Goal: Book appointment/travel/reservation

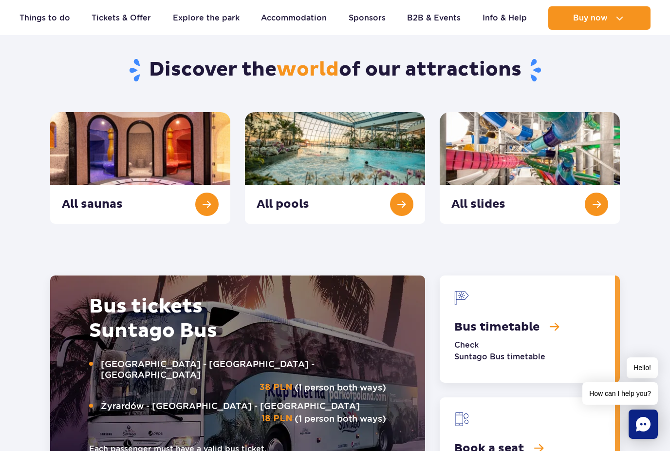
scroll to position [1021, 0]
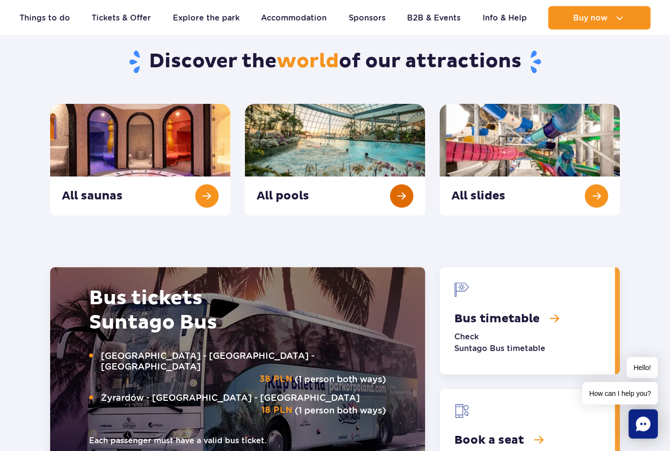
click at [398, 204] on link "All pools" at bounding box center [335, 160] width 180 height 112
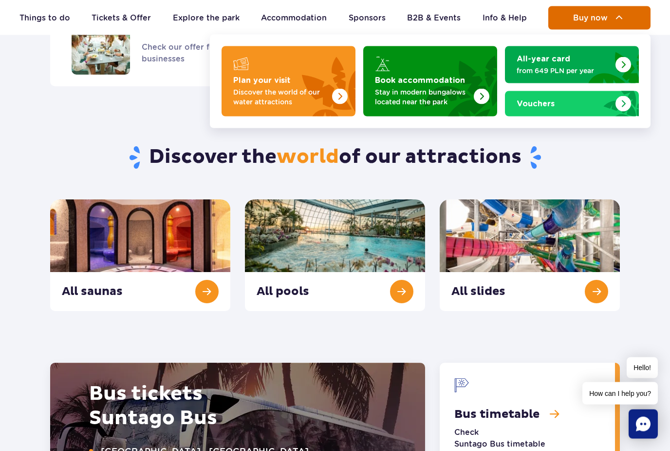
scroll to position [926, 0]
click at [594, 22] on button "Buy now" at bounding box center [600, 17] width 102 height 23
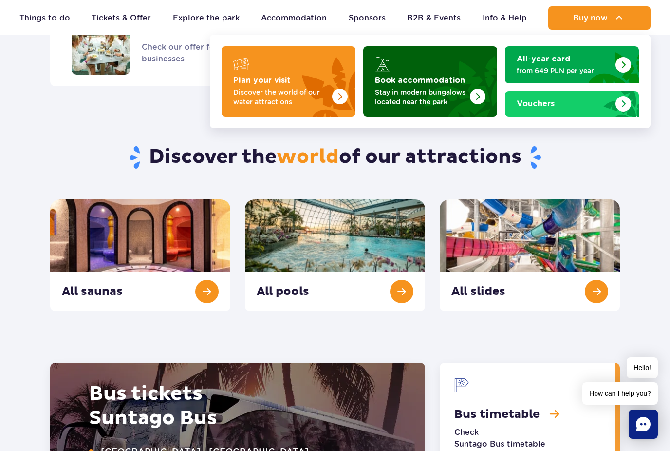
click at [423, 61] on img "Book accommodation" at bounding box center [455, 78] width 86 height 76
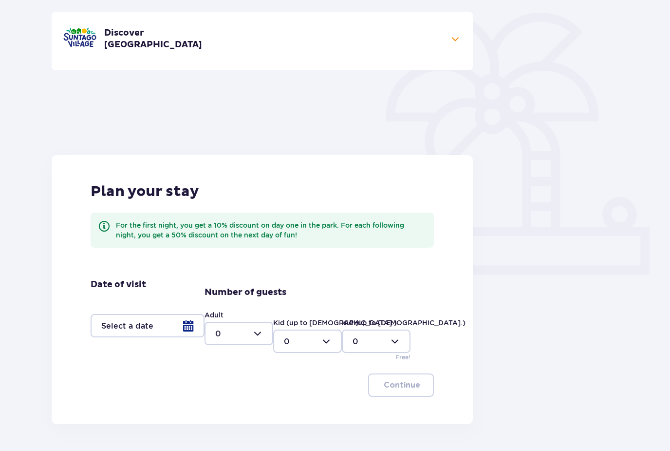
scroll to position [194, 0]
click at [156, 330] on div at bounding box center [148, 324] width 114 height 23
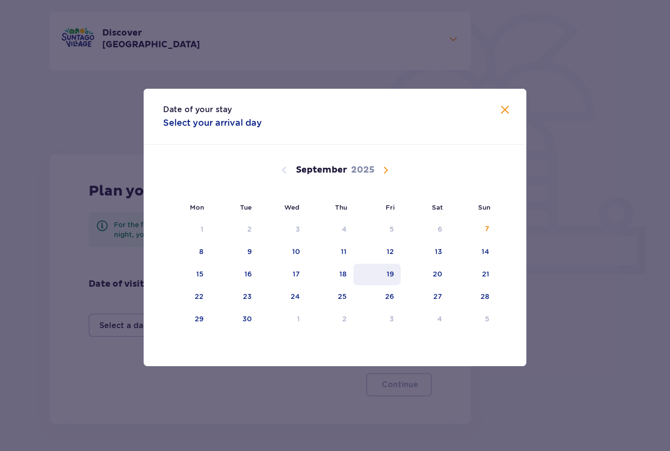
click at [394, 279] on div "19" at bounding box center [390, 274] width 7 height 10
click at [478, 285] on div "21" at bounding box center [472, 274] width 47 height 21
type input "19.09.25 - 21.09.25"
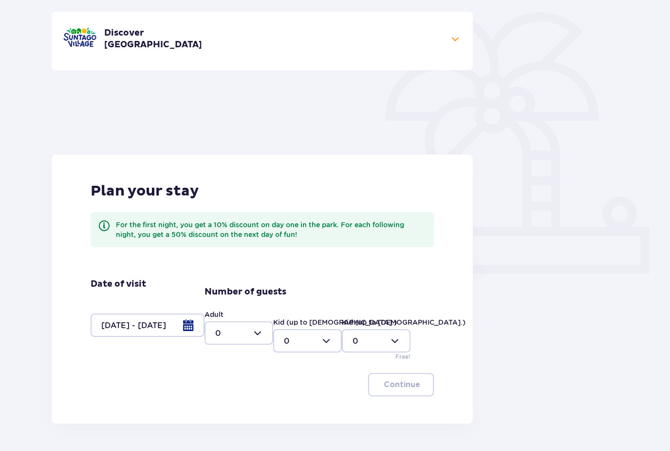
click at [255, 338] on div at bounding box center [239, 332] width 69 height 23
click at [244, 390] on div "2" at bounding box center [238, 390] width 47 height 11
type input "2"
click at [404, 390] on button "Continue" at bounding box center [401, 384] width 66 height 23
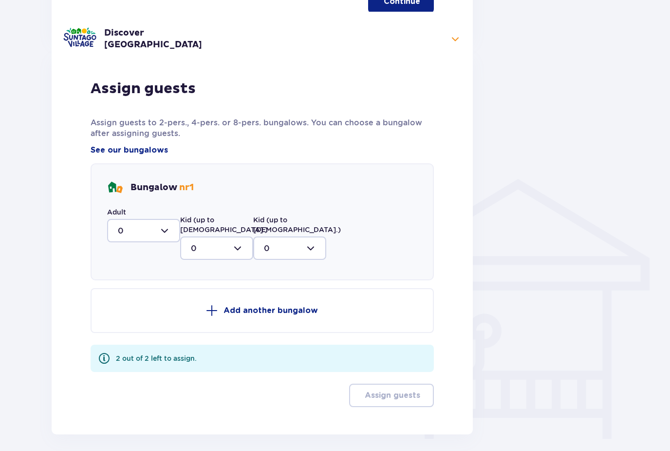
scroll to position [578, 0]
click at [159, 229] on div at bounding box center [143, 229] width 73 height 23
drag, startPoint x: 135, startPoint y: 299, endPoint x: 135, endPoint y: 394, distance: 95.5
click at [135, 299] on div "2" at bounding box center [144, 300] width 52 height 11
type input "2"
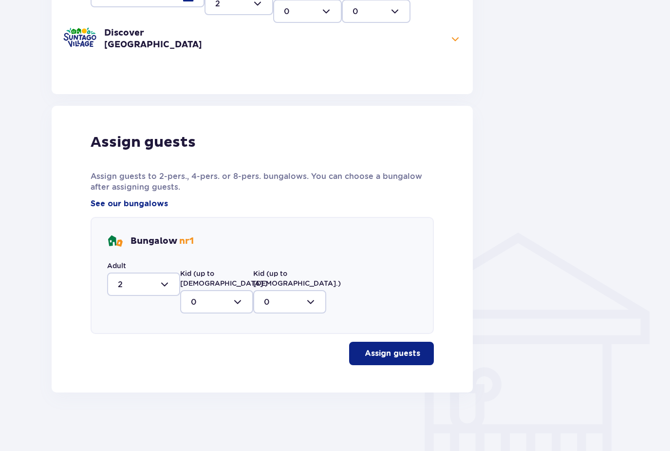
scroll to position [483, 0]
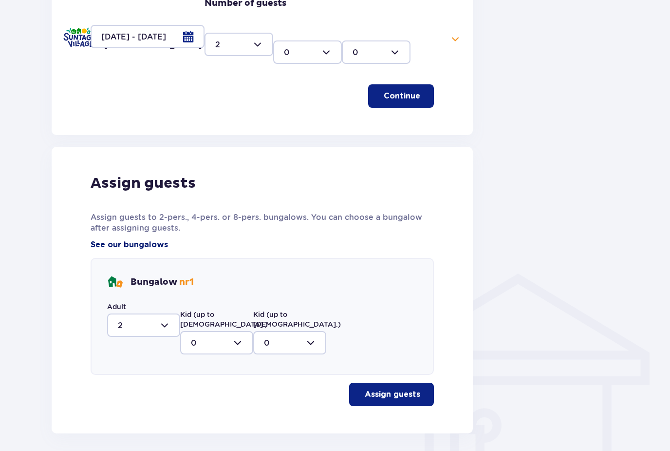
click at [144, 244] on span "See our bungalows" at bounding box center [129, 244] width 77 height 11
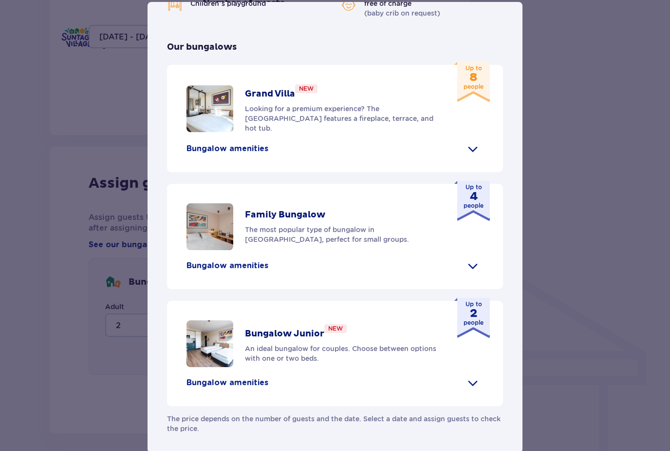
scroll to position [380, 0]
click at [453, 390] on div "Bungalow amenities" at bounding box center [335, 383] width 297 height 16
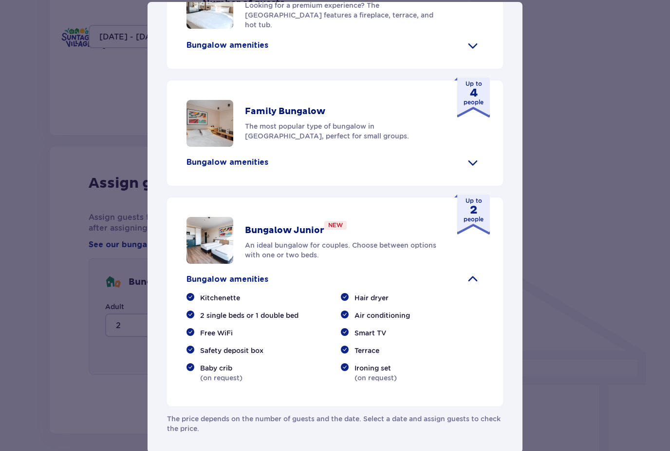
scroll to position [483, 0]
click at [463, 287] on div "Bungalow amenities" at bounding box center [335, 279] width 297 height 16
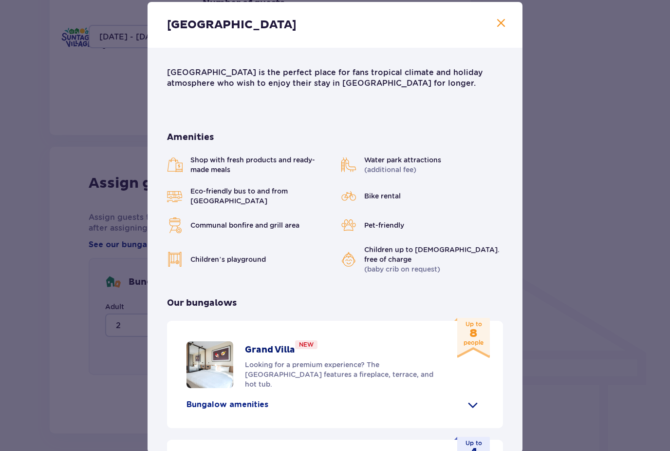
scroll to position [0, 0]
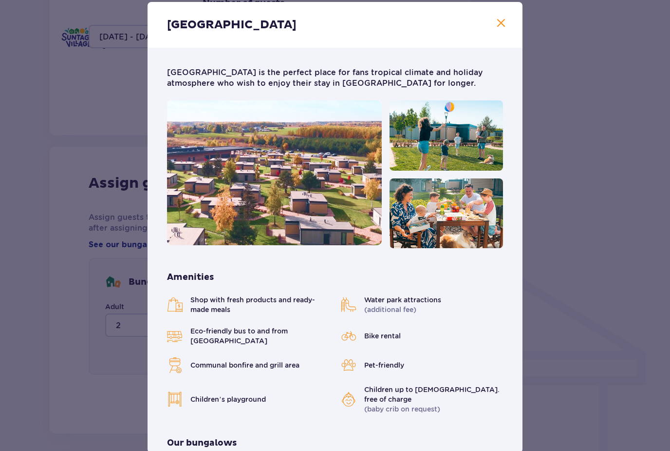
click at [500, 29] on span at bounding box center [501, 24] width 12 height 12
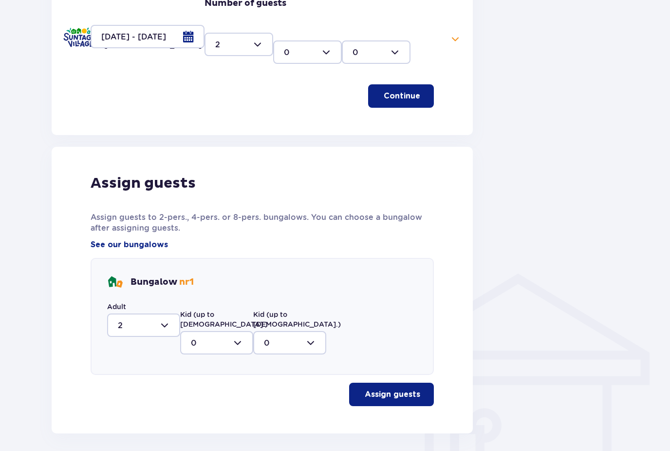
click at [361, 387] on button "Assign guests" at bounding box center [391, 393] width 85 height 23
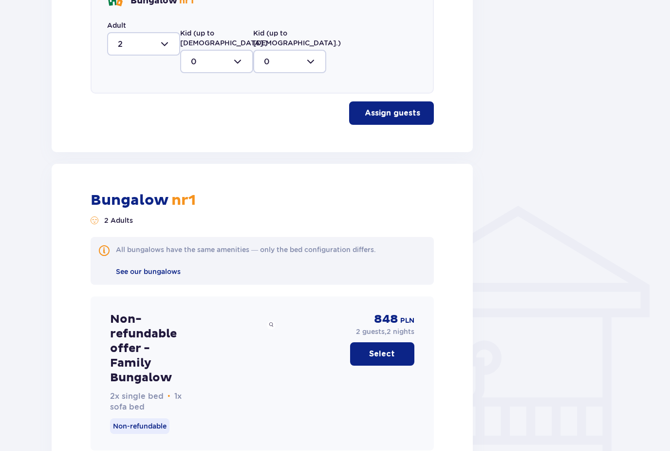
scroll to position [542, 0]
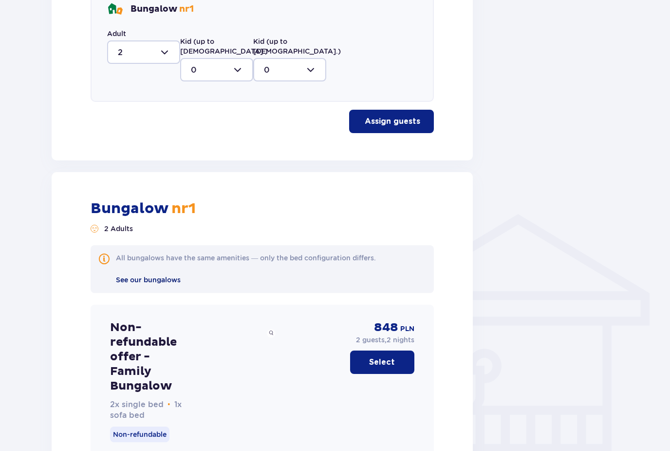
click at [162, 276] on span "See our bungalows" at bounding box center [148, 280] width 65 height 8
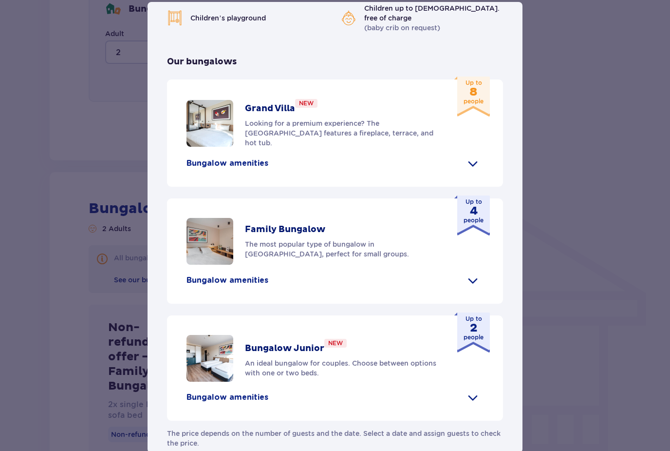
scroll to position [380, 0]
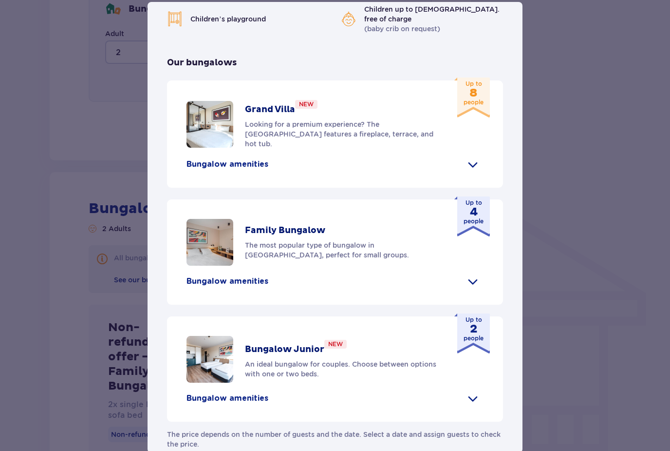
click at [236, 279] on p "Bungalow amenities" at bounding box center [228, 281] width 82 height 11
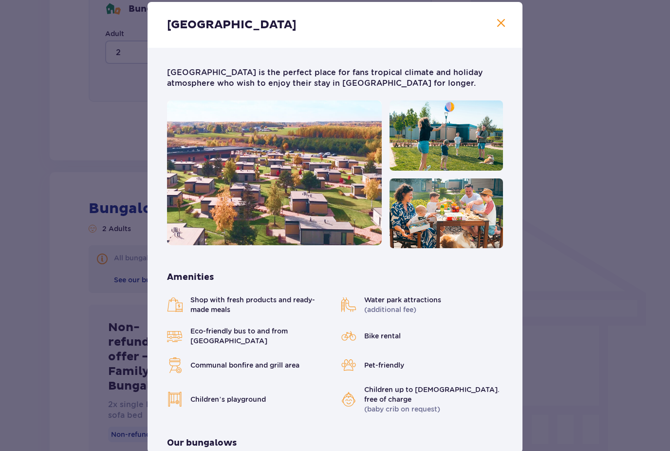
scroll to position [-1, 0]
click at [170, 198] on img at bounding box center [274, 172] width 215 height 145
click at [503, 29] on span at bounding box center [501, 24] width 12 height 12
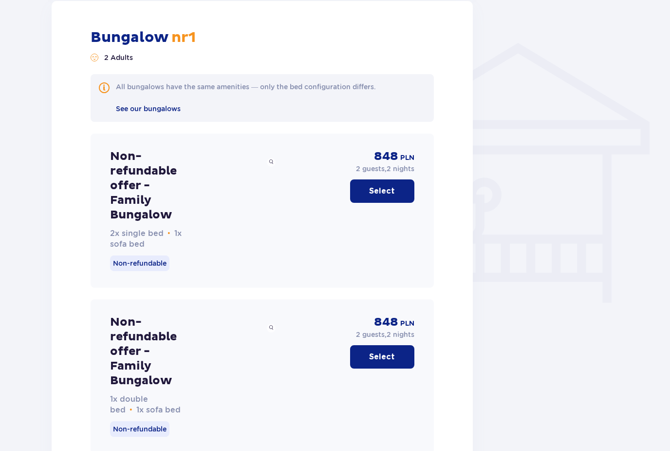
scroll to position [730, 0]
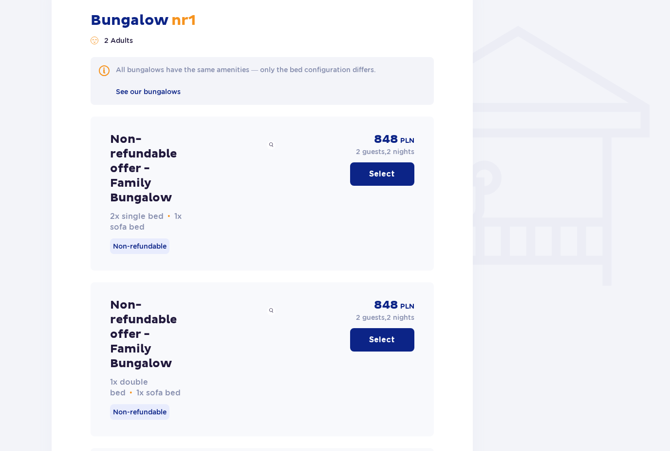
click at [281, 355] on div "Non-refundable offer - Family Bungalow 1x double bed • 1x sofa bed Non-refundab…" at bounding box center [262, 360] width 343 height 154
click at [373, 335] on p "Select" at bounding box center [382, 340] width 26 height 11
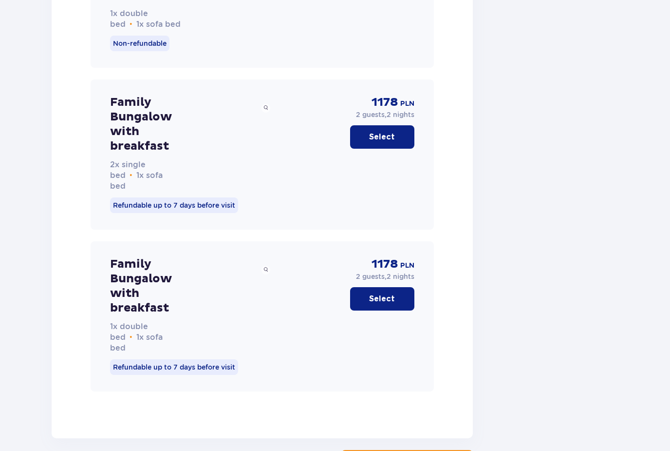
scroll to position [1842, 0]
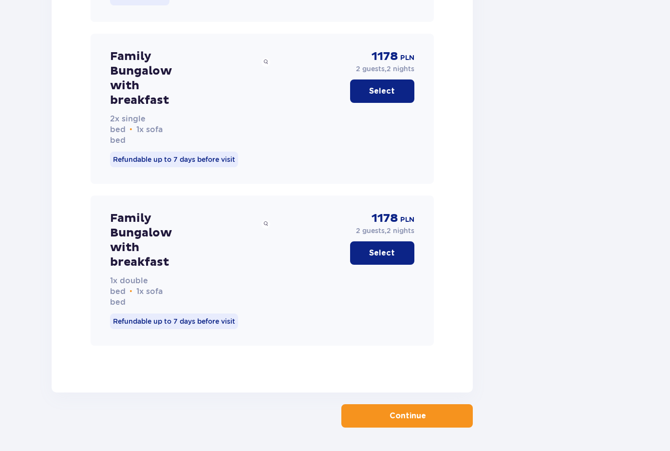
click at [370, 412] on button "Continue" at bounding box center [408, 415] width 132 height 23
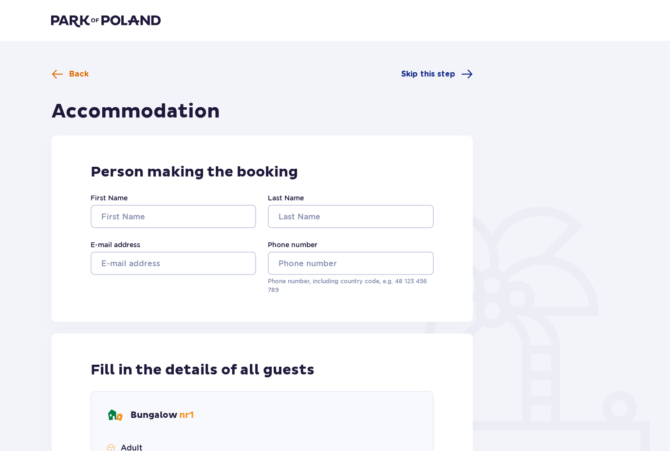
click at [74, 73] on span "Back" at bounding box center [78, 74] width 19 height 11
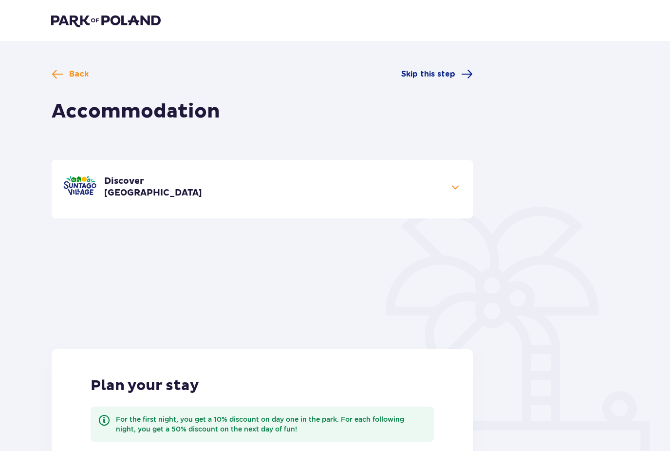
type input "0"
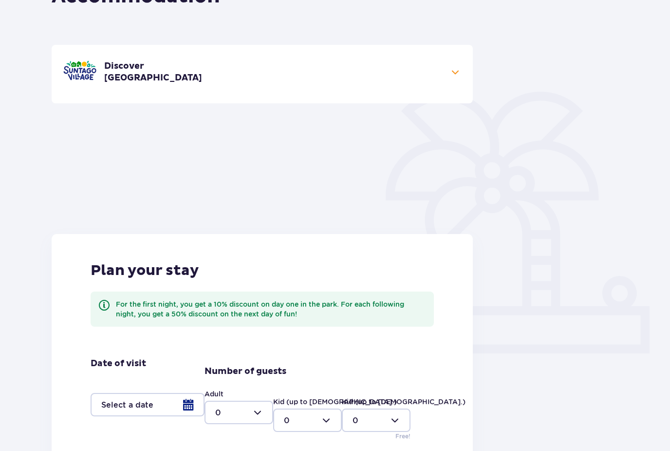
scroll to position [229, 0]
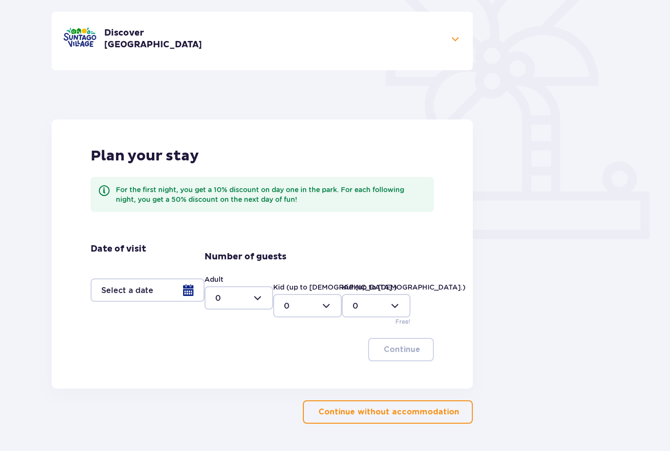
click at [186, 291] on div at bounding box center [148, 289] width 114 height 23
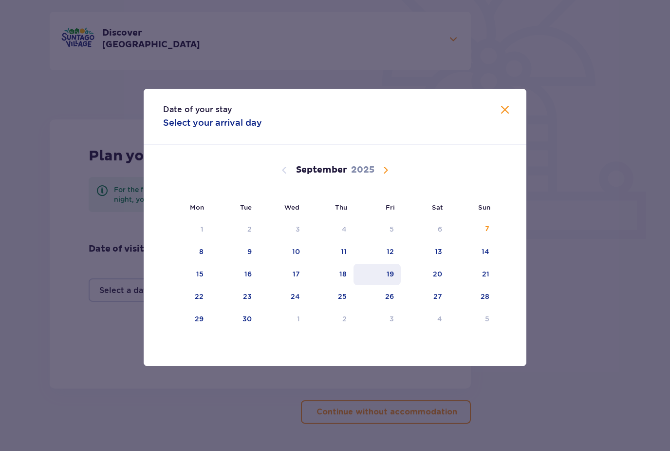
click at [399, 285] on div "19" at bounding box center [377, 274] width 47 height 21
click at [475, 285] on div "21" at bounding box center [472, 274] width 47 height 21
type input "19.09.25 - 21.09.25"
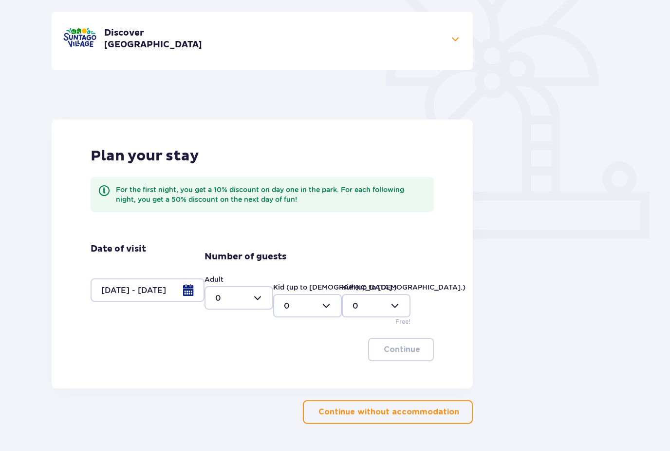
click at [253, 297] on div at bounding box center [239, 297] width 69 height 23
click at [230, 371] on div "2" at bounding box center [238, 368] width 47 height 11
type input "2"
click at [397, 347] on p "Continue" at bounding box center [402, 349] width 37 height 11
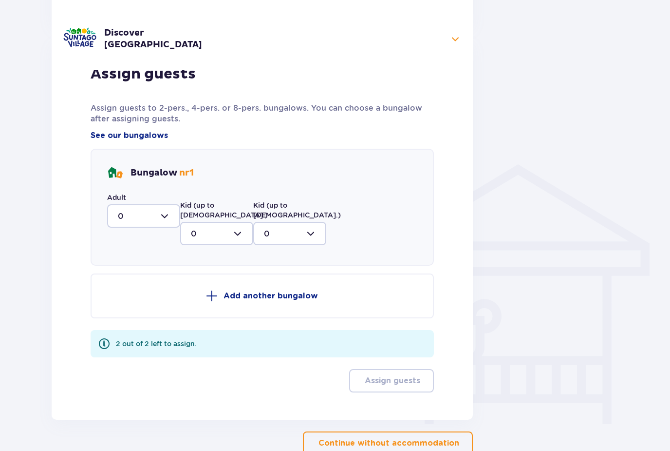
scroll to position [592, 0]
click at [167, 218] on div at bounding box center [143, 215] width 73 height 23
drag, startPoint x: 135, startPoint y: 286, endPoint x: 135, endPoint y: 361, distance: 74.5
click at [135, 286] on div "2" at bounding box center [144, 286] width 52 height 11
type input "2"
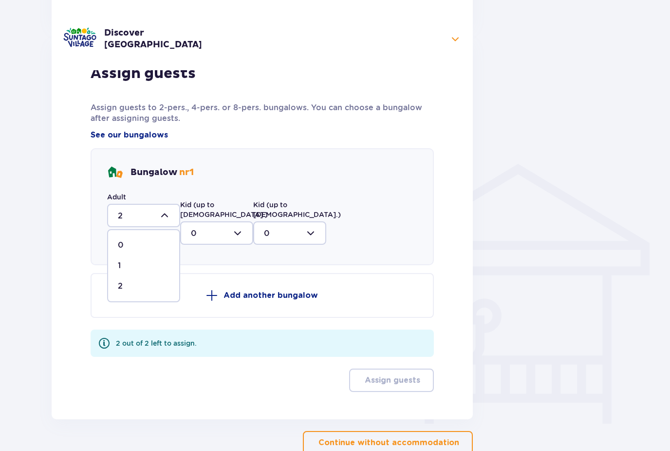
scroll to position [518, 0]
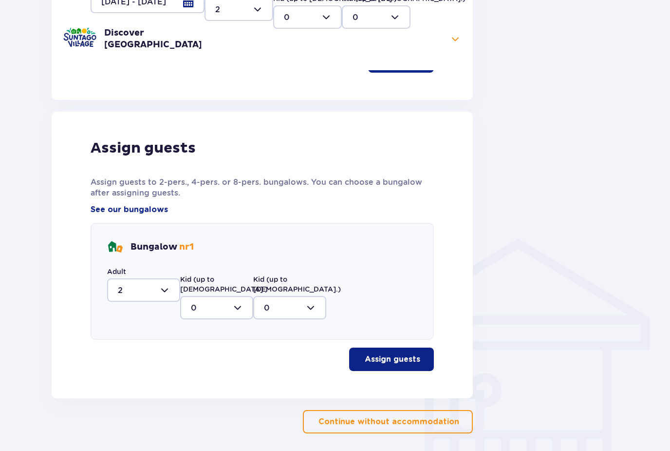
click at [372, 355] on button "Assign guests" at bounding box center [391, 358] width 85 height 23
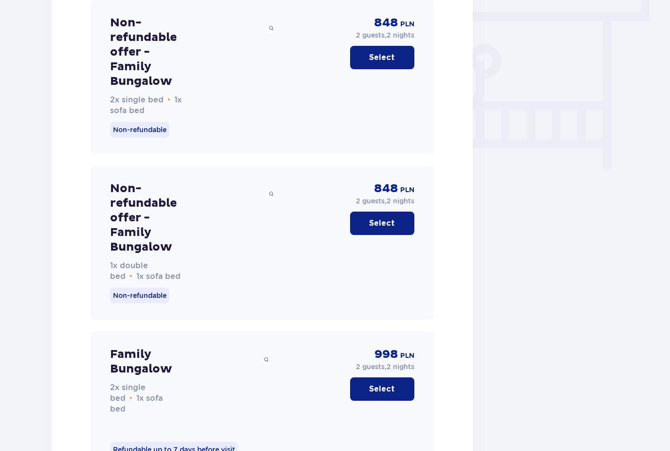
scroll to position [847, 0]
click at [379, 219] on p "Select" at bounding box center [382, 223] width 26 height 11
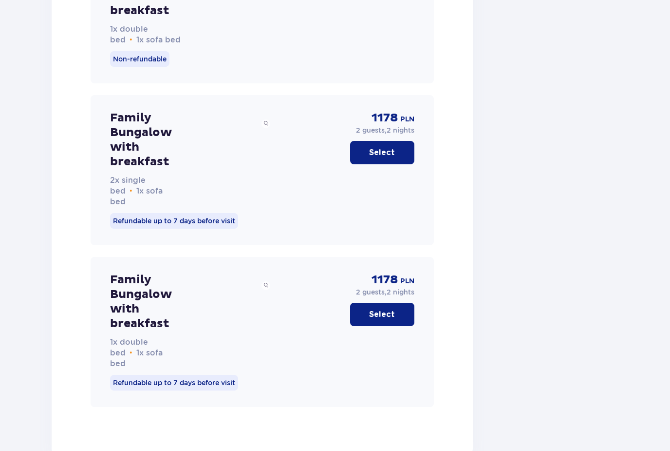
scroll to position [1842, 0]
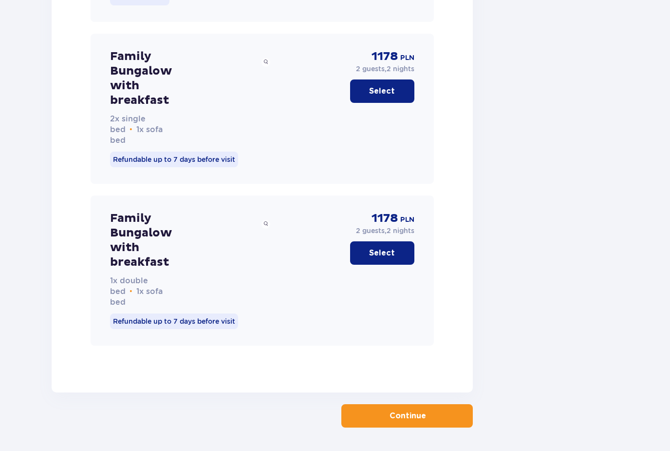
click at [372, 417] on button "Continue" at bounding box center [408, 415] width 132 height 23
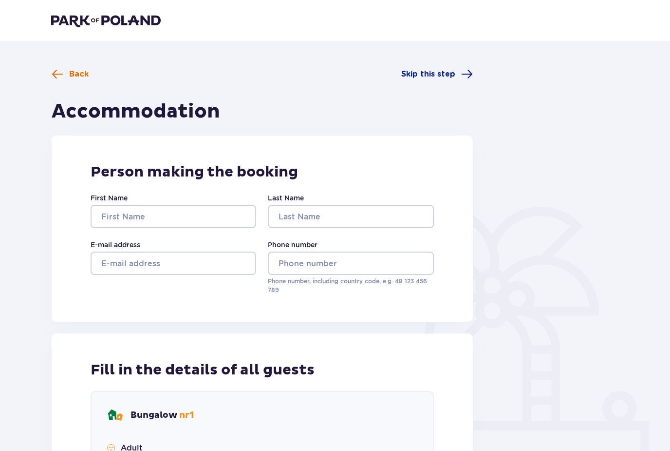
click at [78, 73] on span "Back" at bounding box center [78, 74] width 19 height 11
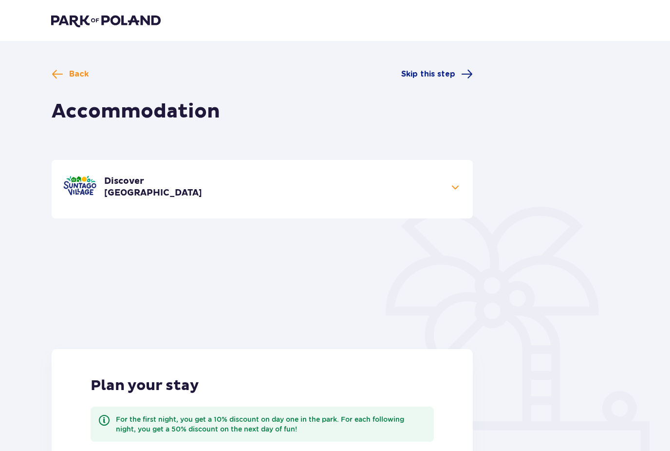
scroll to position [229, 0]
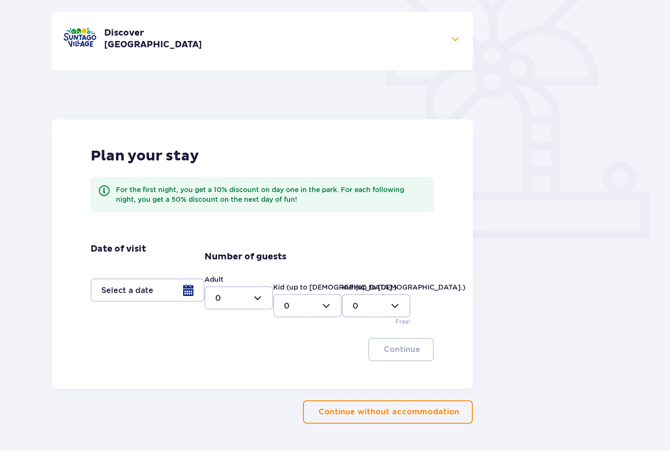
click at [185, 288] on div at bounding box center [148, 289] width 114 height 23
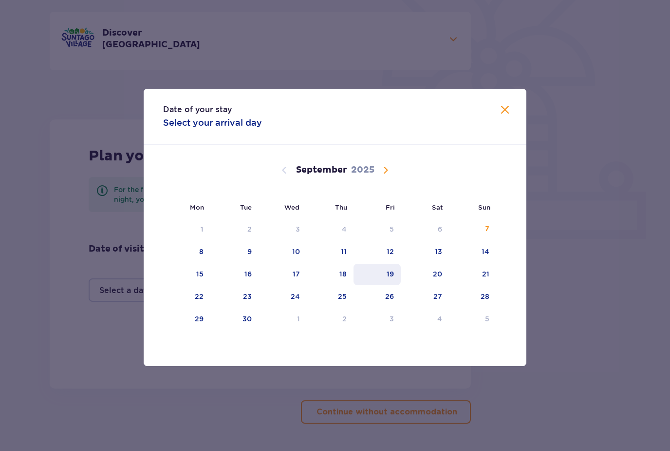
click at [398, 283] on div "19" at bounding box center [377, 274] width 47 height 21
click at [493, 285] on div "21" at bounding box center [472, 274] width 47 height 21
type input "19.09.25 - 21.09.25"
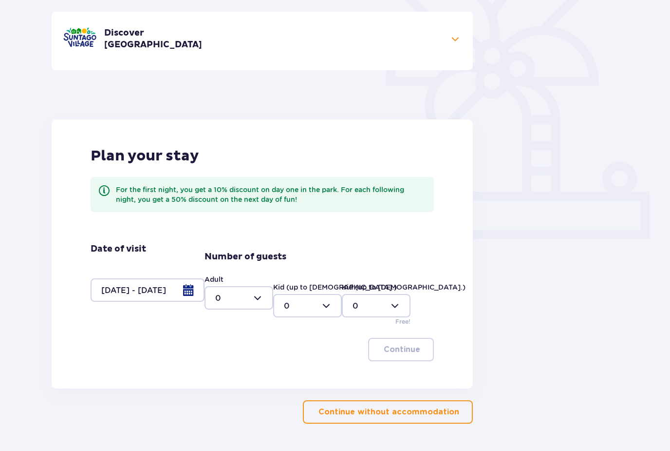
click at [408, 410] on p "Continue without accommodation" at bounding box center [389, 411] width 141 height 11
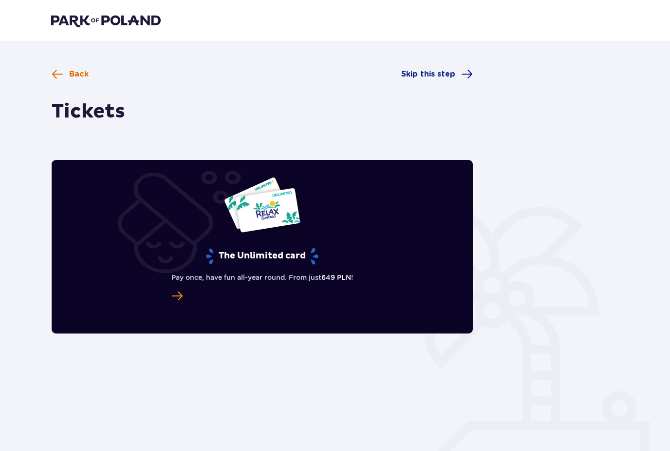
click at [65, 70] on span "Back" at bounding box center [70, 74] width 37 height 12
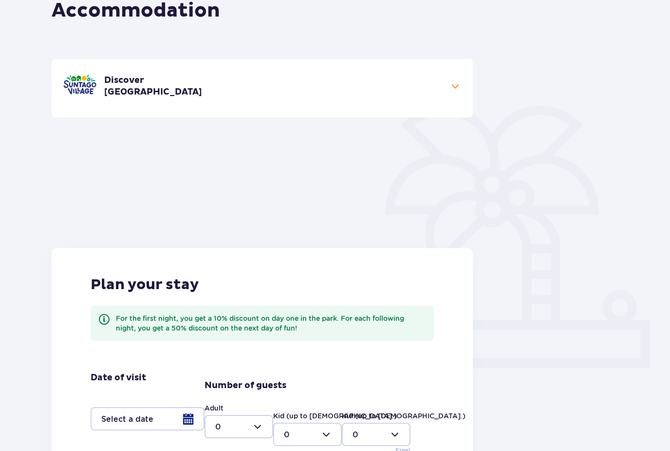
scroll to position [194, 0]
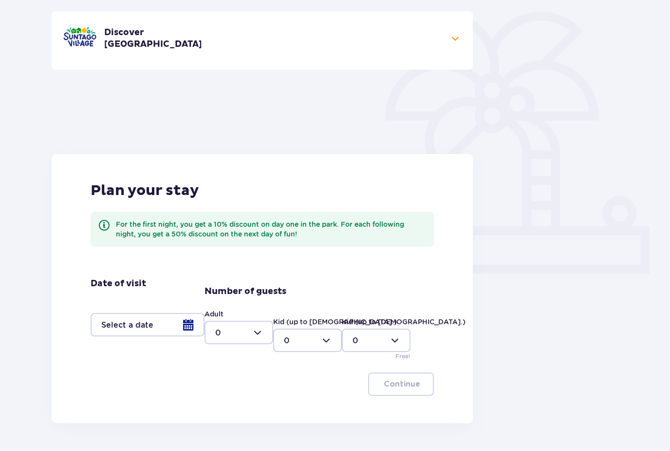
click at [188, 329] on div at bounding box center [148, 324] width 114 height 23
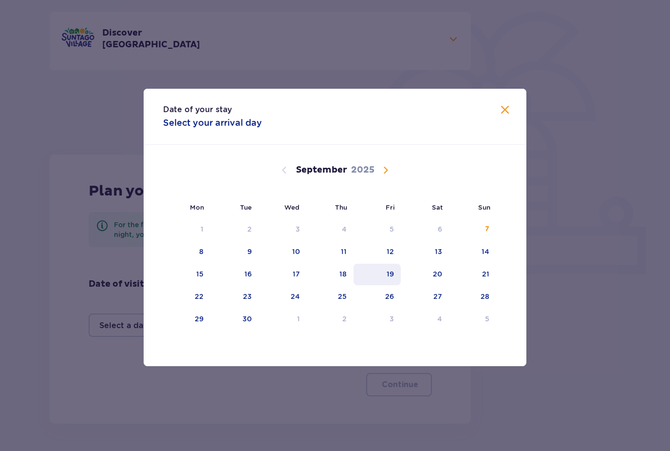
click at [385, 285] on div "19" at bounding box center [377, 274] width 47 height 21
click at [498, 285] on div "August 2025 28 29 30 31 1 2 3 4 5 6 7 8 9 10 11 12 13 14 15 16 17 18 19 20 21 2…" at bounding box center [335, 331] width 383 height 372
click at [486, 279] on div "21" at bounding box center [485, 274] width 7 height 10
type input "[DATE] - [DATE]"
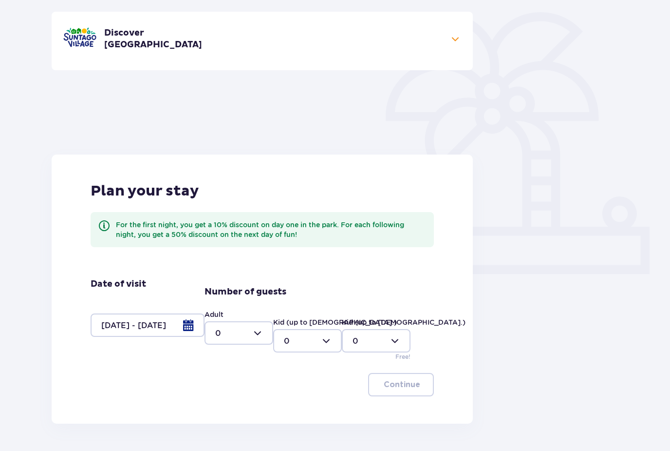
click at [249, 335] on div at bounding box center [239, 332] width 69 height 23
click at [239, 404] on div "2" at bounding box center [238, 403] width 47 height 11
type input "2"
click at [380, 390] on button "Continue" at bounding box center [401, 384] width 66 height 23
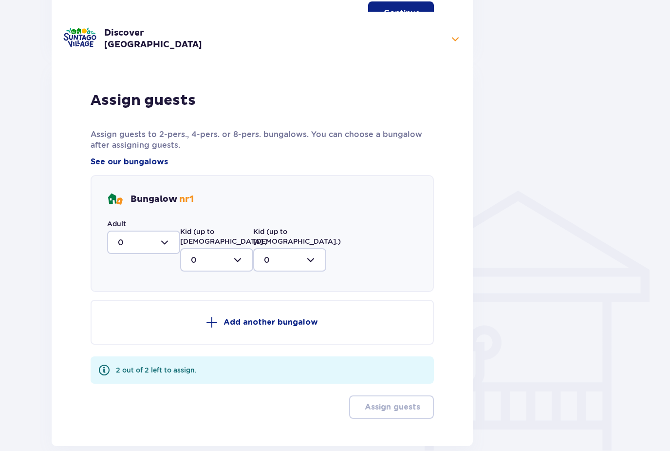
scroll to position [578, 0]
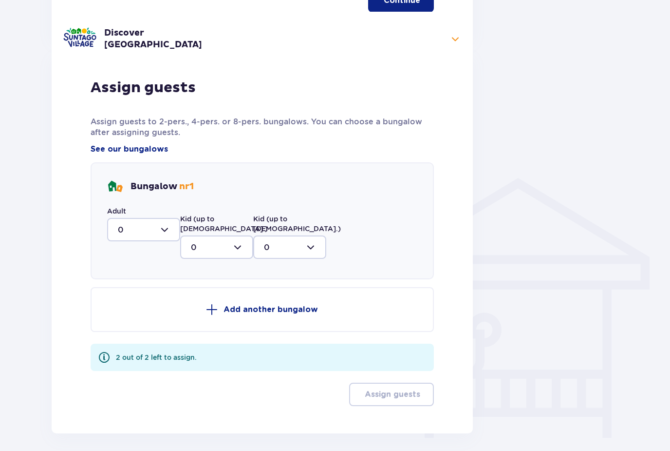
click at [168, 232] on div at bounding box center [143, 229] width 73 height 23
click at [136, 300] on div "2" at bounding box center [144, 300] width 52 height 11
type input "2"
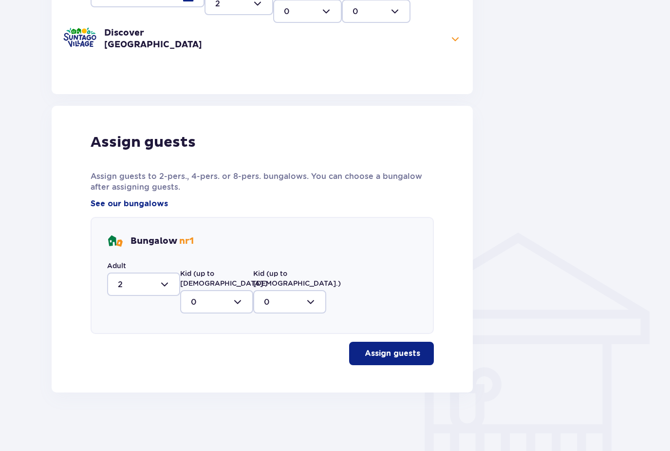
scroll to position [483, 0]
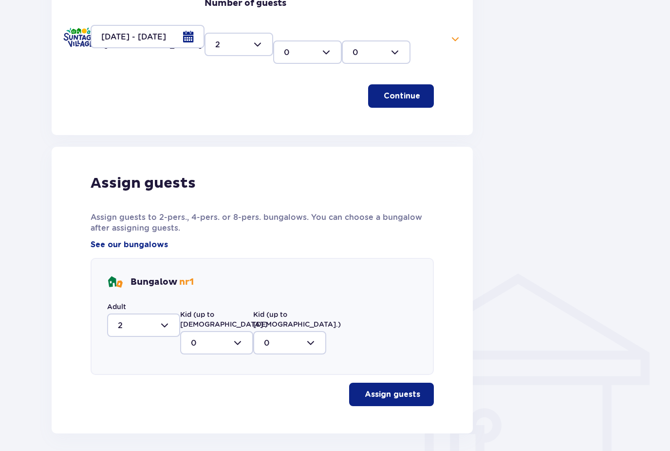
click at [380, 389] on p "Assign guests" at bounding box center [393, 394] width 56 height 11
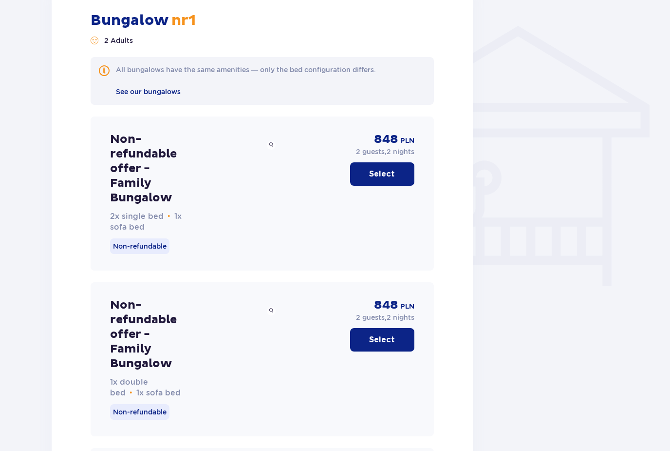
scroll to position [736, 0]
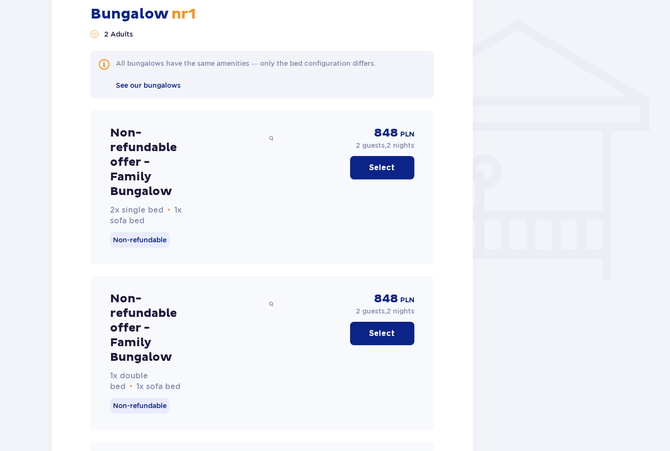
drag, startPoint x: 377, startPoint y: 327, endPoint x: 377, endPoint y: 416, distance: 88.7
click at [377, 328] on p "Select" at bounding box center [382, 333] width 26 height 11
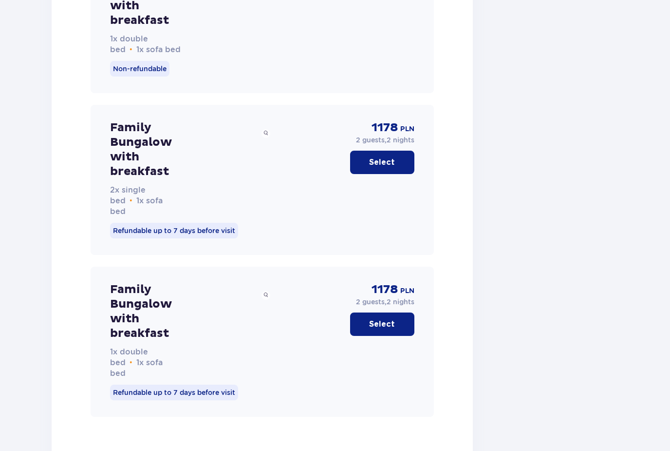
scroll to position [1842, 0]
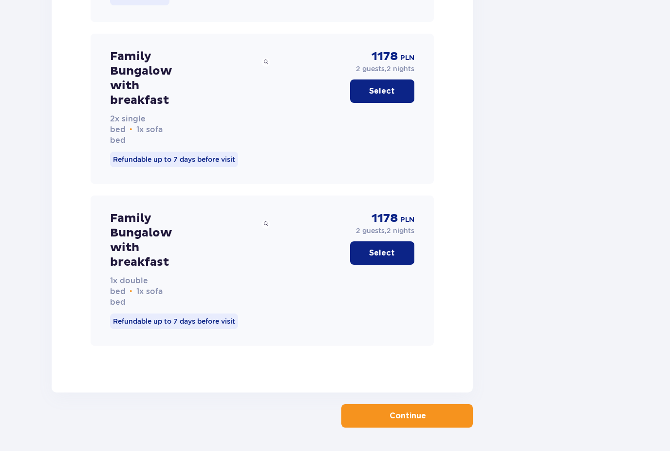
click at [380, 404] on button "Continue" at bounding box center [408, 415] width 132 height 23
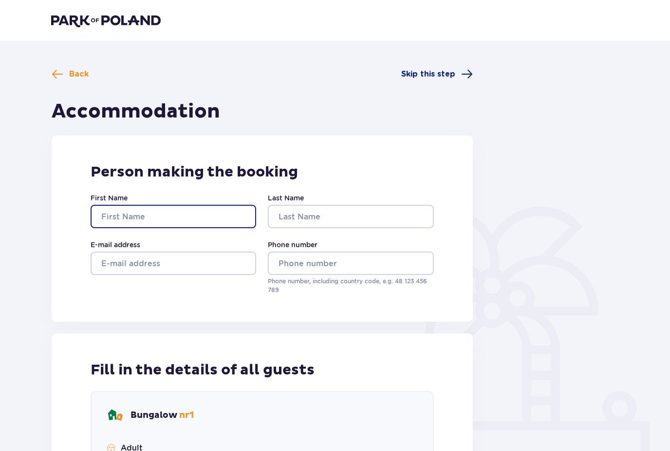
click at [188, 218] on input "First Name" at bounding box center [174, 216] width 166 height 23
type input "Beste"
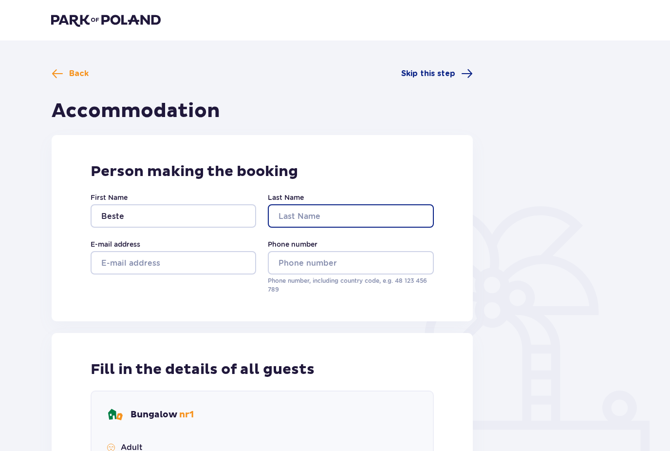
click at [335, 217] on input "Last Name" at bounding box center [351, 215] width 166 height 23
type input "Caglayan"
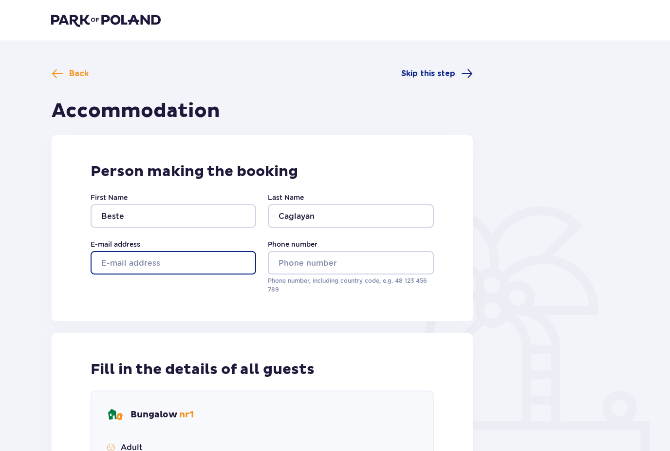
click at [183, 260] on input "E-mail address" at bounding box center [174, 262] width 166 height 23
type input "[EMAIL_ADDRESS][DOMAIN_NAME]"
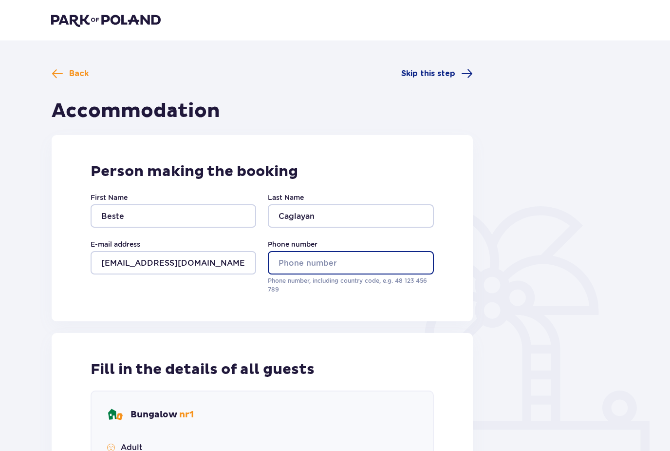
click at [291, 265] on input "Phone number" at bounding box center [351, 262] width 166 height 23
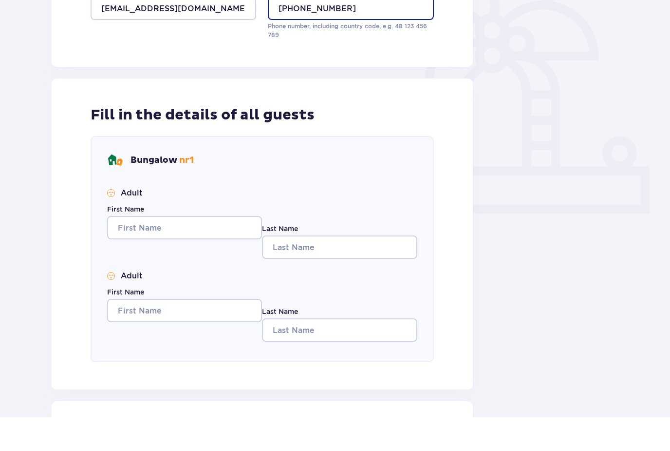
scroll to position [231, 0]
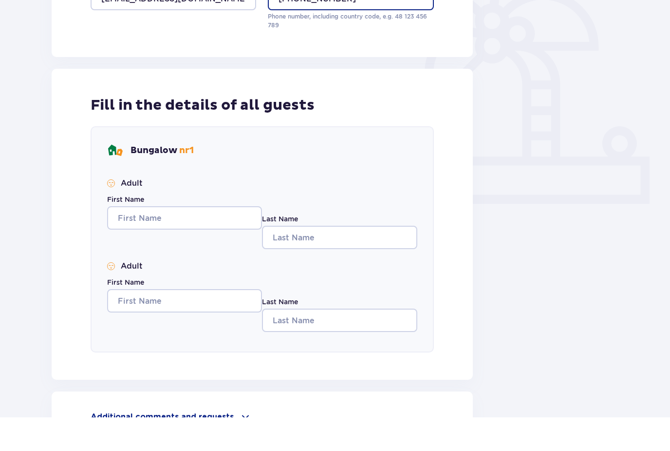
type input "[PHONE_NUMBER]"
click at [178, 240] on input "First Name" at bounding box center [184, 251] width 155 height 23
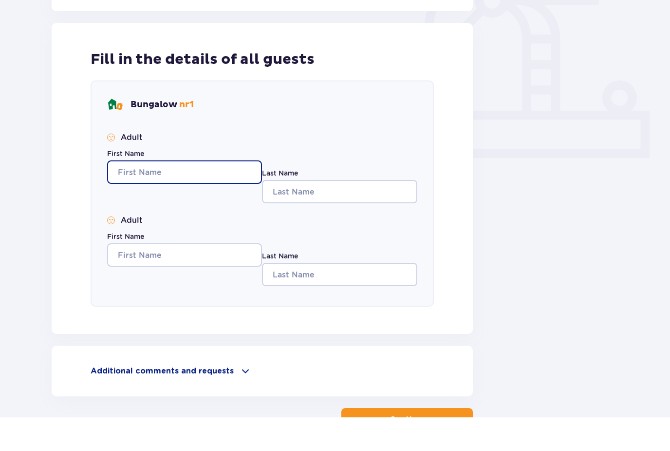
scroll to position [277, 0]
type input "Beste"
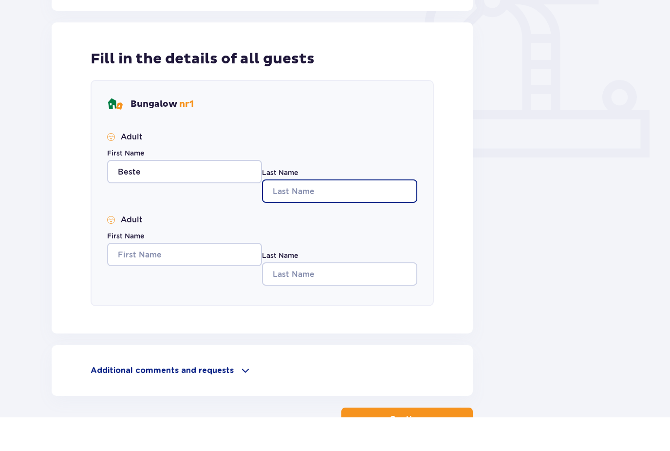
click at [302, 213] on input "Last Name" at bounding box center [339, 224] width 155 height 23
type input "Caglayan"
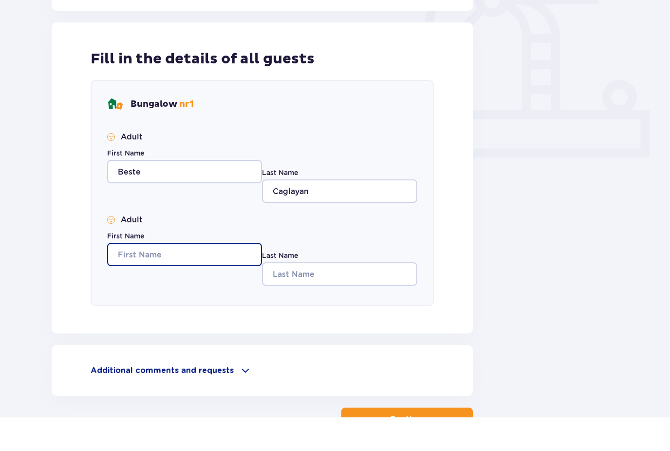
click at [172, 276] on input "First Name" at bounding box center [184, 287] width 155 height 23
type input "[PERSON_NAME]"
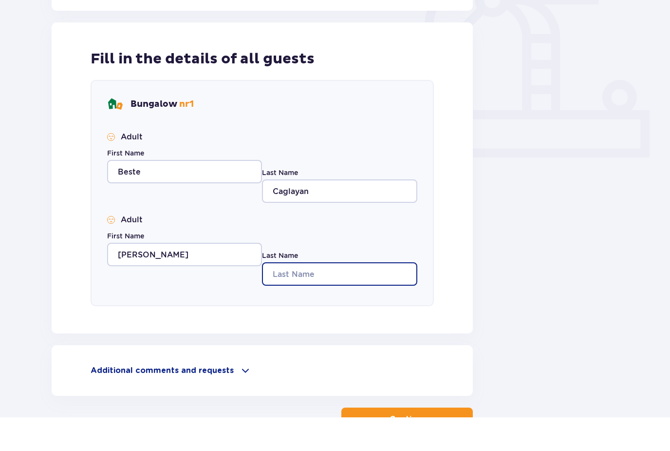
click at [295, 296] on input "Last Name" at bounding box center [339, 307] width 155 height 23
type input "[PERSON_NAME]"
click at [417, 447] on p "Continue" at bounding box center [408, 452] width 37 height 11
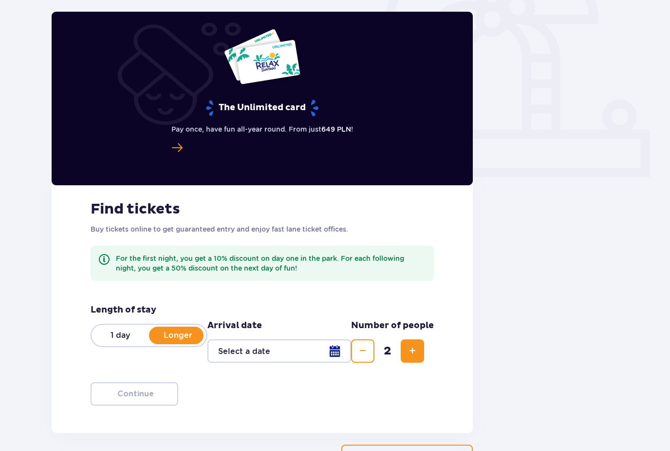
scroll to position [288, 0]
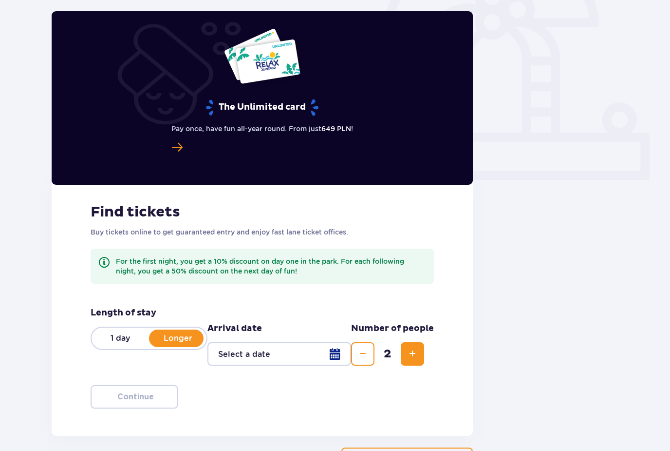
click at [186, 339] on p "Longer" at bounding box center [177, 338] width 57 height 11
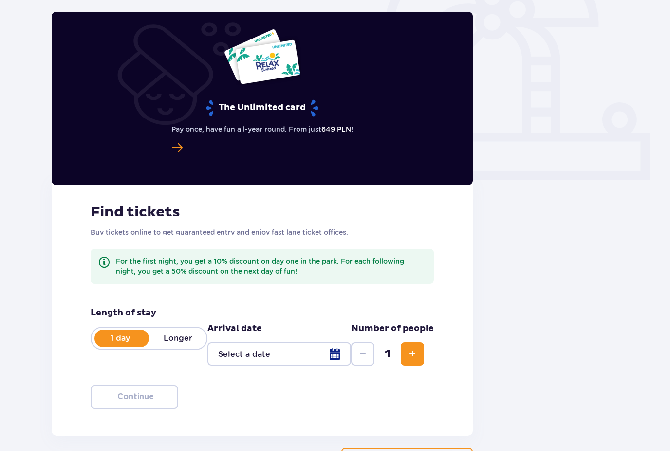
click at [186, 339] on p "Longer" at bounding box center [177, 338] width 57 height 11
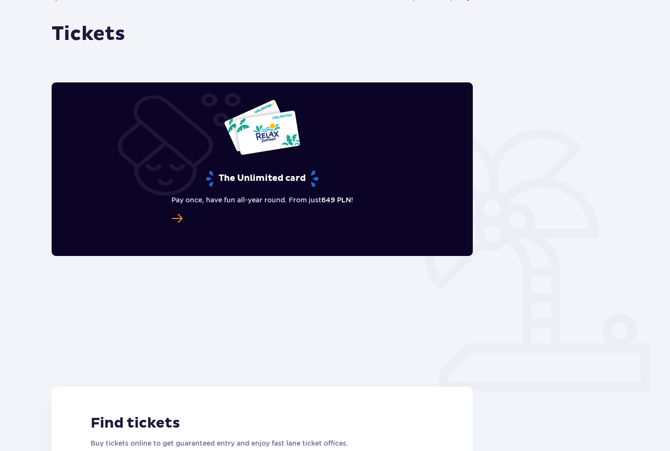
scroll to position [0, 0]
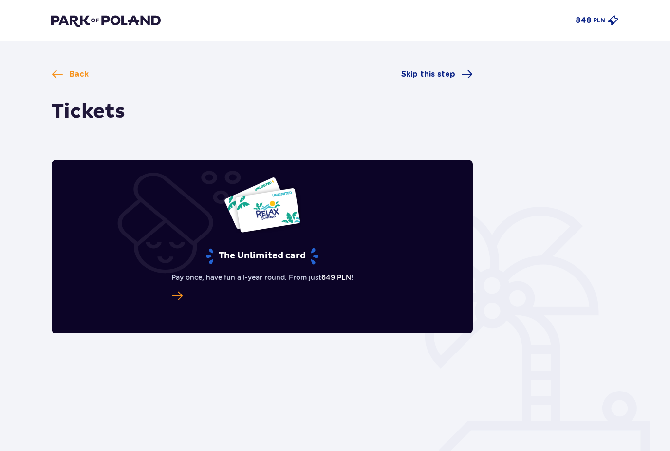
click at [53, 81] on div "Back Skip this step Tickets The Unlimited card Pay once, have fun all-year roun…" at bounding box center [262, 413] width 421 height 691
click at [57, 75] on span at bounding box center [58, 74] width 12 height 12
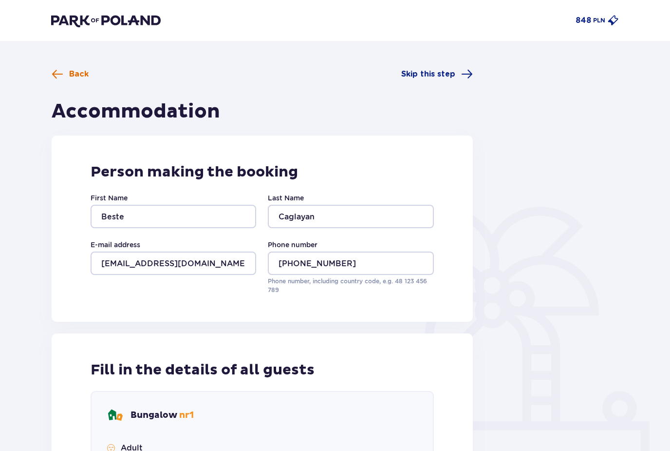
click at [57, 75] on span at bounding box center [58, 74] width 12 height 12
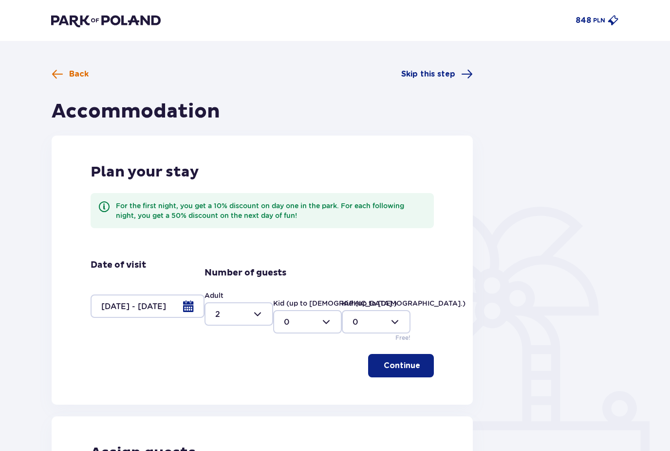
click at [57, 76] on span at bounding box center [58, 74] width 12 height 12
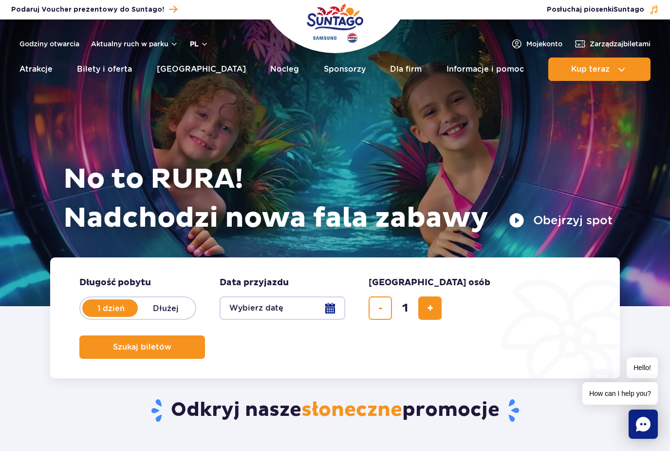
click at [201, 44] on button "pl" at bounding box center [199, 44] width 19 height 10
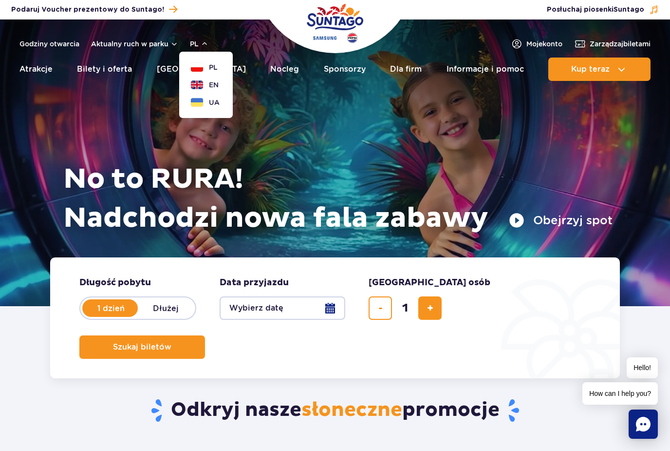
click at [200, 87] on button "EN" at bounding box center [205, 85] width 28 height 10
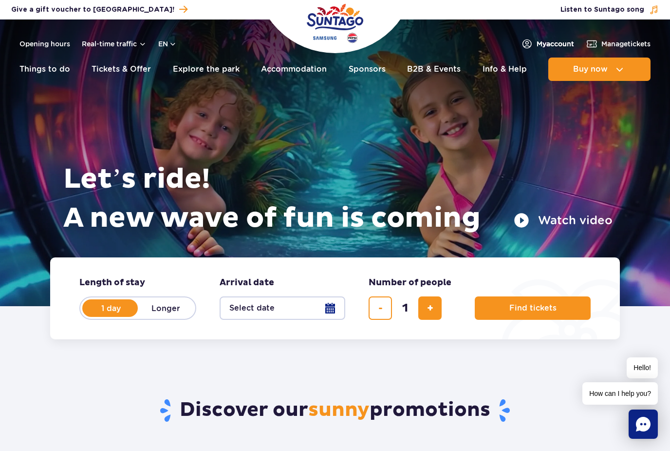
click at [537, 39] on span "My account" at bounding box center [556, 44] width 38 height 10
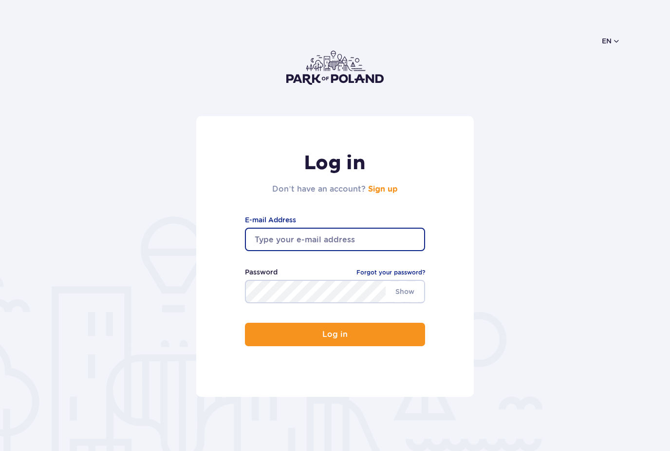
click at [277, 245] on input "email" at bounding box center [335, 239] width 180 height 23
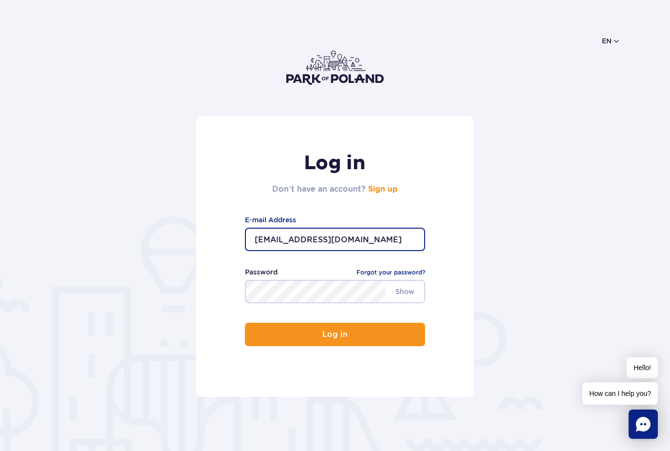
click at [358, 240] on input "bestecaglayan001@gmaill.com" at bounding box center [335, 239] width 180 height 23
type input "bestecaglayan001@gmail.com"
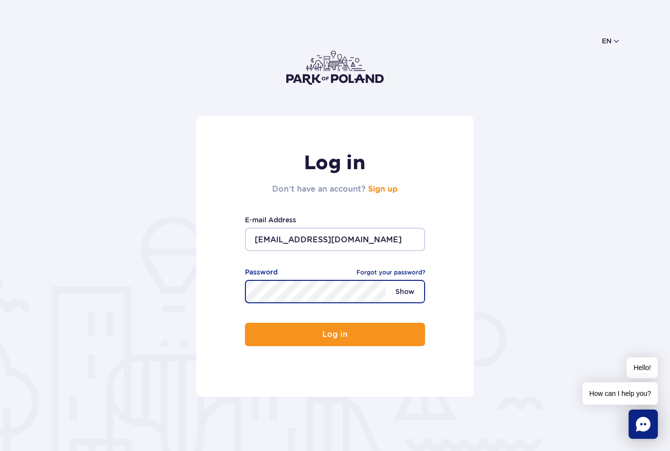
click at [405, 289] on span "Show" at bounding box center [405, 291] width 38 height 20
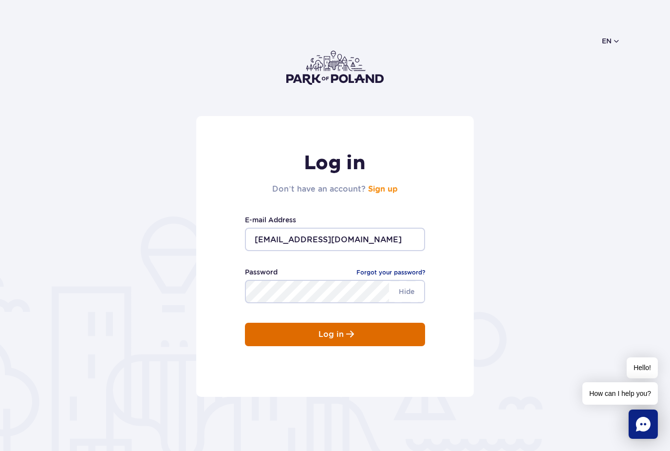
click at [351, 335] on span "submit" at bounding box center [350, 334] width 8 height 8
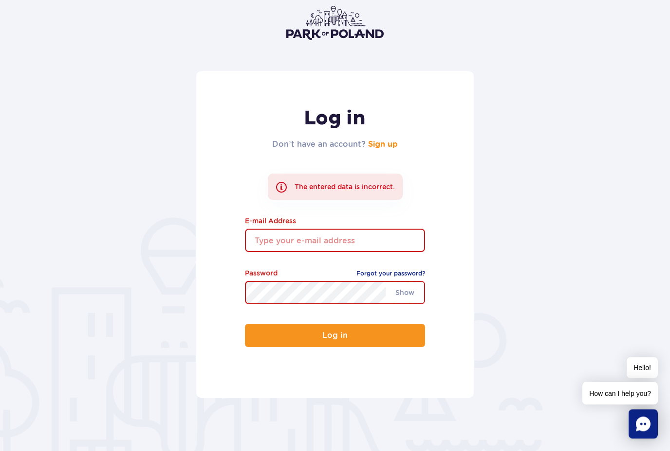
scroll to position [45, 0]
click at [385, 144] on link "Sign up" at bounding box center [383, 144] width 30 height 8
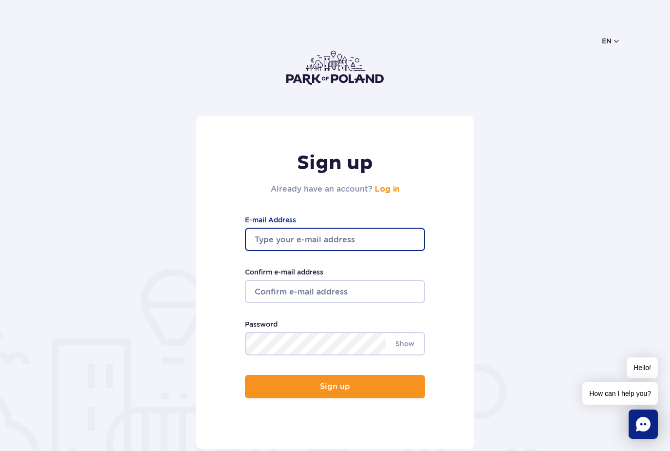
click at [325, 241] on input "E-mail Address" at bounding box center [335, 239] width 180 height 23
type input "best"
type input "[EMAIL_ADDRESS][DOMAIN_NAME]"
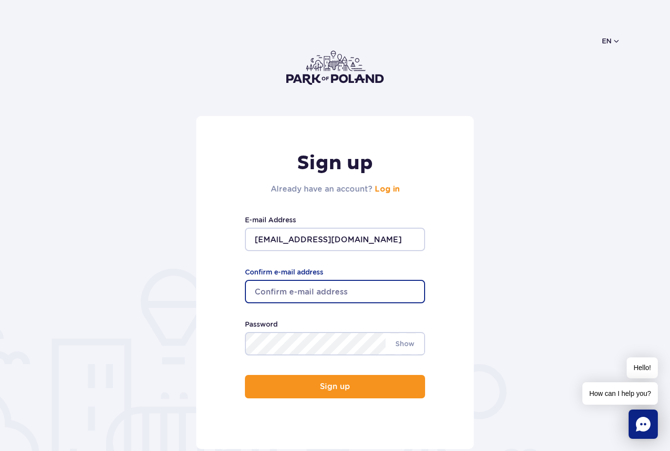
type input "[EMAIL_ADDRESS][DOMAIN_NAME]"
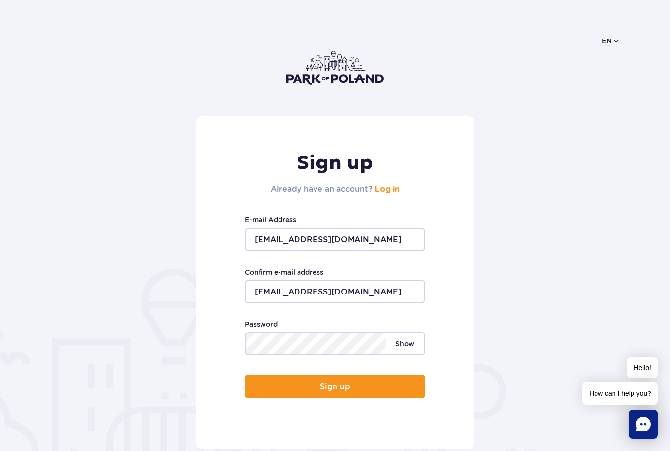
click at [408, 349] on span "Show" at bounding box center [405, 343] width 38 height 20
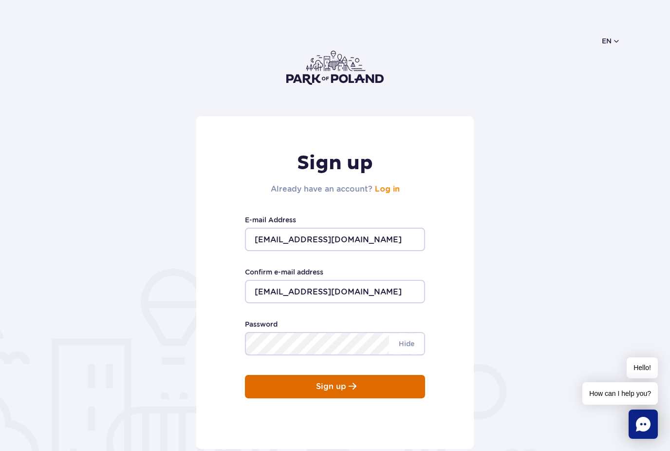
scroll to position [14, 0]
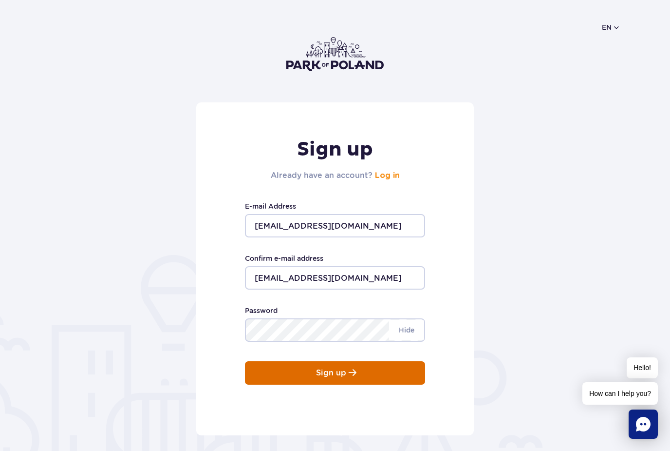
click at [383, 369] on button "Sign up" at bounding box center [335, 372] width 180 height 23
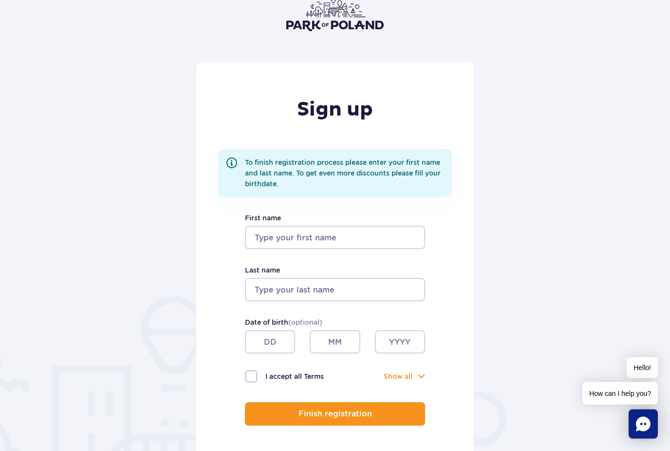
scroll to position [54, 0]
click at [339, 239] on input "First name" at bounding box center [335, 237] width 180 height 23
type input "Beste"
click at [384, 290] on input "Last name" at bounding box center [335, 289] width 180 height 23
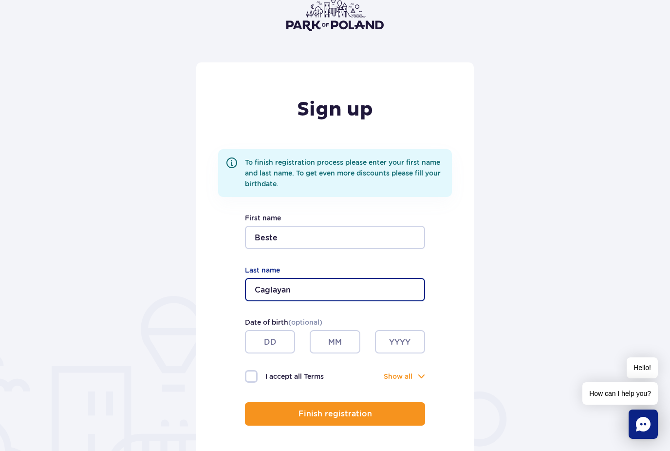
type input "Caglayan"
click at [270, 336] on input "text" at bounding box center [270, 341] width 50 height 23
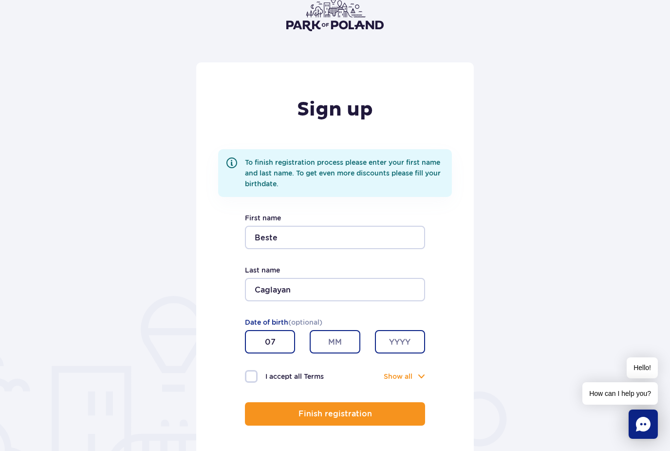
type input "07"
click at [326, 342] on input "text" at bounding box center [335, 341] width 50 height 23
type input "01"
click at [399, 343] on input "text" at bounding box center [400, 341] width 50 height 23
type input "2007"
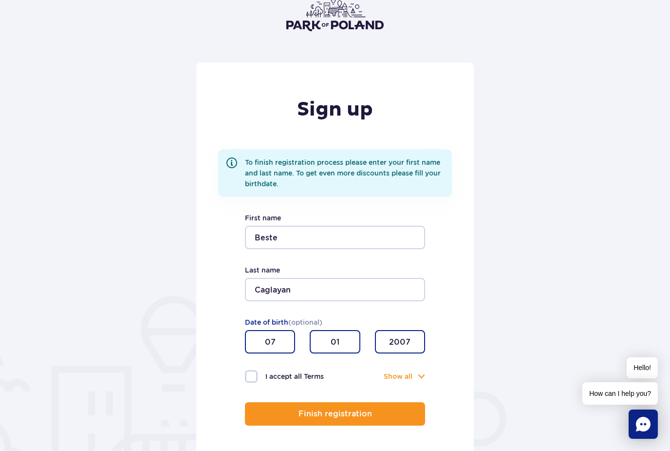
click at [254, 373] on label "I accept all Terms" at bounding box center [290, 376] width 90 height 13
click at [254, 372] on input "I accept all Terms" at bounding box center [250, 371] width 11 height 2
checkbox input "true"
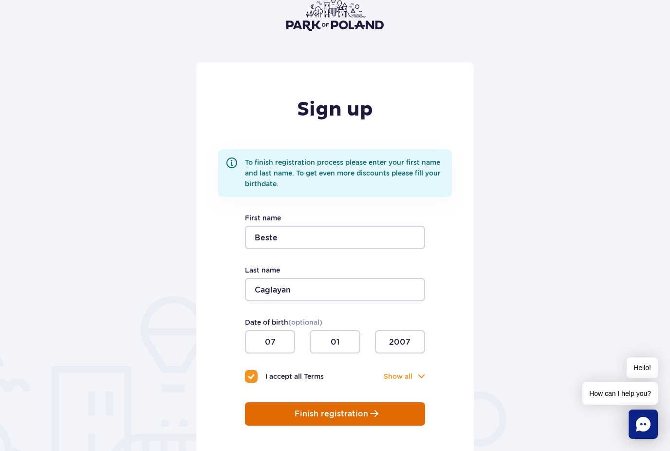
click at [277, 407] on button "Finish registration" at bounding box center [335, 413] width 180 height 23
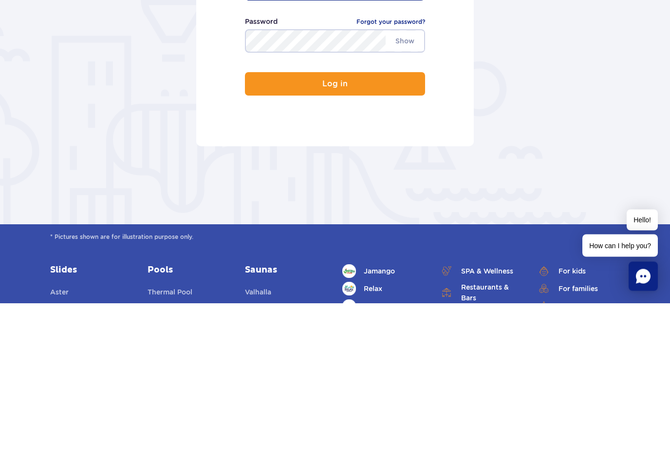
type input "[EMAIL_ADDRESS][DOMAIN_NAME]"
click at [335, 233] on button "Log in" at bounding box center [335, 231] width 180 height 23
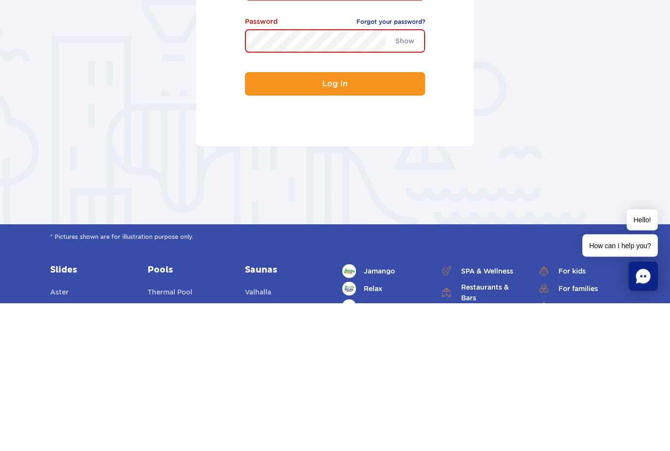
type input "[EMAIL_ADDRESS][DOMAIN_NAME]"
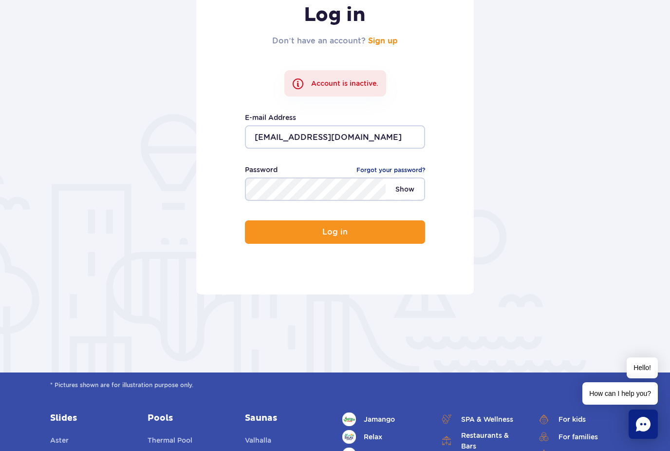
drag, startPoint x: 0, startPoint y: 0, endPoint x: 404, endPoint y: 186, distance: 444.9
click at [404, 186] on span "Show" at bounding box center [405, 189] width 38 height 20
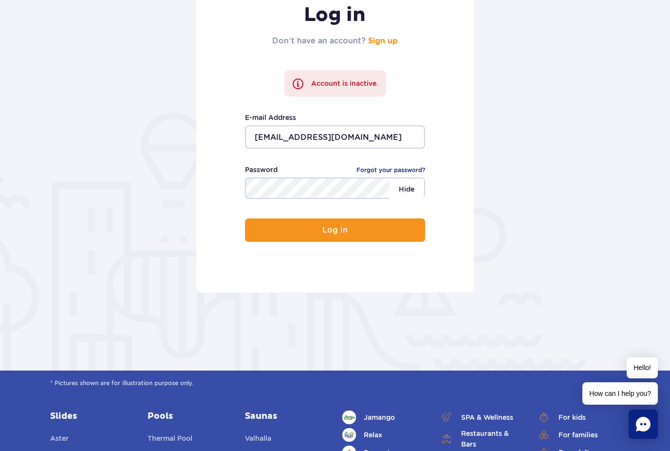
scroll to position [155, 0]
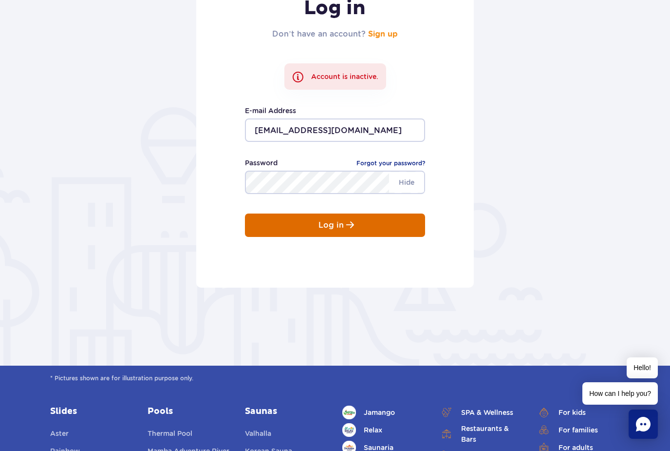
drag, startPoint x: 404, startPoint y: 186, endPoint x: 386, endPoint y: 222, distance: 40.3
click at [386, 222] on button "Log in" at bounding box center [335, 224] width 180 height 23
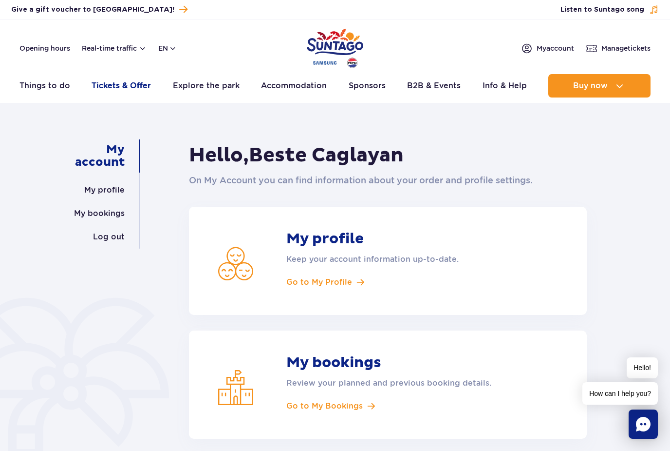
drag, startPoint x: 0, startPoint y: 0, endPoint x: 115, endPoint y: 85, distance: 143.1
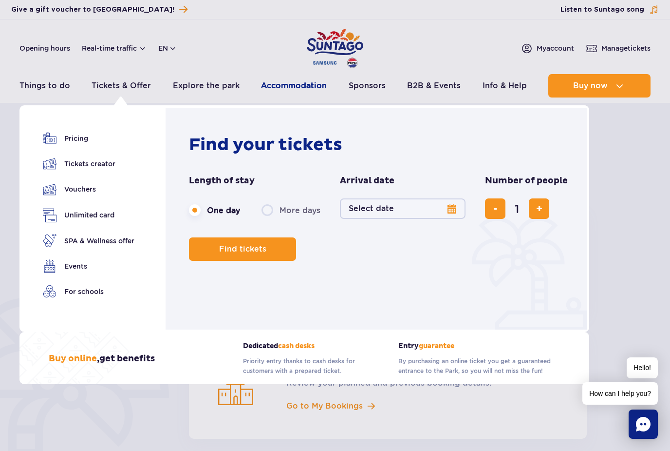
drag, startPoint x: 115, startPoint y: 85, endPoint x: 286, endPoint y: 97, distance: 171.4
click at [287, 98] on header "Opening hours Real-time traffic en PL EN UA My account Manage tickets Real-time…" at bounding box center [335, 60] width 670 height 83
click at [286, 97] on link "Accommodation" at bounding box center [294, 85] width 66 height 23
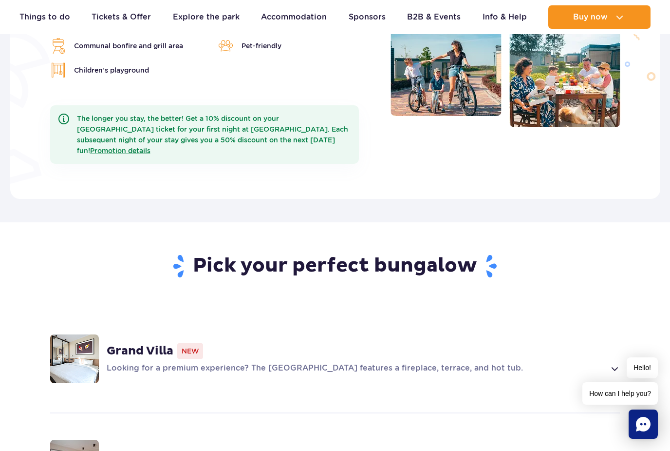
scroll to position [445, 0]
drag, startPoint x: 0, startPoint y: 0, endPoint x: 251, endPoint y: 120, distance: 278.1
click at [251, 120] on div "The longer you stay, the better! Get a 10% discount on your [GEOGRAPHIC_DATA] t…" at bounding box center [204, 135] width 309 height 58
click at [251, 120] on div "The longer you stay, the better! Get a 10% discount on your Suntago Water Park …" at bounding box center [204, 135] width 309 height 58
drag, startPoint x: 251, startPoint y: 120, endPoint x: 285, endPoint y: 129, distance: 34.7
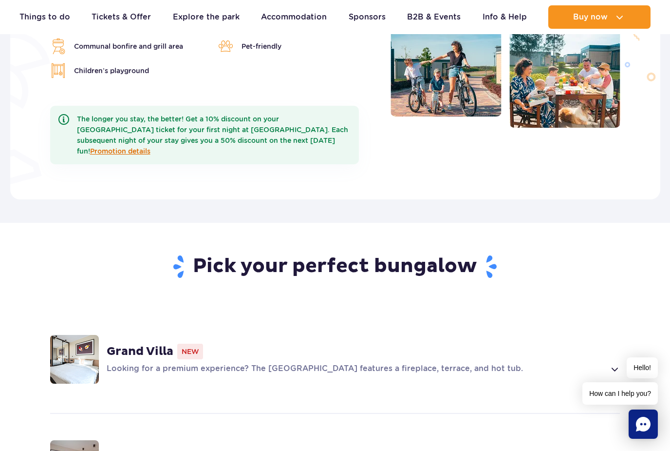
click at [151, 147] on link "Promotion details" at bounding box center [120, 151] width 60 height 8
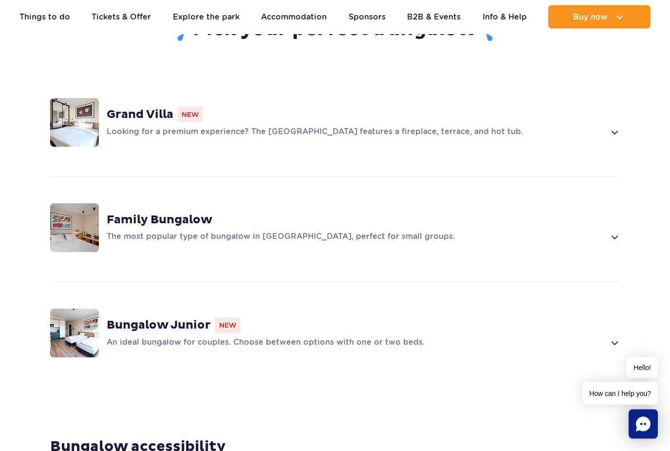
click at [235, 337] on p "An ideal bungalow for couples. Choose between options with one or two beds." at bounding box center [356, 343] width 498 height 12
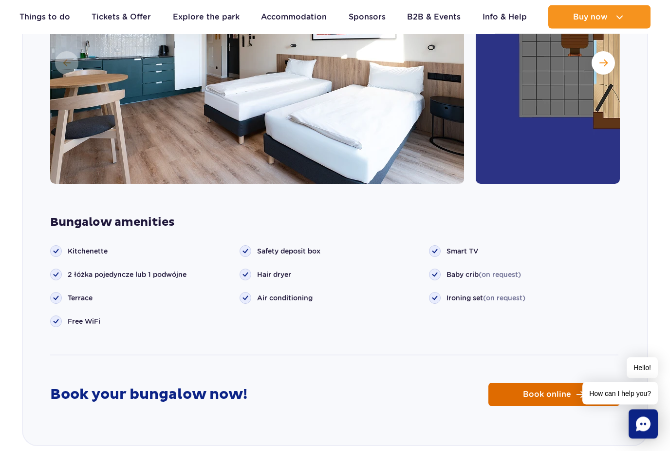
scroll to position [1147, 0]
click at [500, 382] on link "Book online" at bounding box center [555, 393] width 132 height 23
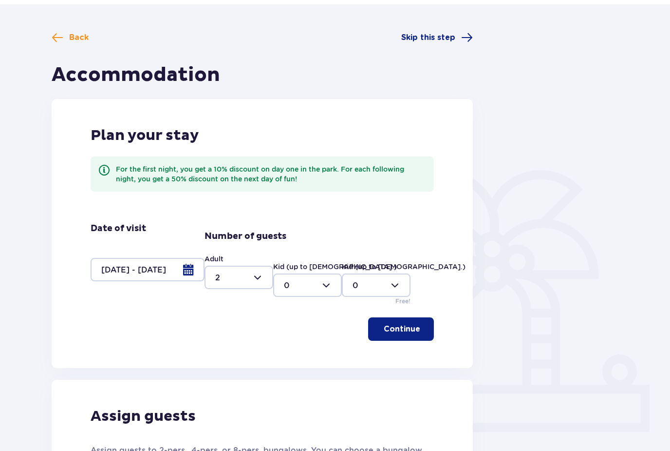
scroll to position [37, 0]
click at [194, 267] on div at bounding box center [148, 269] width 114 height 23
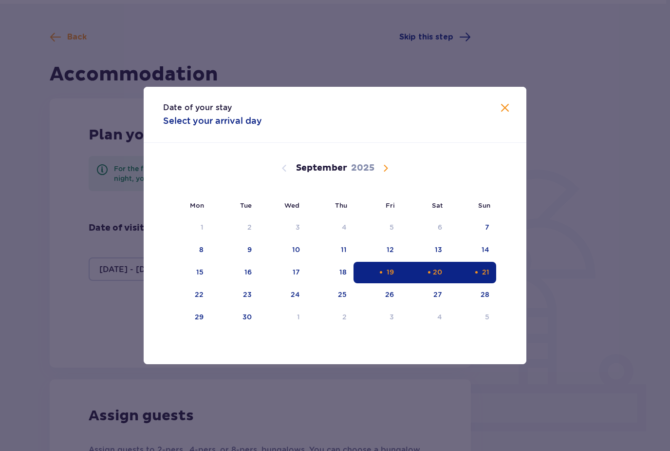
click at [503, 110] on span at bounding box center [505, 108] width 12 height 12
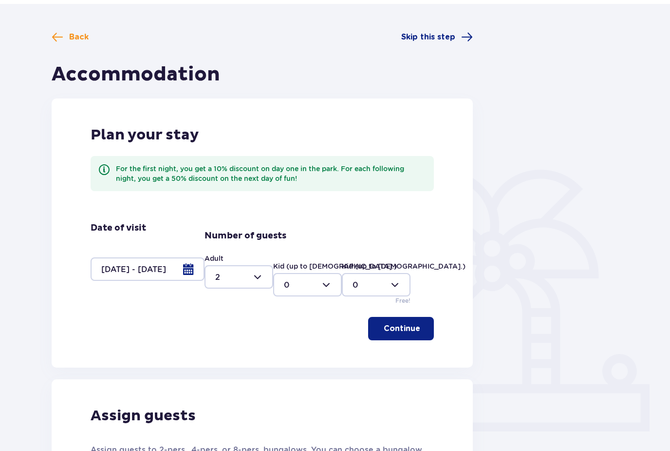
click at [400, 322] on button "Continue" at bounding box center [401, 328] width 66 height 23
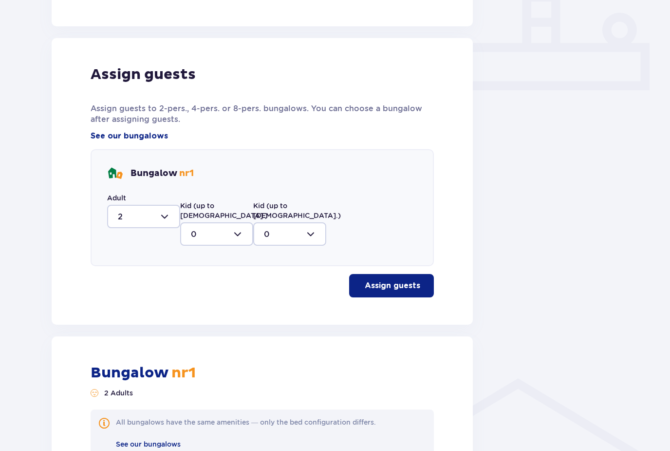
scroll to position [379, 0]
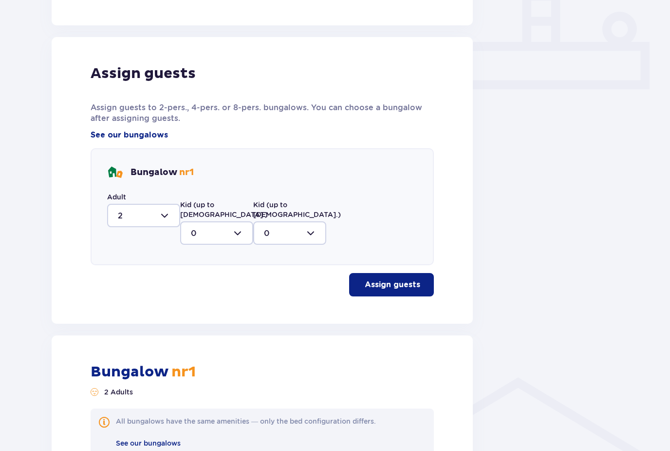
click at [395, 279] on p "Assign guests" at bounding box center [393, 284] width 56 height 11
click at [390, 280] on p "Assign guests" at bounding box center [393, 284] width 56 height 11
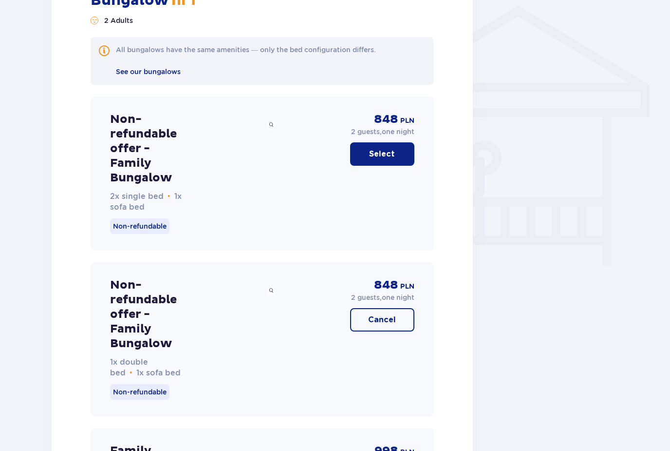
scroll to position [763, 0]
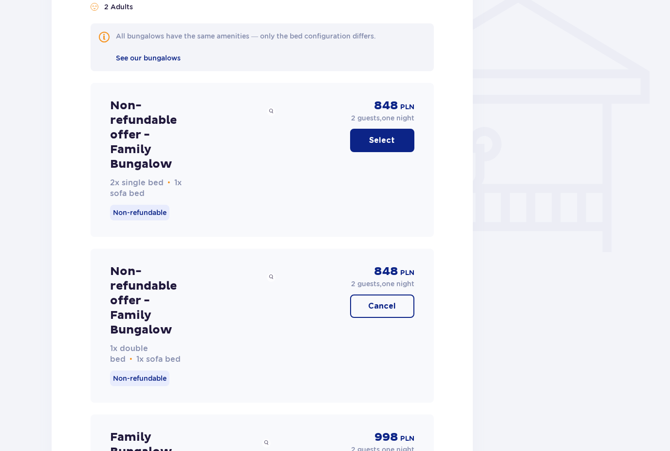
click at [307, 324] on div "848 PLN 2 guests , one night Cancel" at bounding box center [350, 326] width 130 height 154
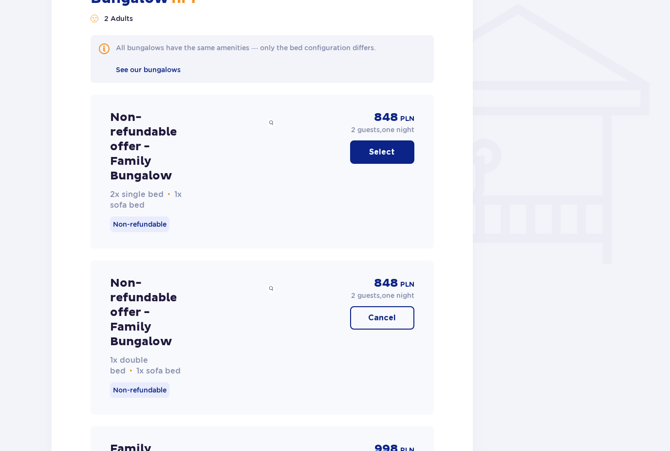
scroll to position [748, 0]
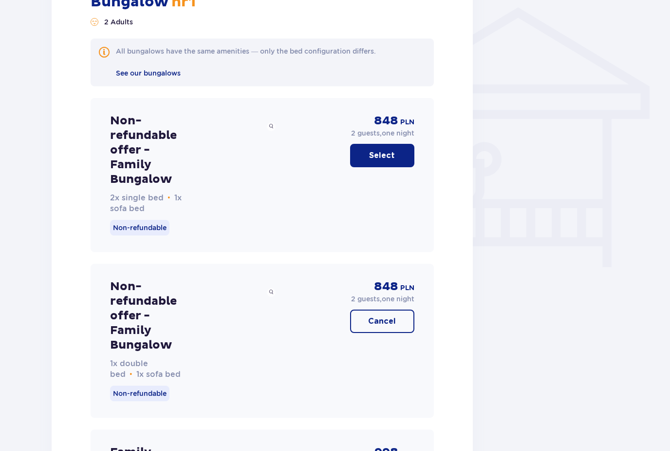
click at [378, 280] on p "848" at bounding box center [386, 287] width 24 height 15
click at [270, 290] on span at bounding box center [271, 292] width 5 height 5
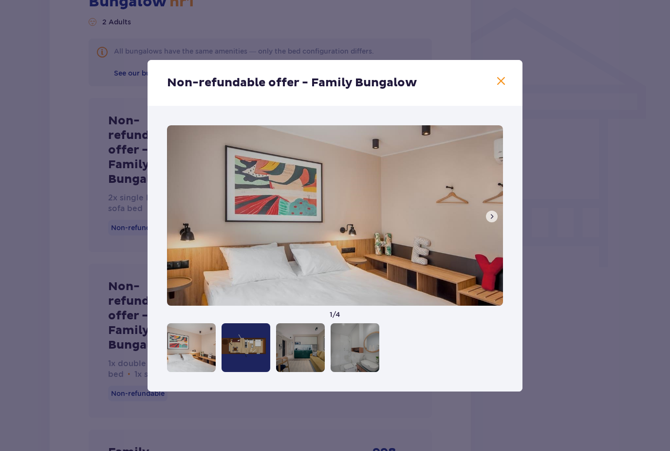
click at [248, 351] on div at bounding box center [246, 347] width 49 height 49
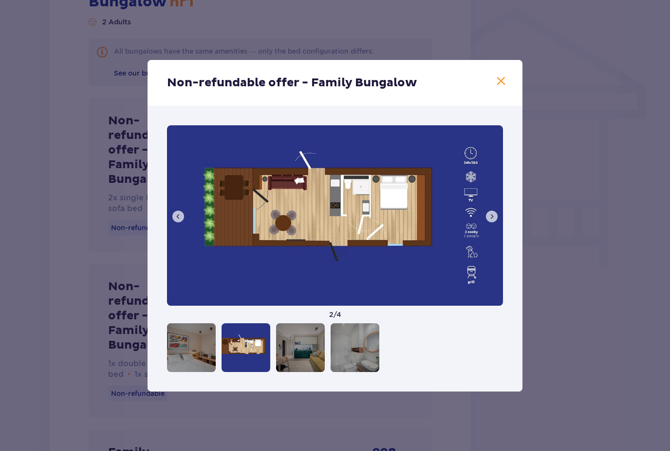
click at [304, 356] on div at bounding box center [300, 347] width 49 height 49
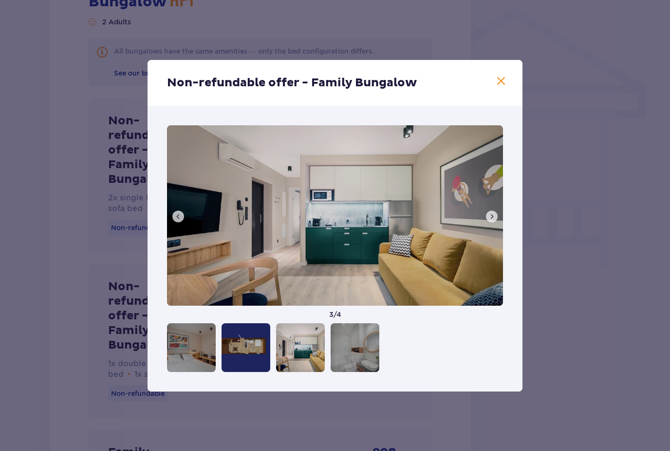
click at [353, 355] on div at bounding box center [355, 347] width 49 height 49
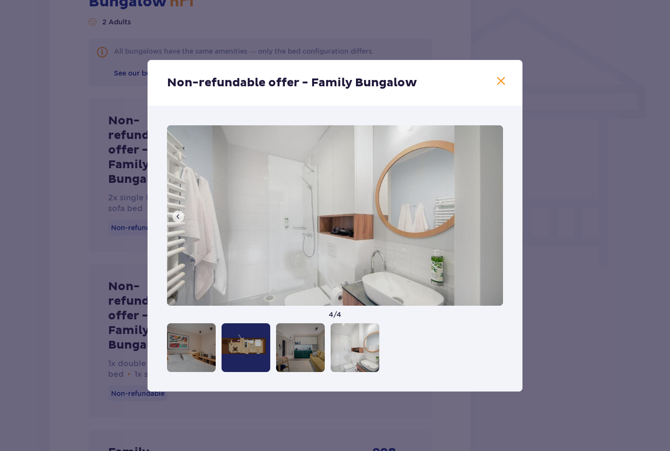
click at [188, 354] on div at bounding box center [191, 347] width 49 height 49
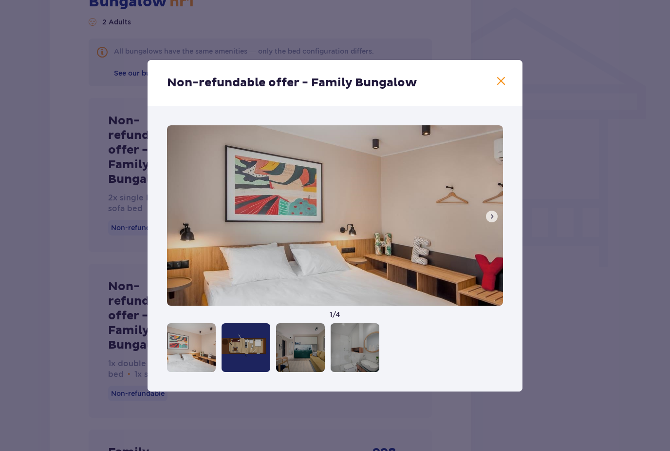
click at [236, 351] on div at bounding box center [246, 347] width 49 height 49
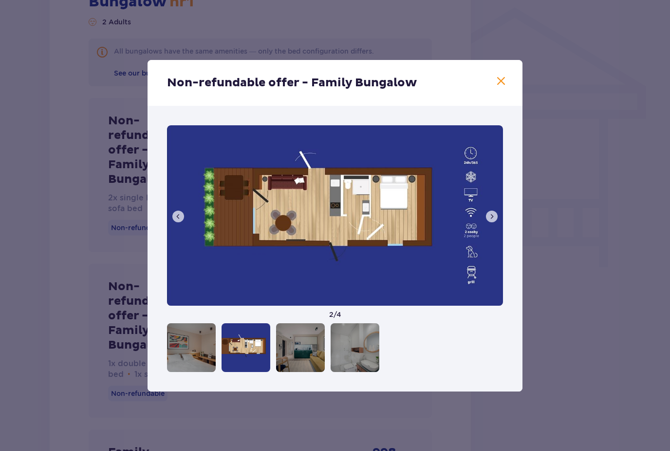
click at [302, 354] on div at bounding box center [300, 347] width 49 height 49
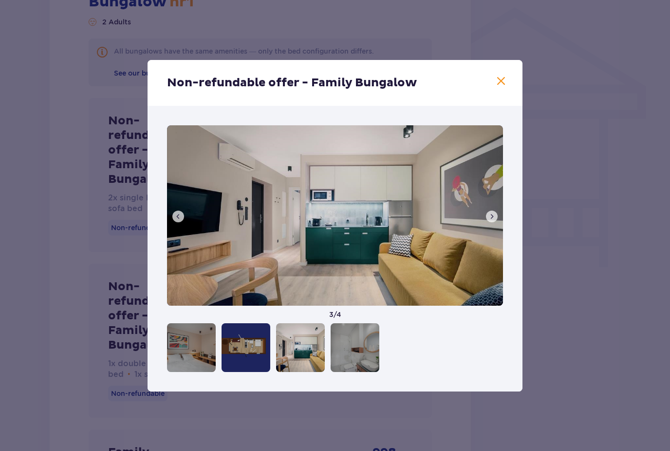
click at [366, 356] on div at bounding box center [355, 347] width 49 height 49
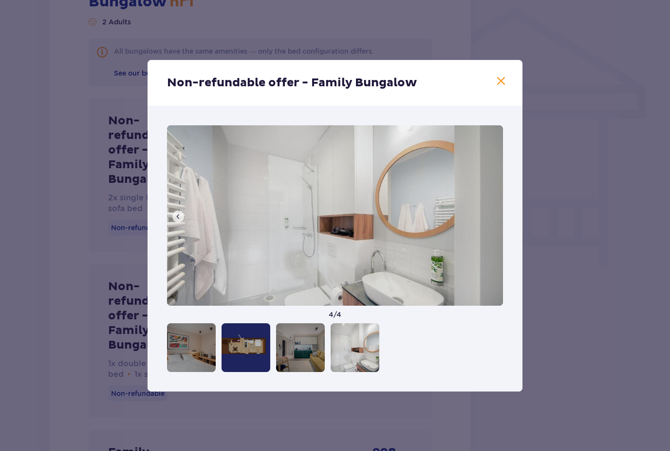
click at [311, 360] on div at bounding box center [300, 347] width 49 height 49
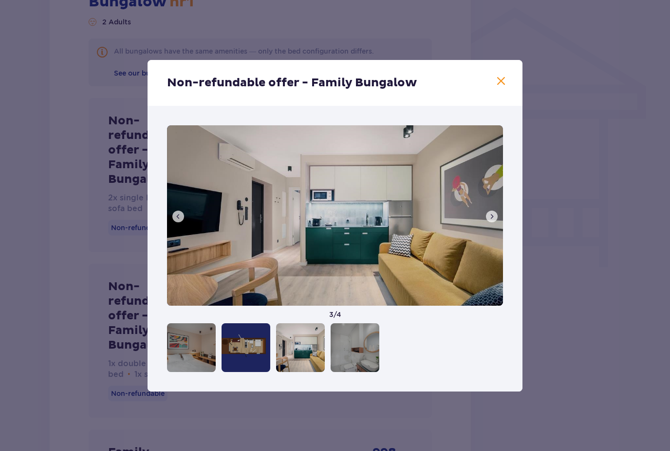
click at [264, 357] on div at bounding box center [246, 347] width 49 height 49
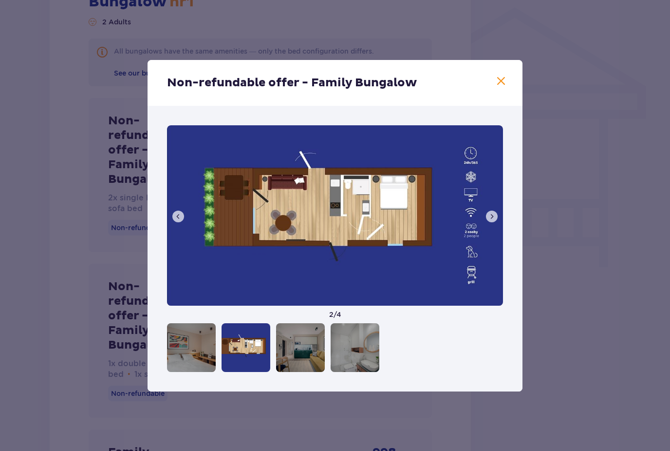
click at [354, 362] on div at bounding box center [355, 347] width 49 height 49
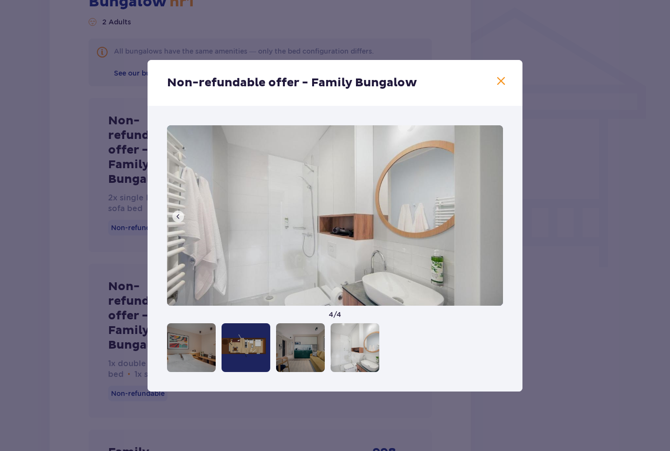
click at [322, 358] on div at bounding box center [300, 347] width 49 height 49
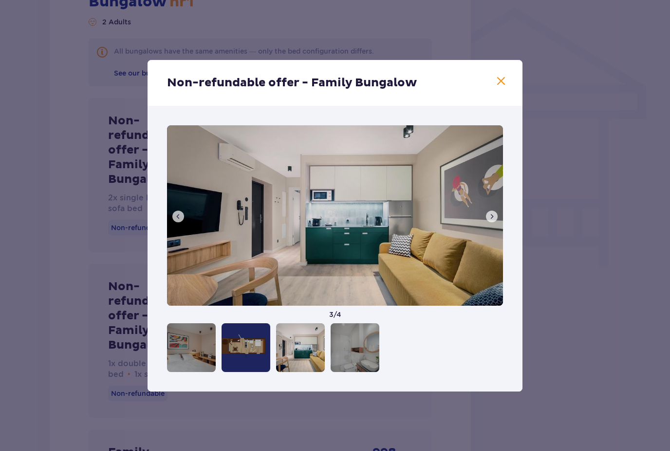
click at [500, 79] on span at bounding box center [501, 82] width 12 height 12
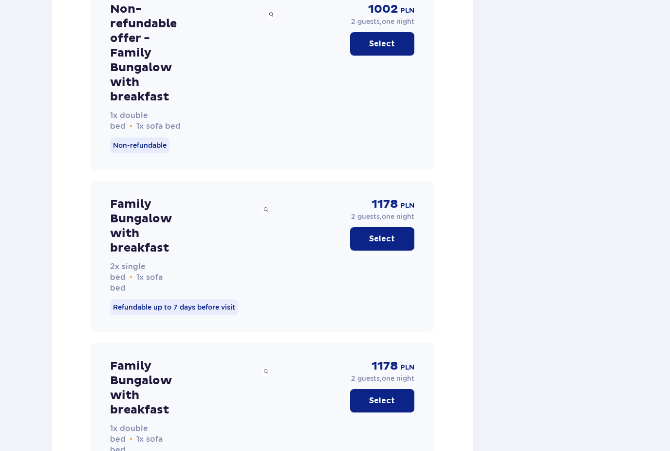
scroll to position [1842, 0]
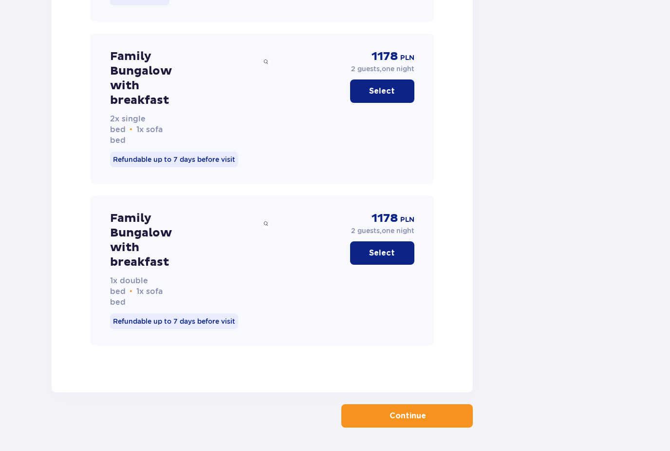
click at [363, 408] on button "Continue" at bounding box center [408, 415] width 132 height 23
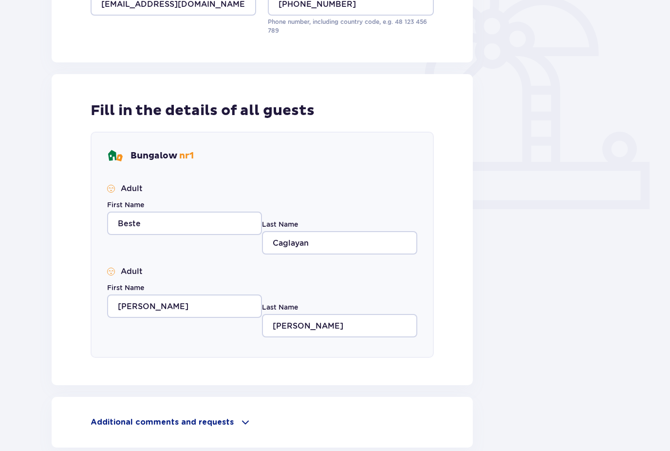
scroll to position [318, 0]
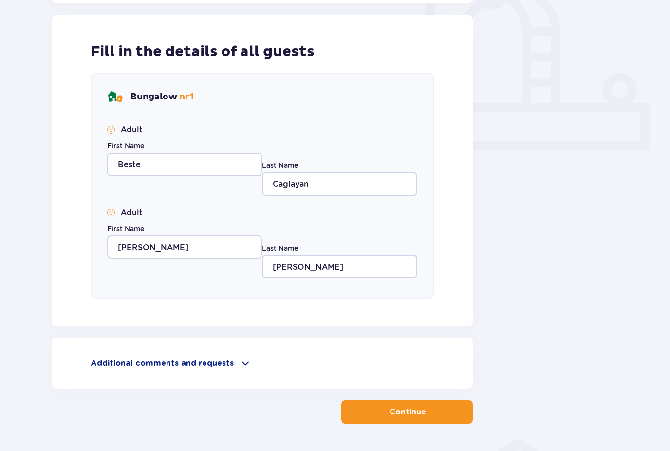
click at [240, 361] on span at bounding box center [246, 363] width 12 height 12
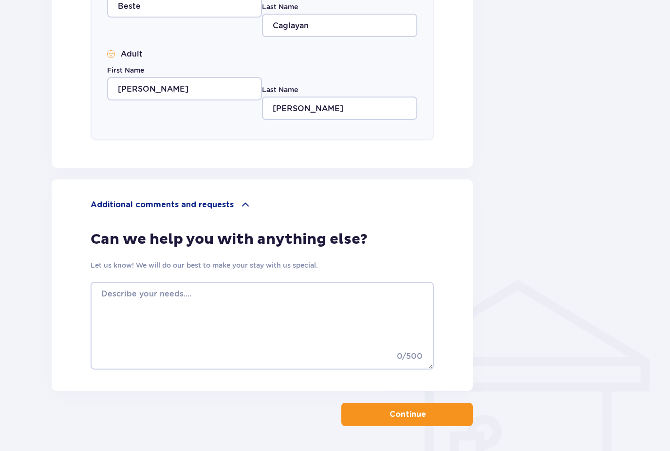
scroll to position [479, 0]
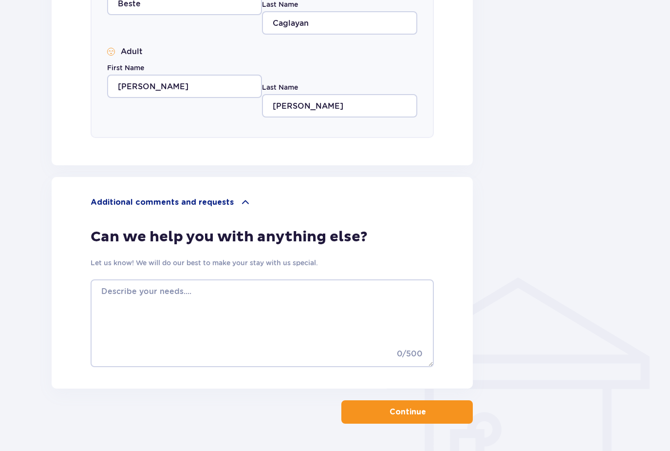
click at [368, 416] on button "Continue" at bounding box center [408, 411] width 132 height 23
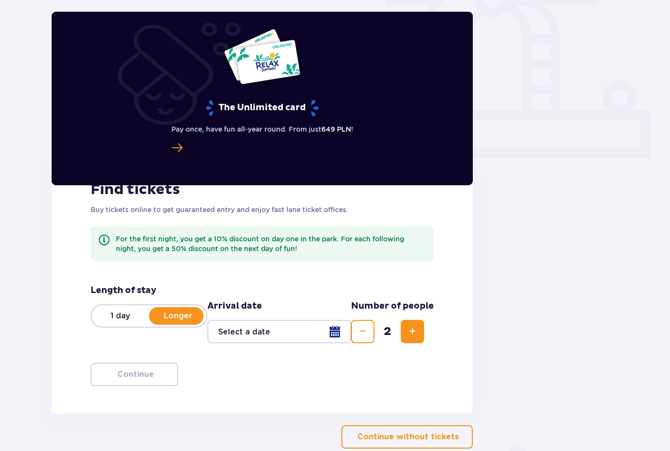
scroll to position [323, 0]
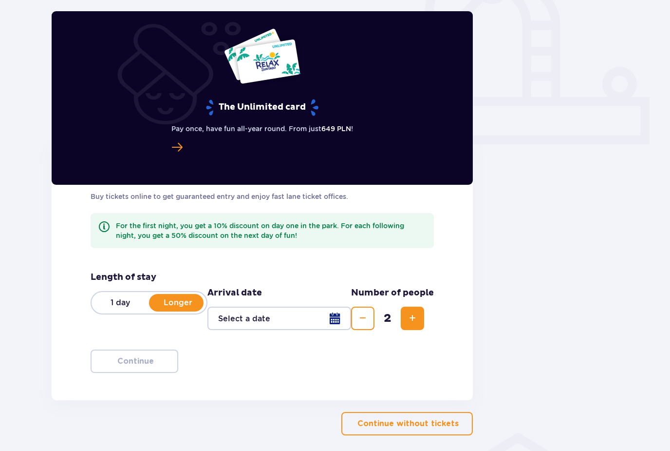
click at [337, 319] on div at bounding box center [280, 318] width 144 height 23
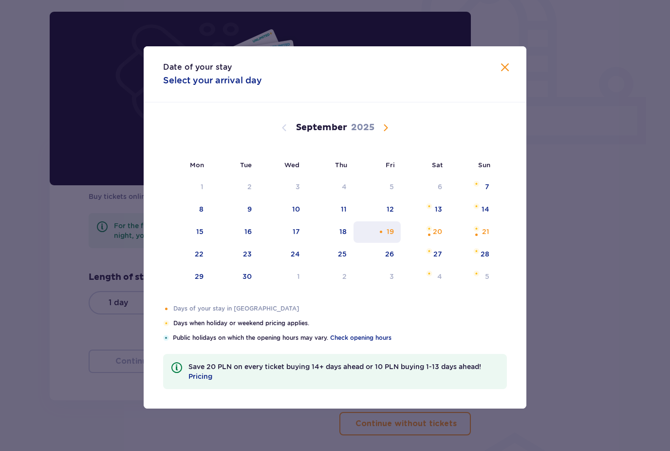
click at [385, 243] on div "19" at bounding box center [377, 231] width 47 height 21
click at [473, 243] on div "21" at bounding box center [472, 231] width 47 height 21
type input "19.09.25 - 21.09.25"
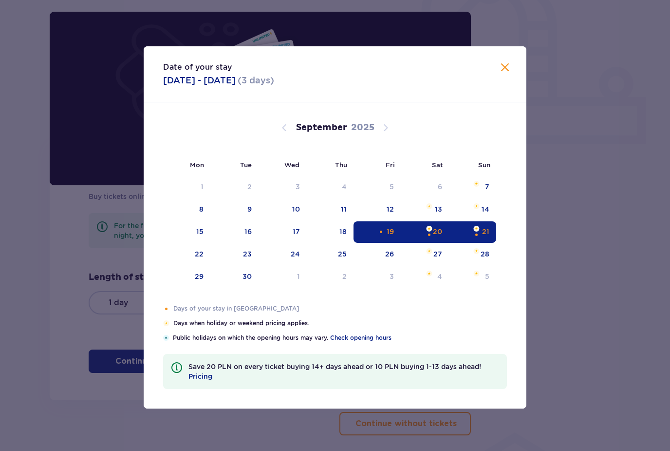
scroll to position [336, 0]
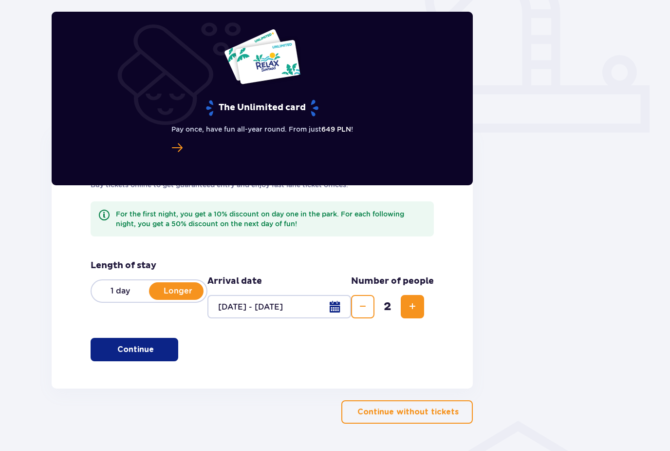
click at [154, 356] on button "Continue" at bounding box center [135, 349] width 88 height 23
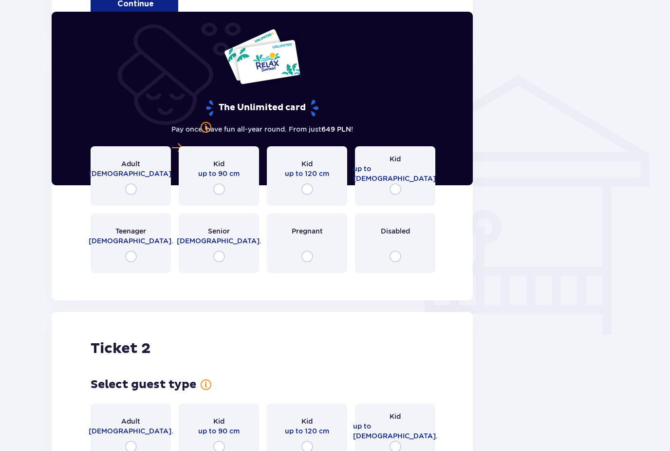
scroll to position [699, 0]
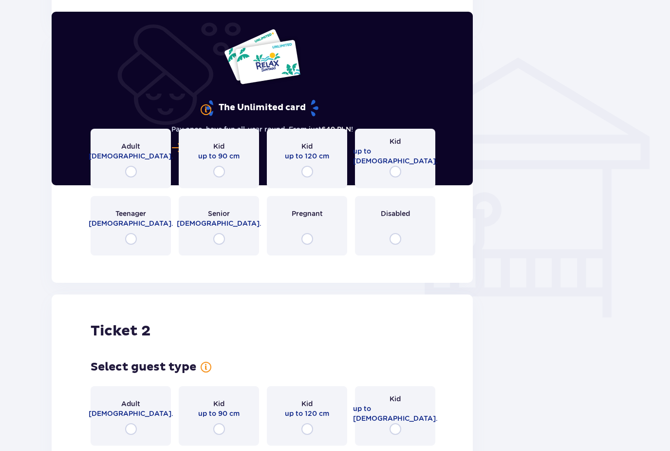
click at [136, 177] on input "radio" at bounding box center [131, 172] width 12 height 12
radio input "true"
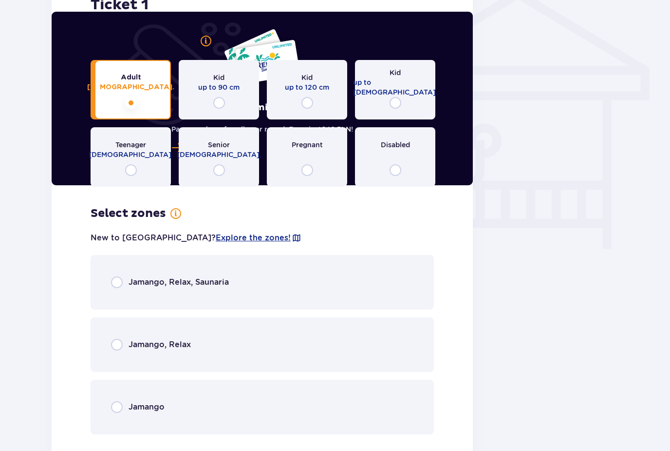
scroll to position [768, 0]
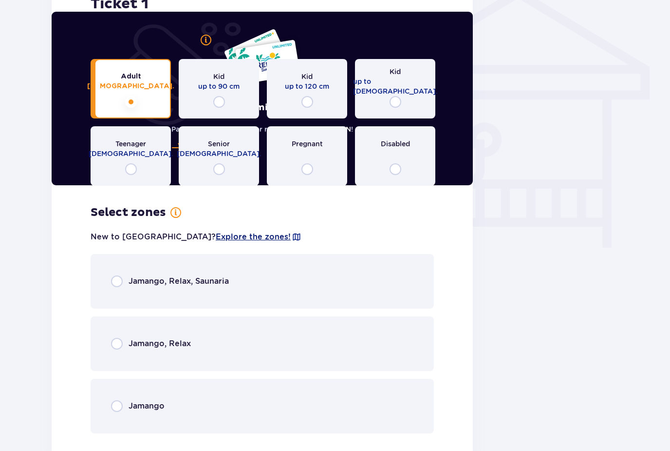
click at [216, 240] on span "Explore the zones!" at bounding box center [253, 236] width 75 height 11
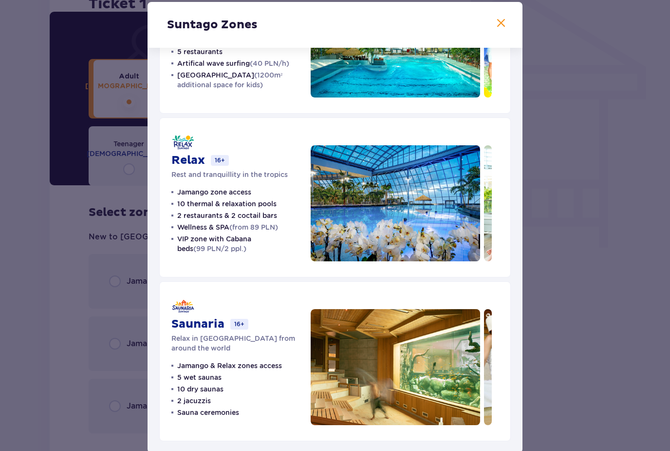
scroll to position [106, 0]
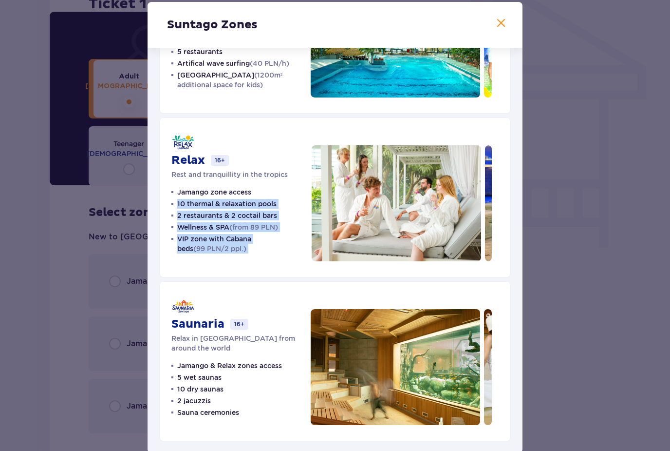
click at [263, 208] on div "Relax 16+ Rest and tranquillity in the tropics Jamango zone access 10 thermal &…" at bounding box center [335, 197] width 352 height 160
click at [394, 261] on img at bounding box center [396, 203] width 170 height 116
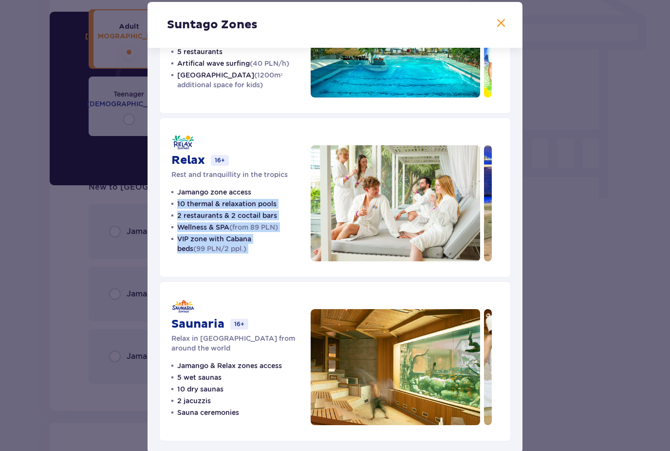
scroll to position [818, 0]
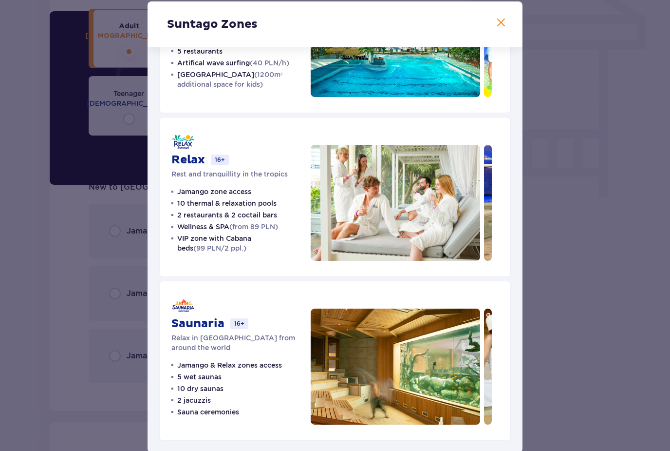
click at [307, 300] on div "Saunaria 16+ Relax in saunas from around the world Jamango & Relax zones access…" at bounding box center [335, 361] width 352 height 160
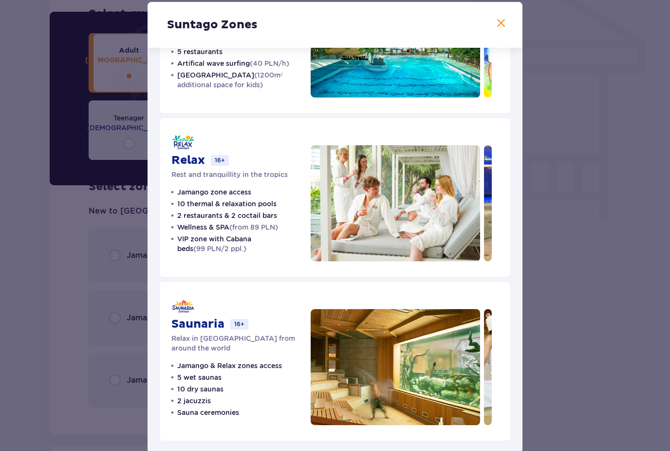
scroll to position [790, 0]
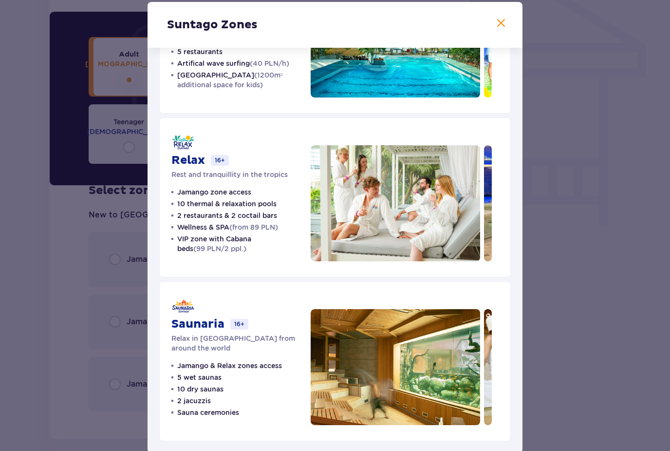
click at [504, 29] on span at bounding box center [501, 24] width 12 height 12
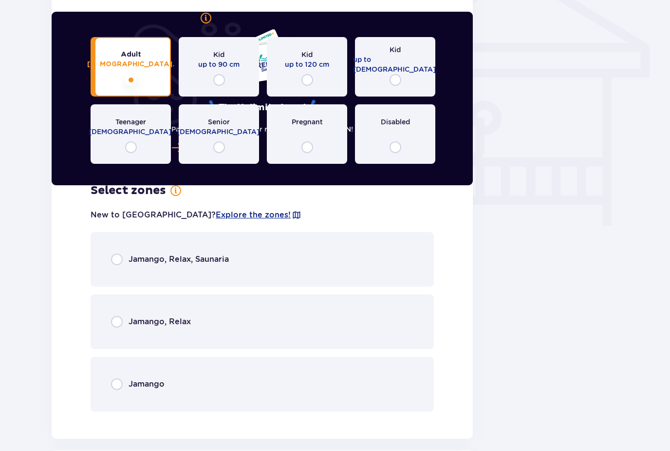
scroll to position [768, 0]
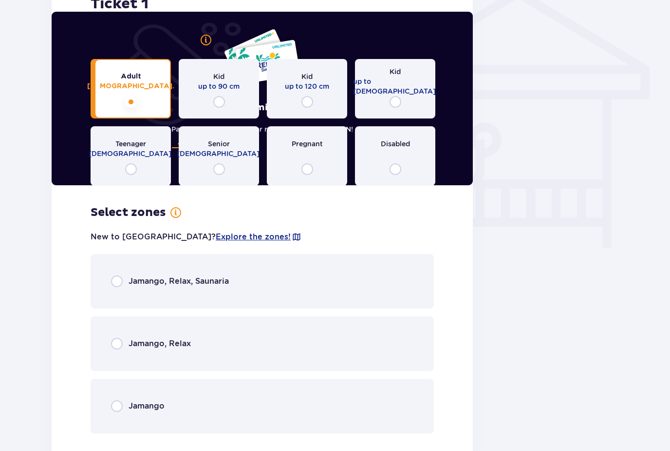
click at [223, 279] on p "Jamango, Relax, Saunaria" at bounding box center [179, 281] width 100 height 11
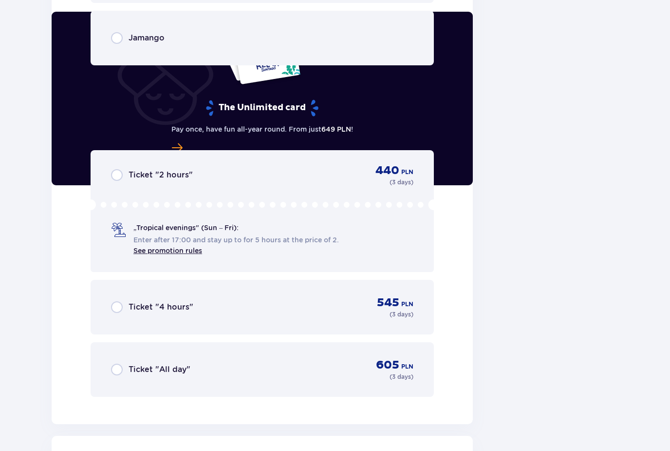
scroll to position [1136, 0]
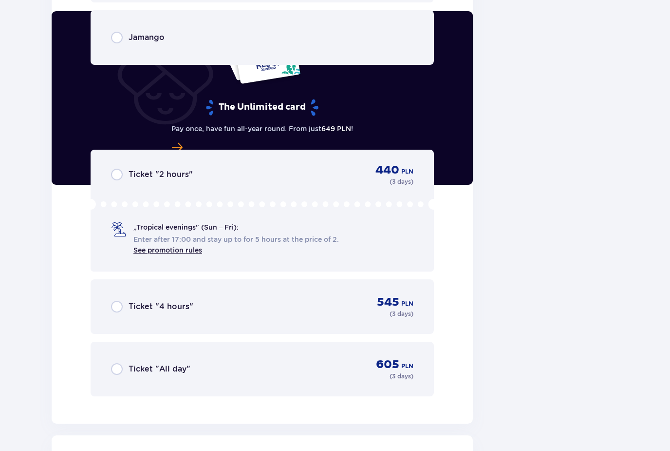
click at [223, 345] on div "Ticket "All day" 605 PLN ( 3 days )" at bounding box center [262, 369] width 343 height 55
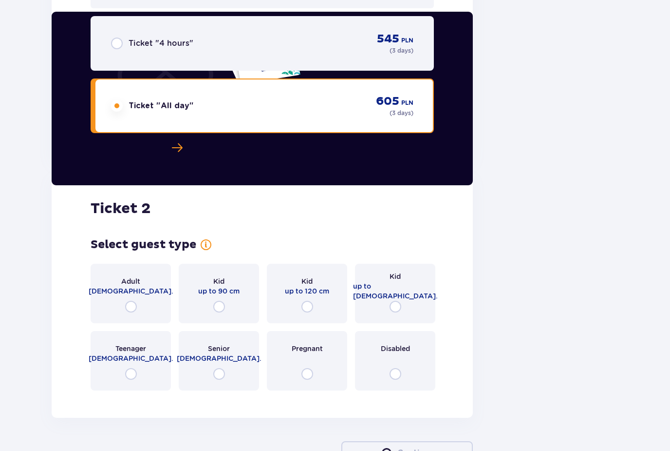
scroll to position [1441, 0]
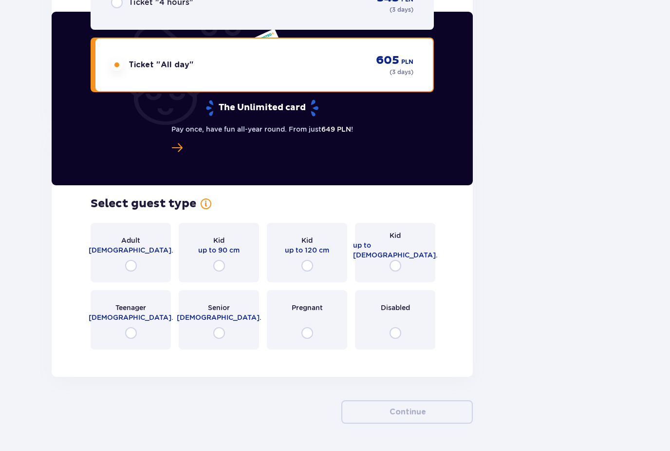
click at [141, 309] on p "Teenager" at bounding box center [130, 308] width 31 height 10
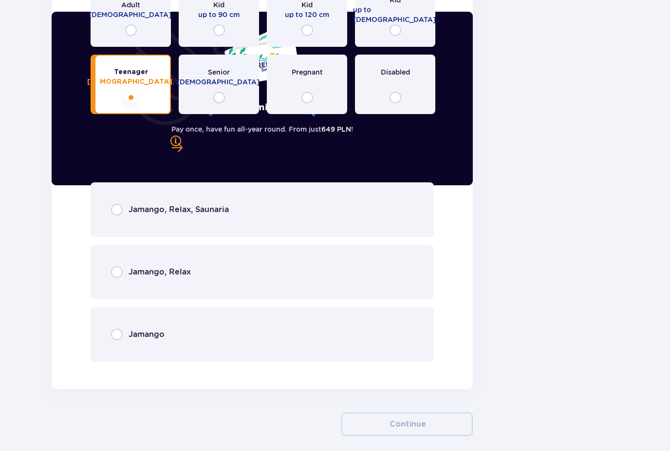
scroll to position [1688, 0]
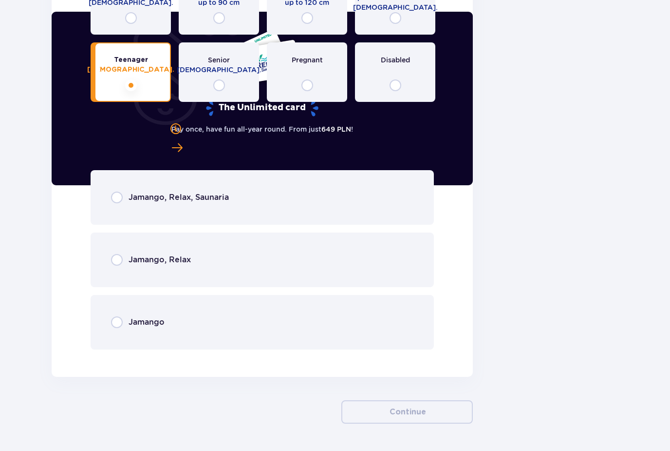
click at [213, 207] on div "Jamango, Relax, Saunaria" at bounding box center [262, 197] width 343 height 55
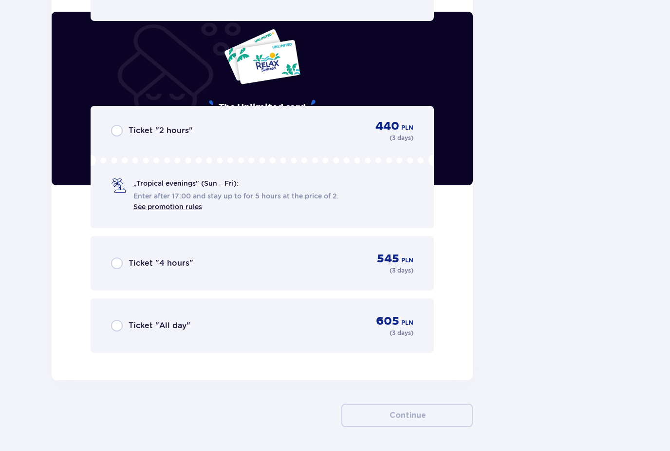
scroll to position [2020, 0]
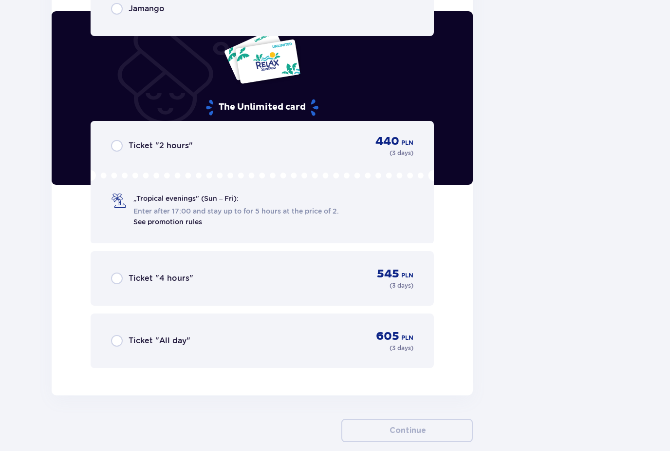
click at [182, 340] on p "Ticket "All day"" at bounding box center [160, 341] width 62 height 11
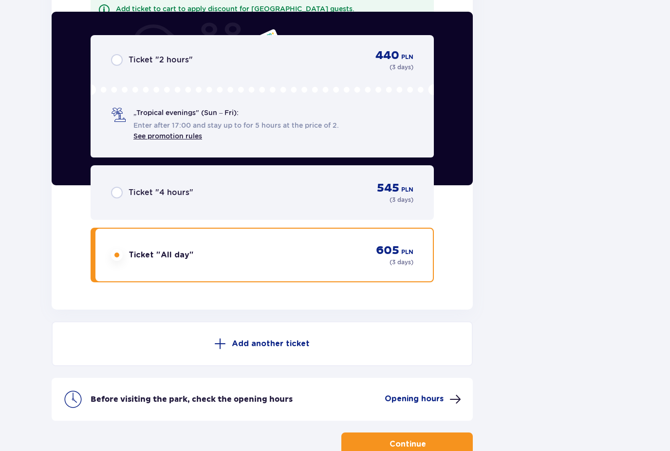
scroll to position [2119, 0]
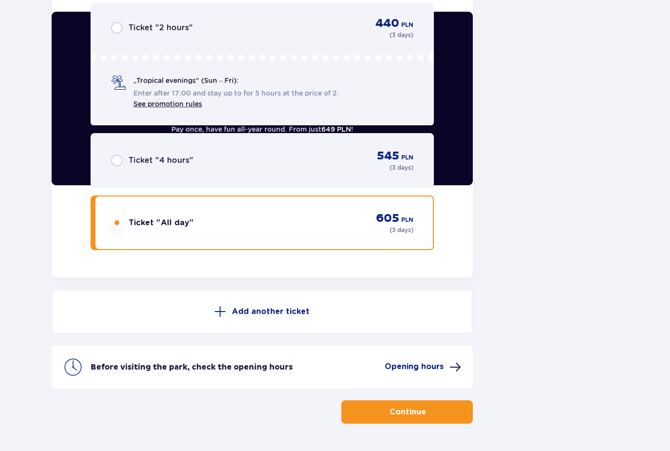
click at [388, 414] on button "Continue" at bounding box center [408, 411] width 132 height 23
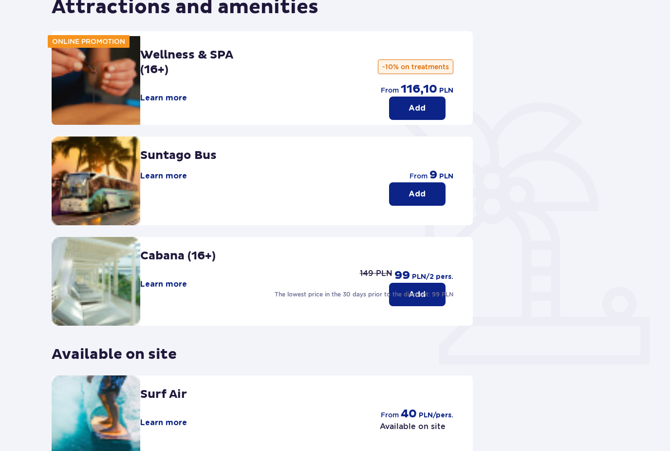
scroll to position [180, 0]
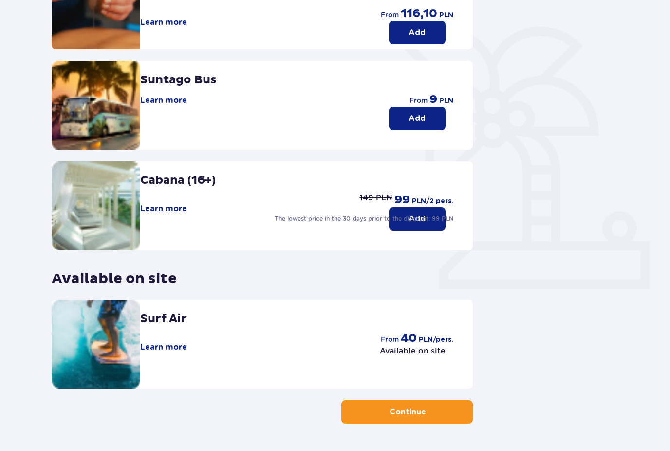
click at [370, 412] on button "Continue" at bounding box center [408, 411] width 132 height 23
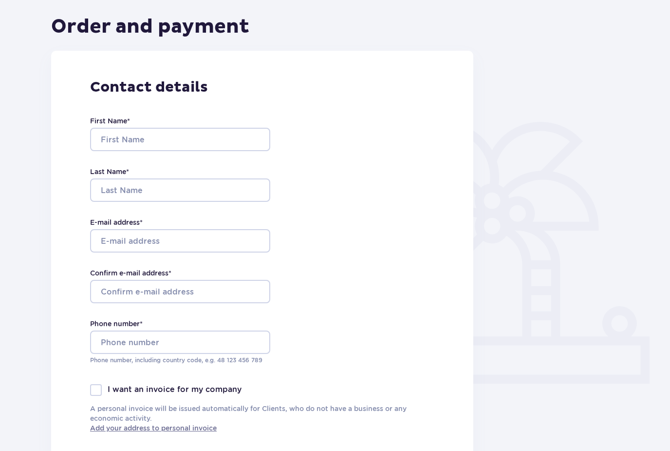
type input "Beste"
type input "Caglayan"
type input "[EMAIL_ADDRESS][DOMAIN_NAME]"
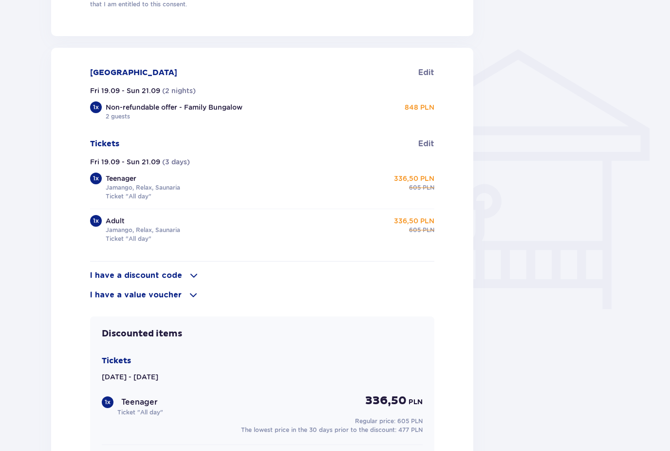
scroll to position [707, 0]
click at [428, 144] on span "Edit" at bounding box center [427, 143] width 16 height 11
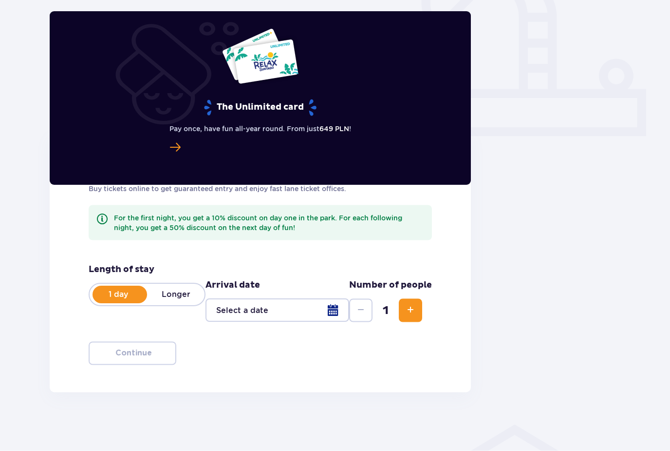
type input "19.09.25 - 21.09.25"
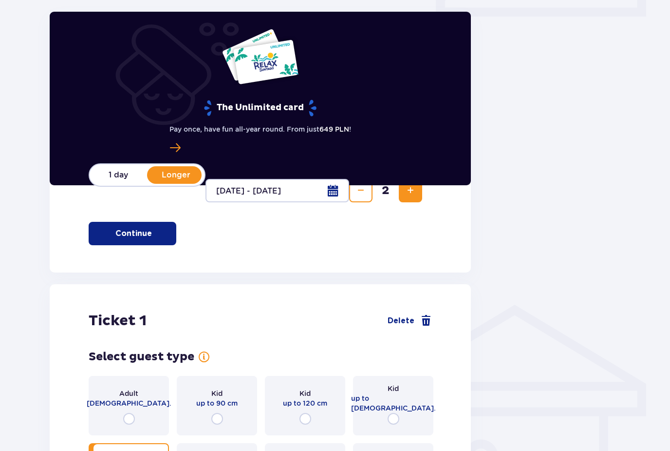
scroll to position [452, 0]
click at [117, 417] on div "Adult 18 - 65 y.o." at bounding box center [129, 404] width 80 height 59
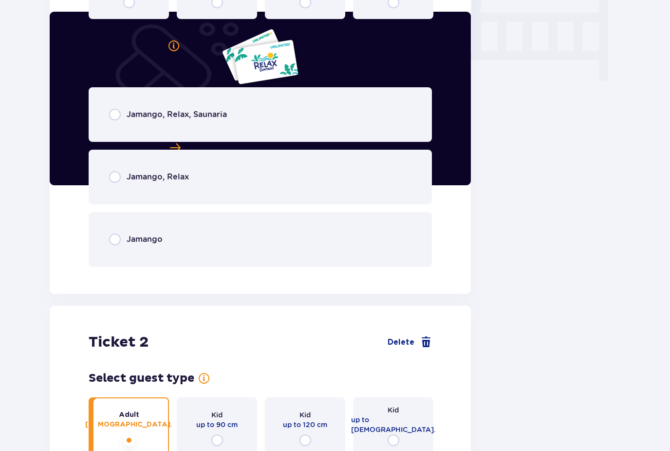
scroll to position [936, 0]
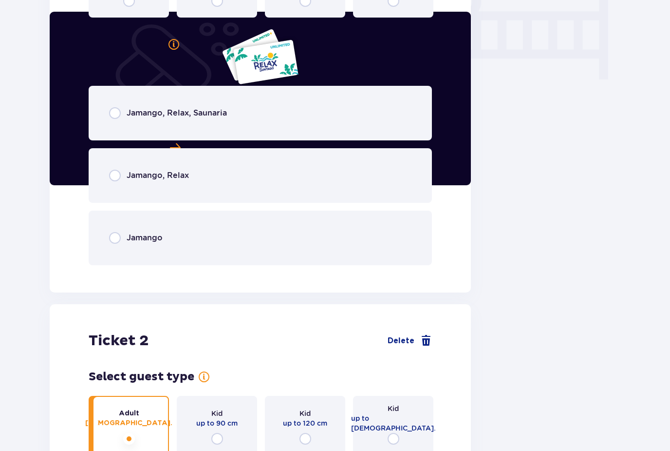
click at [286, 101] on div "Jamango, Relax, Saunaria" at bounding box center [260, 113] width 343 height 55
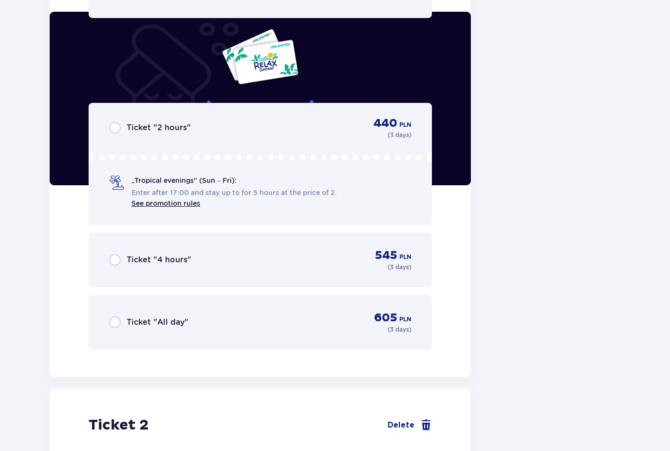
scroll to position [1184, 0]
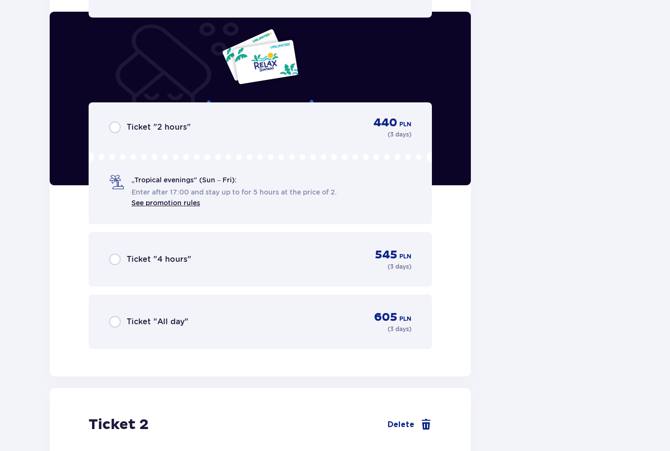
click at [140, 320] on p "Ticket "All day"" at bounding box center [158, 321] width 62 height 11
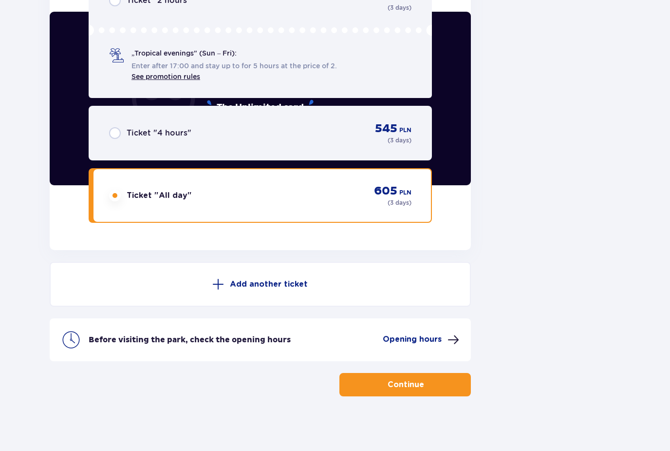
scroll to position [2150, 0]
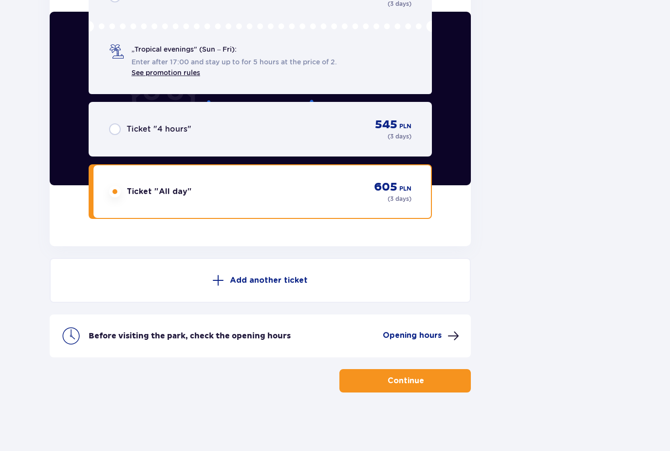
click at [402, 178] on div "Ticket "All day" 605 PLN ( 3 days )" at bounding box center [260, 191] width 343 height 55
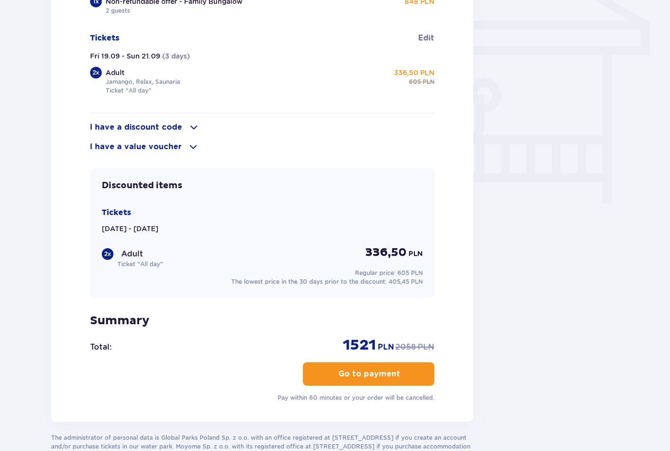
scroll to position [825, 0]
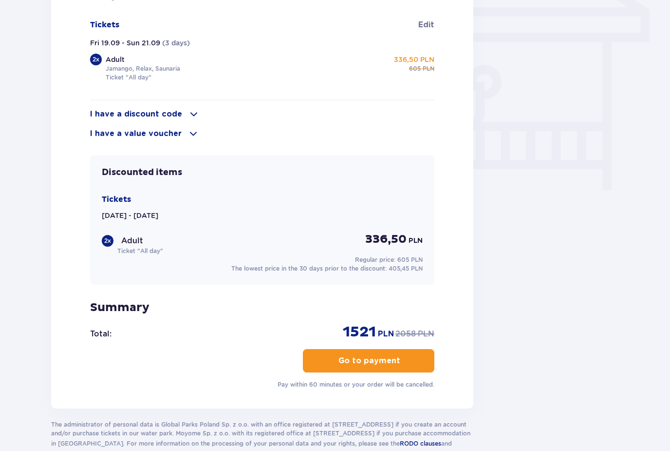
click at [188, 246] on div "2 x Adult 336,50 PLN" at bounding box center [262, 239] width 321 height 15
click at [120, 194] on p "Tickets" at bounding box center [116, 199] width 29 height 11
click at [119, 197] on p "Tickets" at bounding box center [116, 199] width 29 height 11
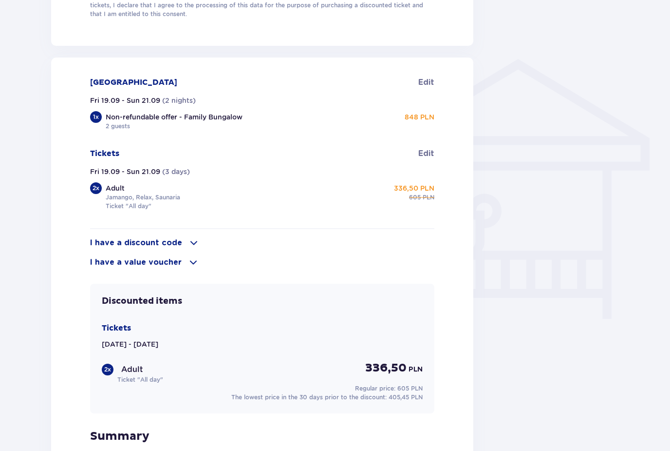
scroll to position [697, 0]
click at [426, 153] on span "Edit" at bounding box center [427, 153] width 16 height 11
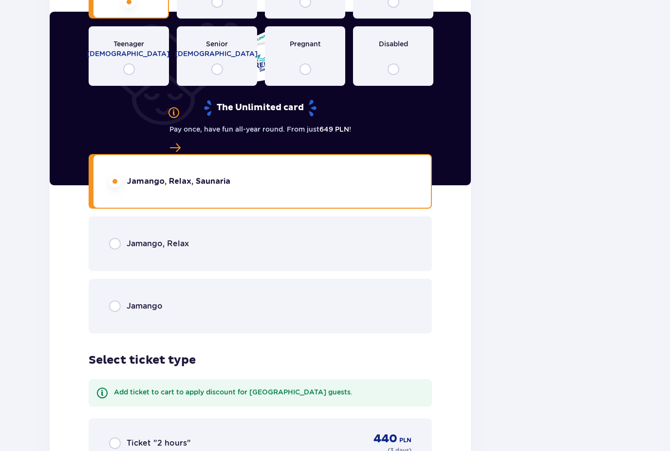
scroll to position [1704, 0]
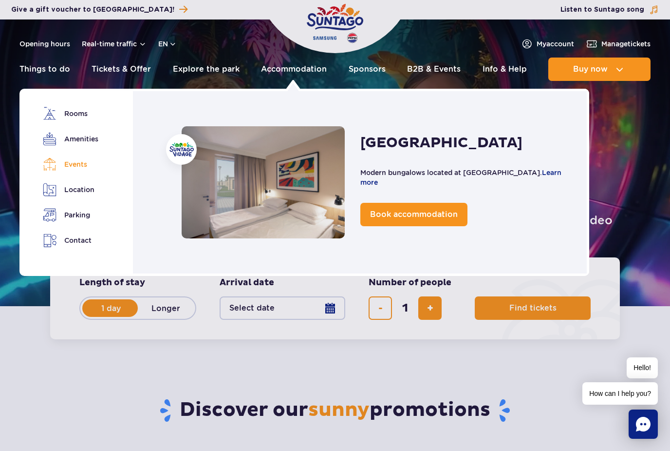
click at [66, 169] on link "Events" at bounding box center [70, 164] width 55 height 14
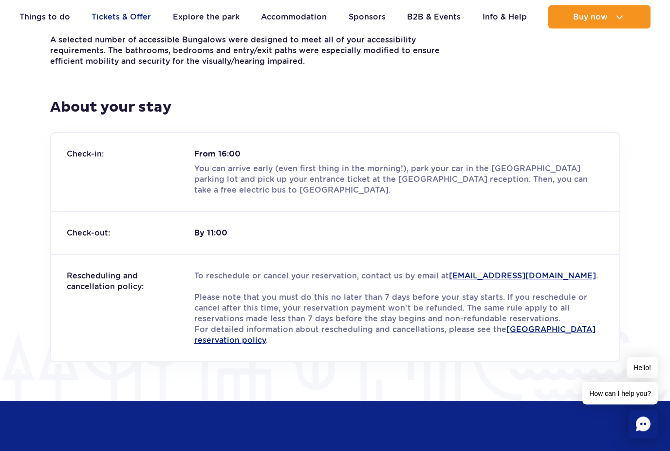
scroll to position [1115, 0]
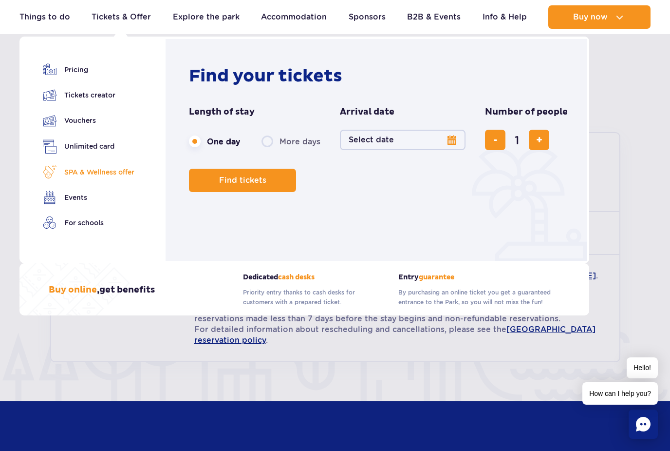
click at [112, 168] on link "SPA & Wellness offer" at bounding box center [89, 172] width 92 height 14
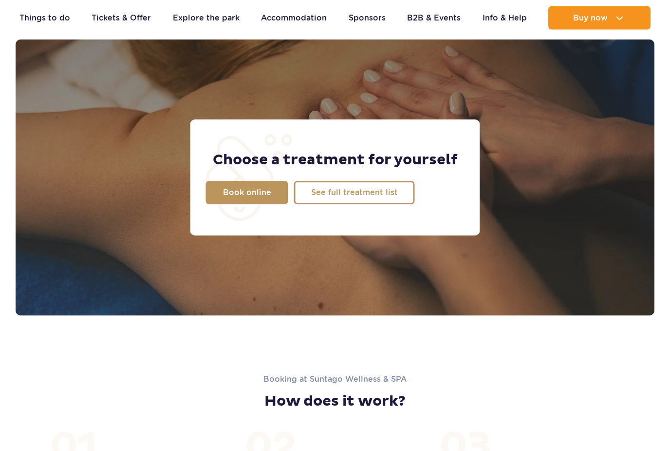
scroll to position [768, 0]
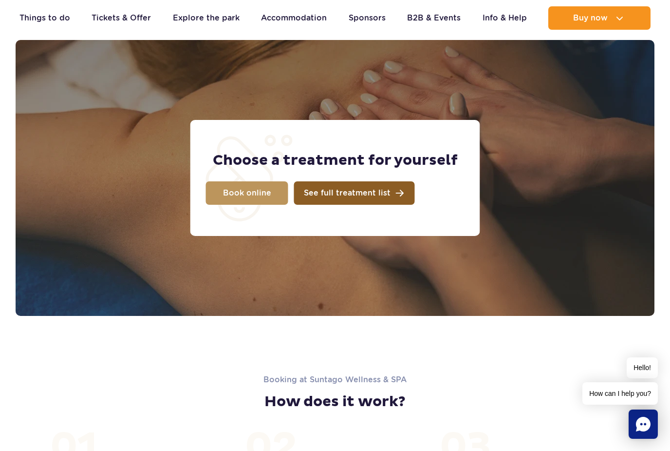
click at [295, 193] on link "See full treatment list" at bounding box center [354, 192] width 121 height 23
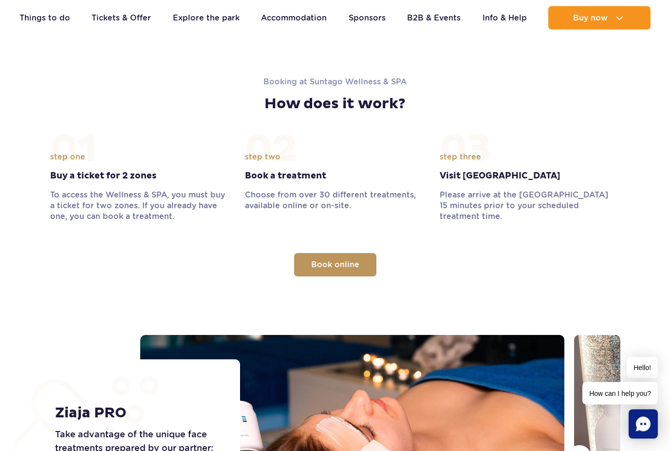
scroll to position [1066, 0]
click at [317, 272] on link "Book online" at bounding box center [335, 264] width 82 height 23
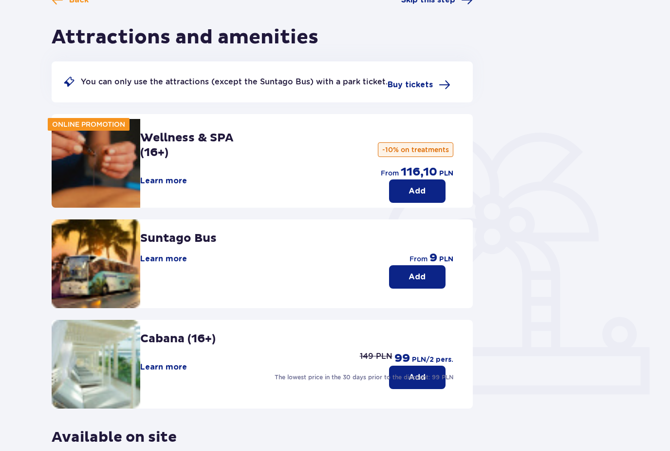
scroll to position [74, 0]
click at [175, 183] on button "Learn more" at bounding box center [163, 180] width 47 height 11
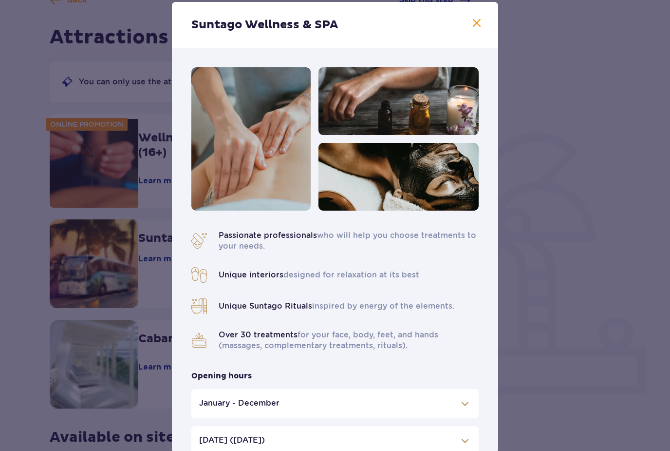
click at [484, 37] on div "Suntago Wellness & SPA" at bounding box center [335, 25] width 326 height 46
click at [481, 29] on span at bounding box center [477, 24] width 12 height 12
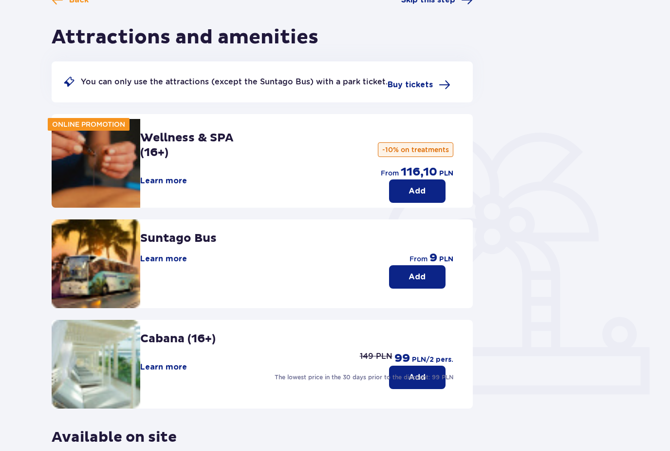
click at [412, 189] on p "Add" at bounding box center [417, 191] width 17 height 11
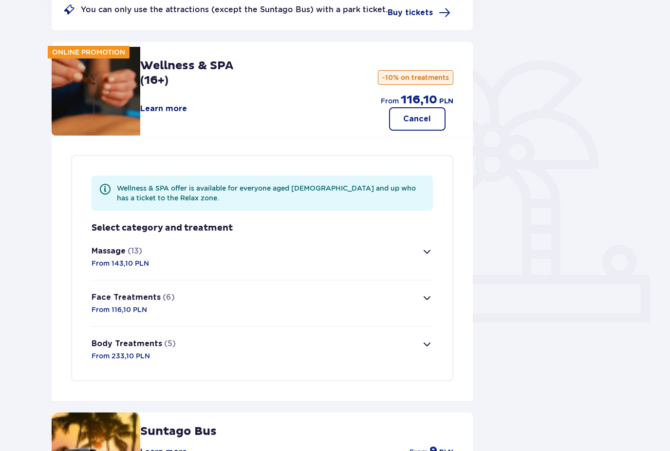
scroll to position [145, 0]
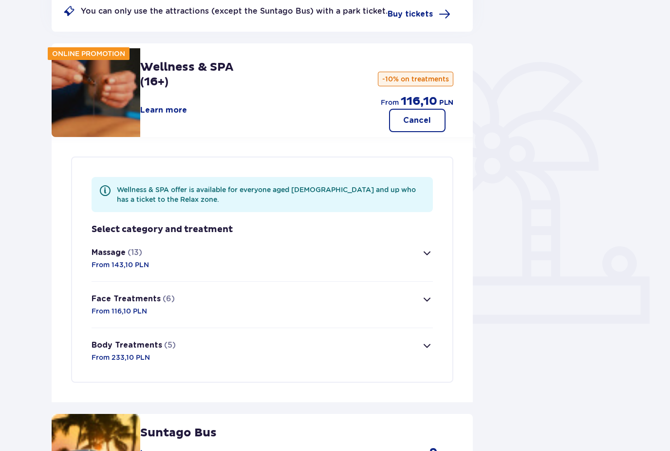
click at [336, 266] on button "Massage (13) From 143,10 PLN" at bounding box center [263, 258] width 342 height 46
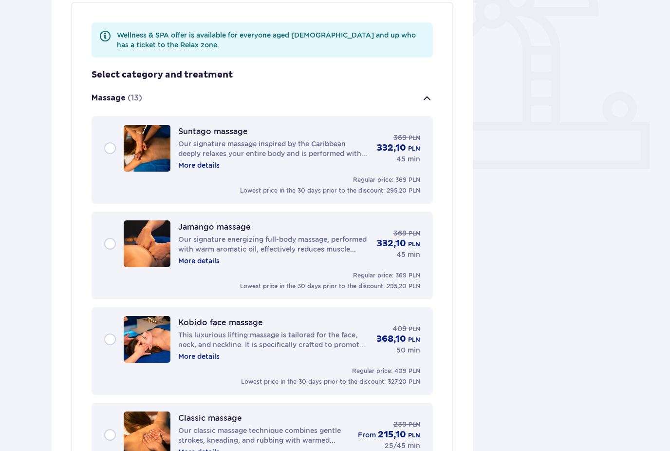
scroll to position [295, 0]
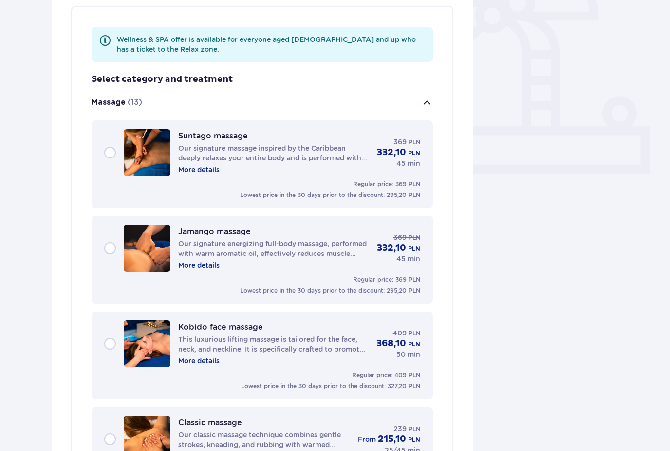
click at [418, 105] on button "Massage (13)" at bounding box center [263, 102] width 342 height 35
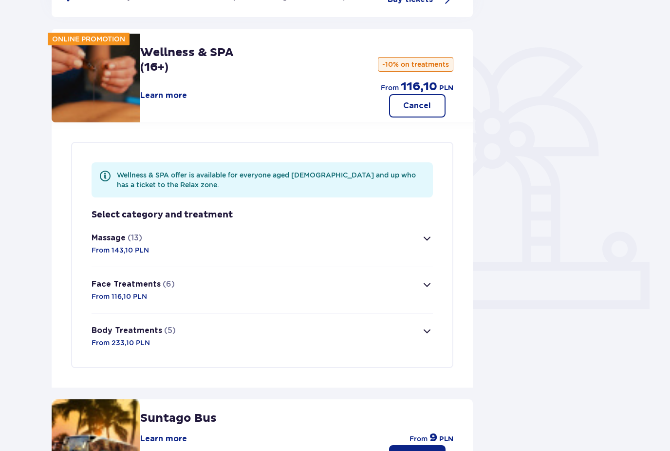
scroll to position [158, 0]
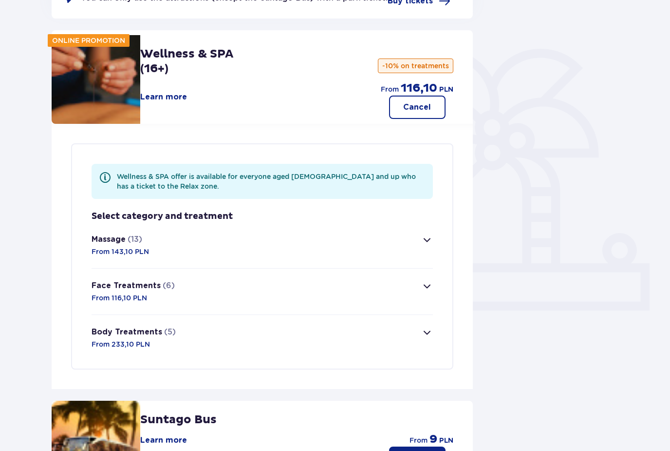
click at [334, 255] on button "Massage (13) From 143,10 PLN" at bounding box center [263, 245] width 342 height 46
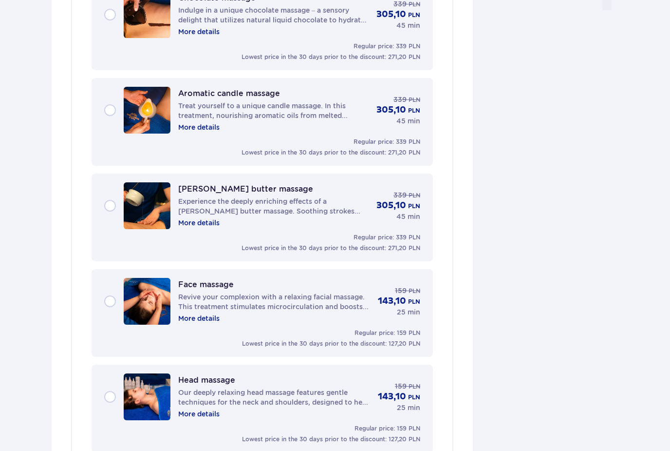
scroll to position [1010, 0]
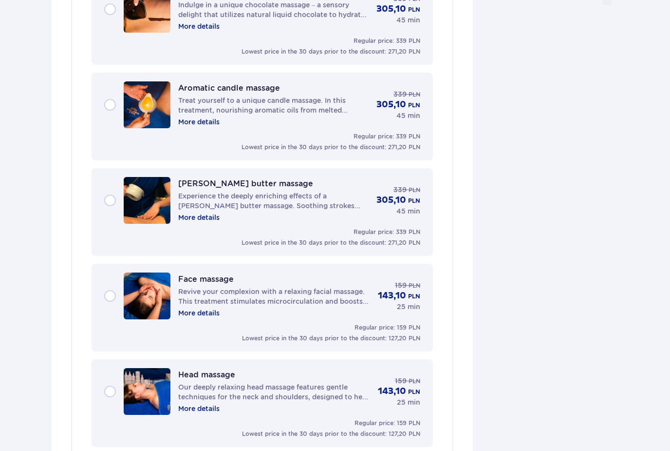
click at [216, 409] on p "More details" at bounding box center [198, 409] width 41 height 10
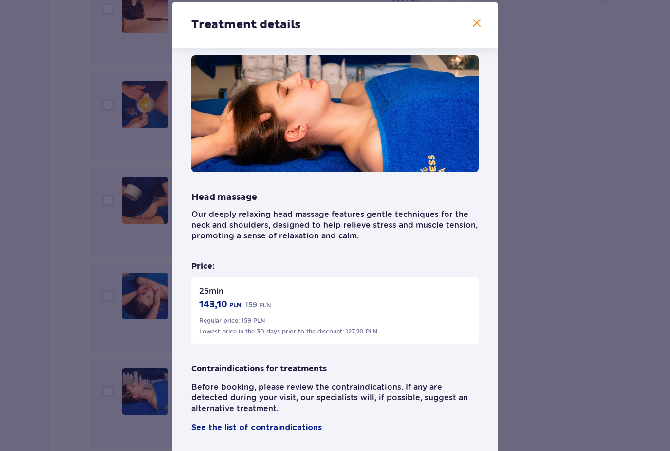
scroll to position [12, 0]
click at [480, 29] on span at bounding box center [477, 24] width 12 height 12
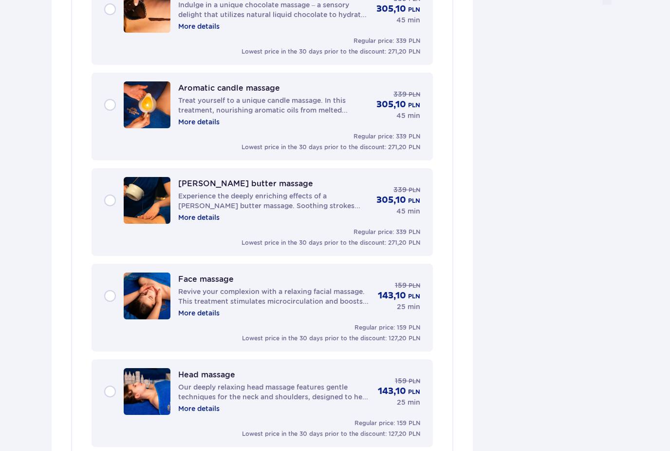
click at [211, 312] on p "More details" at bounding box center [198, 313] width 41 height 10
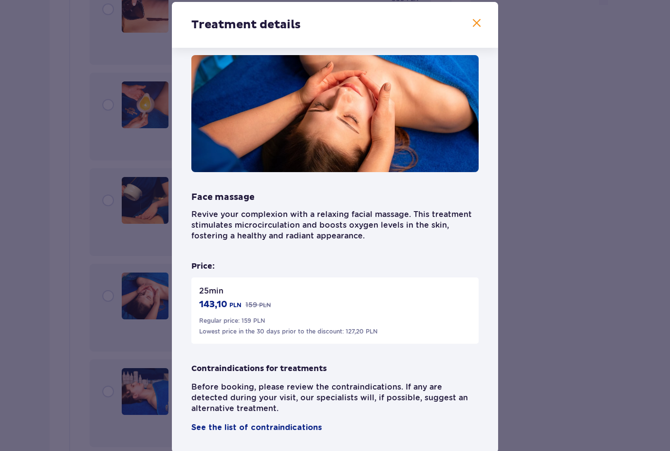
scroll to position [12, 0]
click at [476, 29] on span at bounding box center [477, 24] width 12 height 12
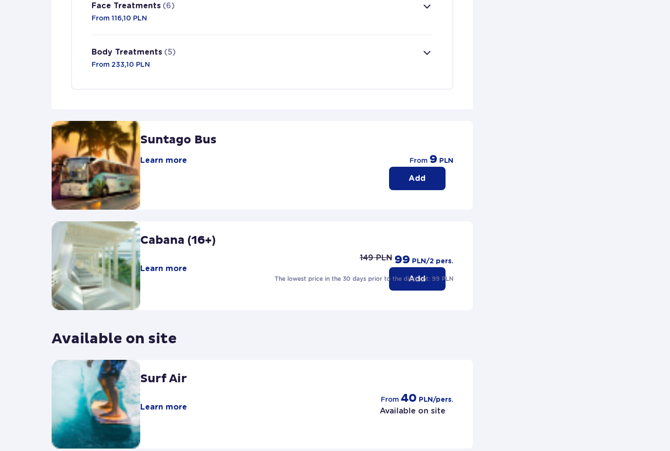
scroll to position [1682, 0]
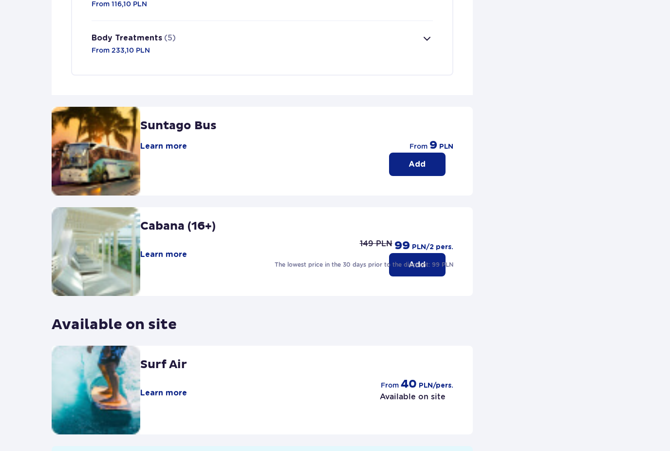
click at [184, 253] on button "Learn more" at bounding box center [163, 254] width 47 height 11
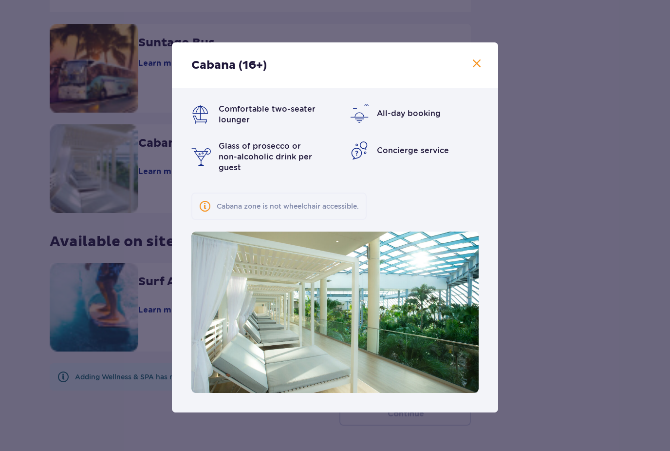
scroll to position [1769, 0]
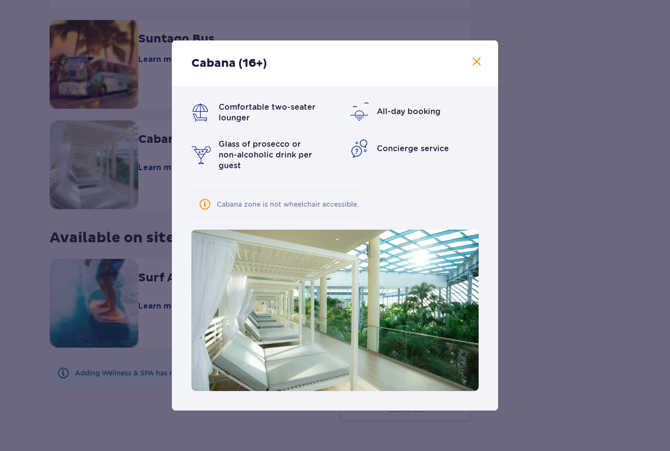
click at [299, 114] on span "Comfortable two-seater lounger" at bounding box center [267, 112] width 97 height 20
drag, startPoint x: 481, startPoint y: 67, endPoint x: 481, endPoint y: 11, distance: 55.5
click at [481, 67] on span at bounding box center [477, 62] width 12 height 12
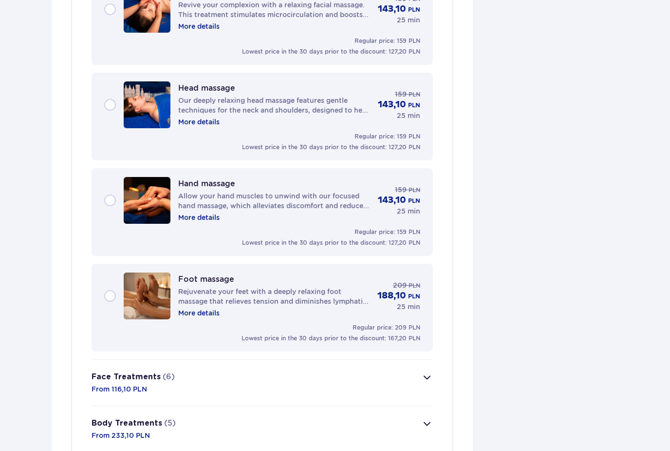
scroll to position [1297, 0]
click at [181, 441] on button "Body Treatments (5) From 233,10 PLN" at bounding box center [263, 429] width 342 height 46
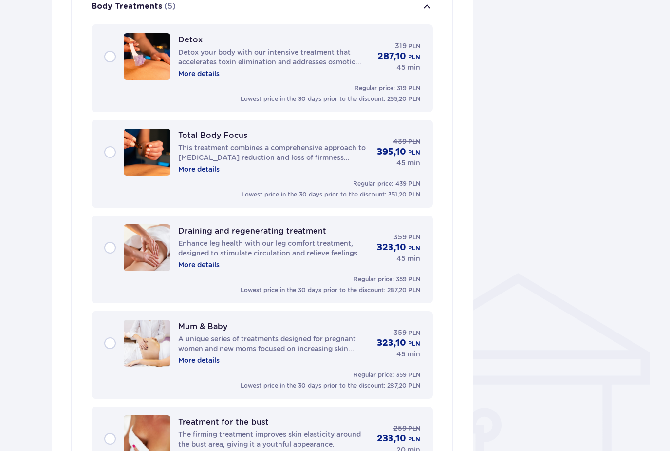
scroll to position [477, 0]
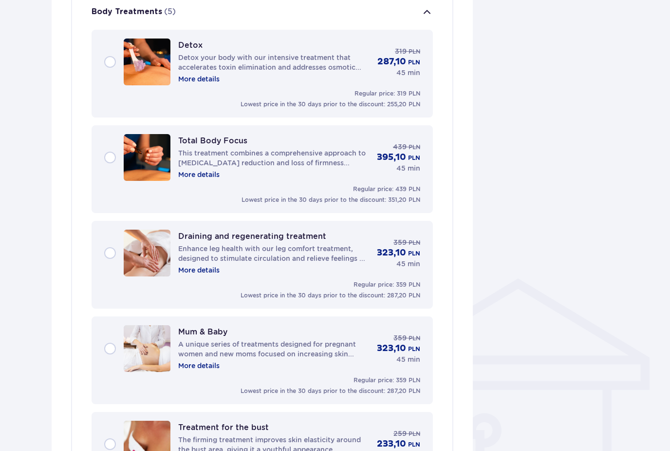
click at [209, 79] on p "More details" at bounding box center [198, 80] width 41 height 10
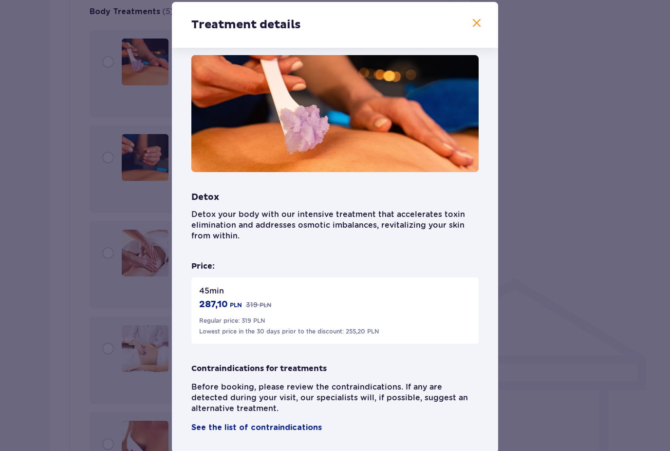
scroll to position [12, 0]
click at [481, 29] on span at bounding box center [477, 24] width 12 height 12
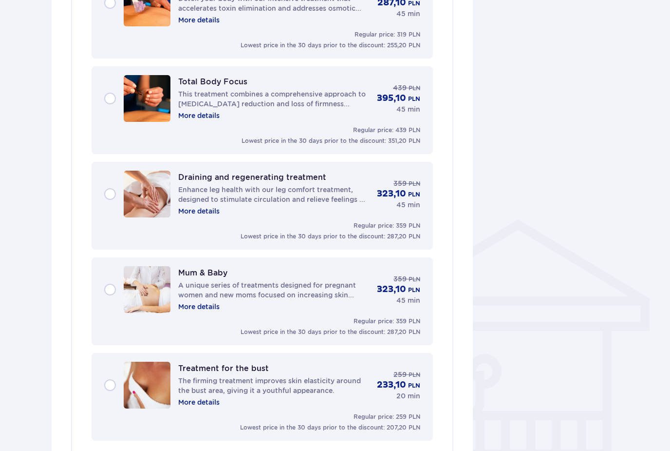
scroll to position [551, 0]
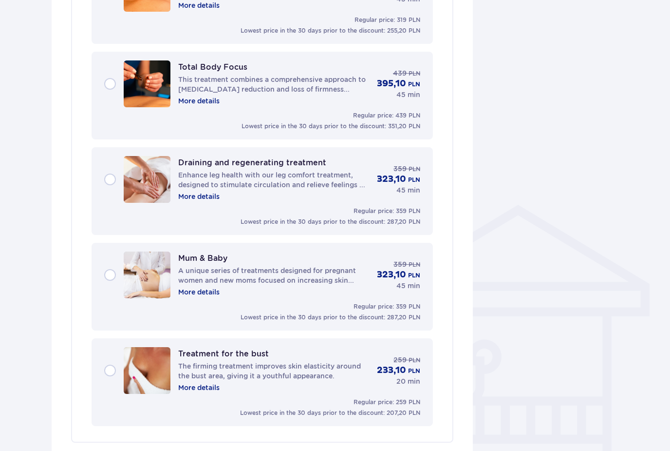
click at [208, 201] on p "More details" at bounding box center [198, 197] width 41 height 10
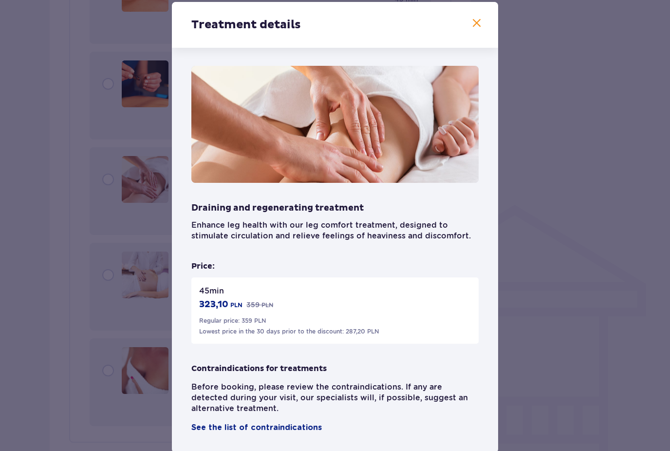
scroll to position [1, 0]
click at [476, 29] on span at bounding box center [477, 24] width 12 height 12
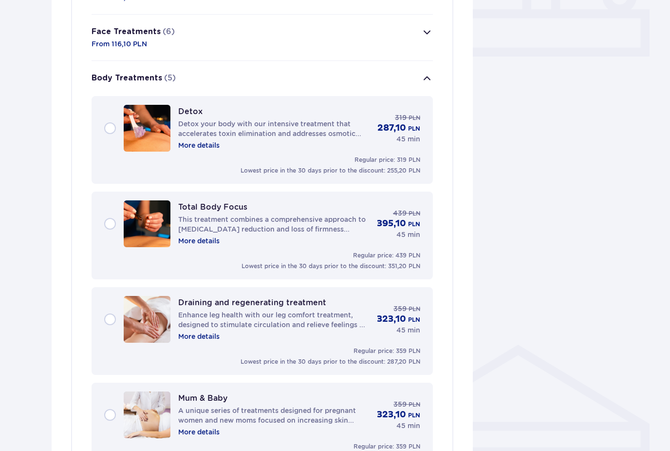
scroll to position [405, 0]
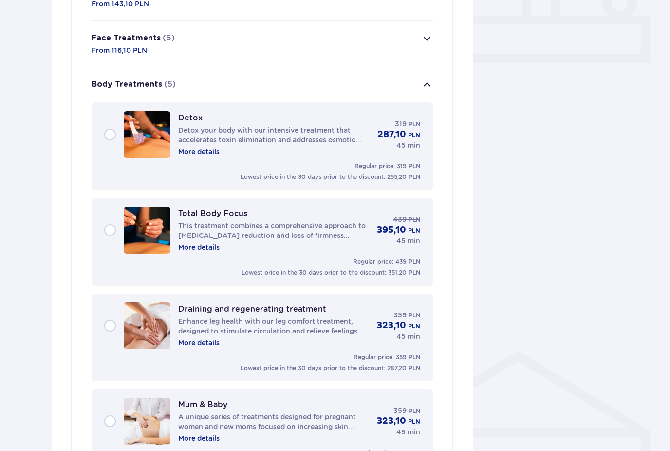
click at [207, 248] on p "More details" at bounding box center [198, 247] width 41 height 10
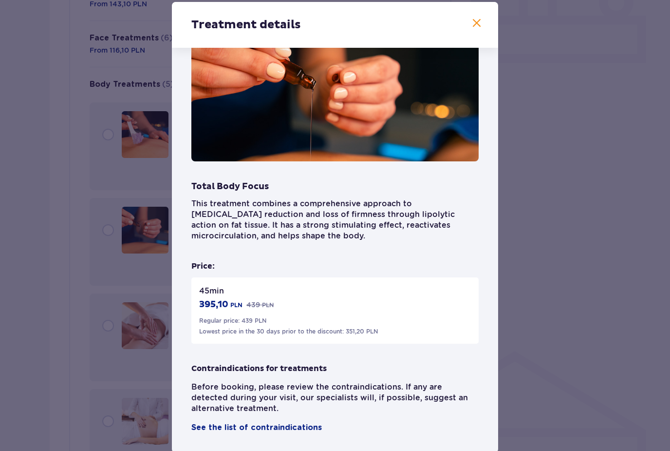
scroll to position [23, 0]
click at [484, 40] on div "Treatment details" at bounding box center [335, 25] width 326 height 46
click at [482, 29] on span at bounding box center [477, 24] width 12 height 12
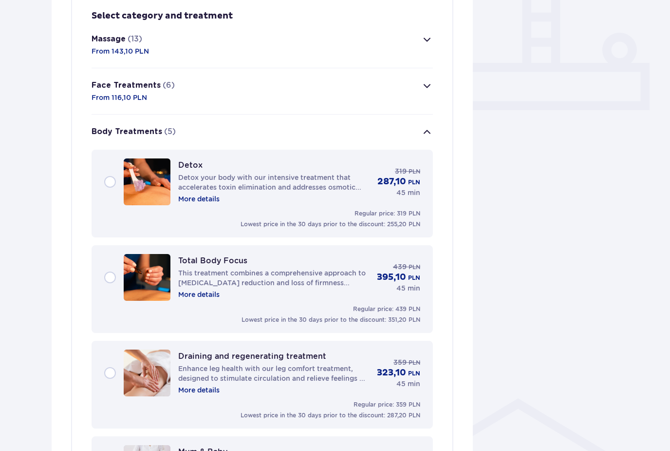
scroll to position [359, 0]
click at [207, 199] on p "More details" at bounding box center [198, 198] width 41 height 10
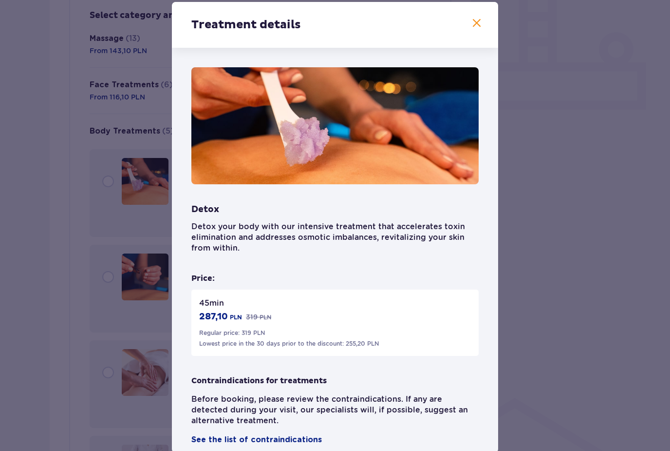
click at [478, 29] on span at bounding box center [477, 24] width 12 height 12
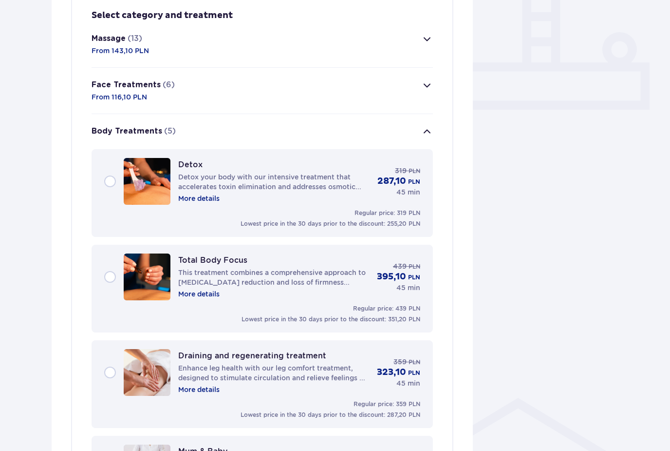
click at [112, 185] on div "Detox Detox your body with our intensive treatment that accelerates toxin elimi…" at bounding box center [262, 181] width 316 height 47
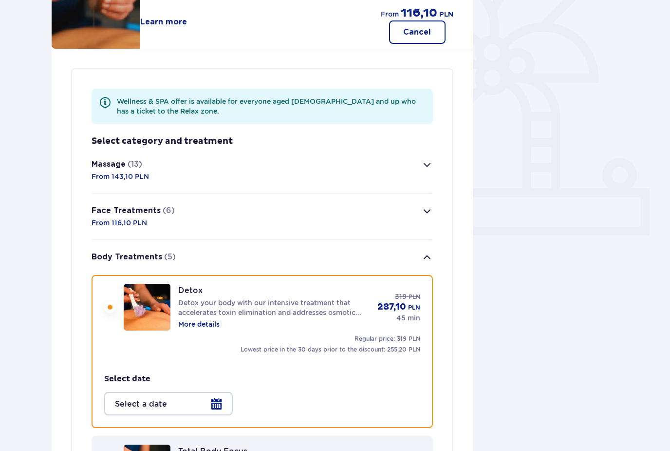
scroll to position [228, 0]
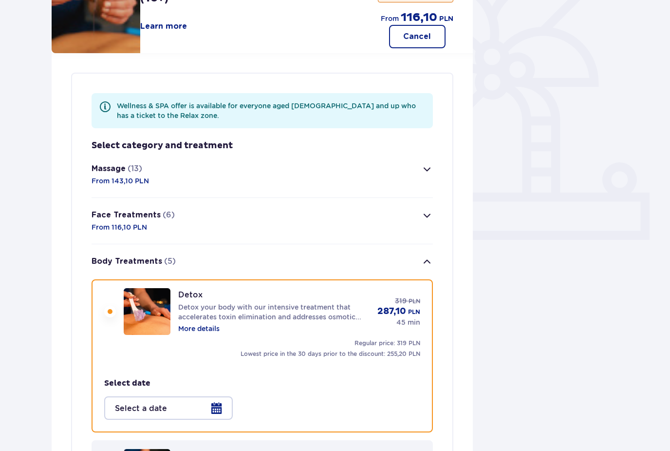
click at [108, 316] on div "Detox Detox your body with our intensive treatment that accelerates toxin elimi…" at bounding box center [262, 311] width 316 height 47
click at [149, 293] on img at bounding box center [147, 311] width 47 height 47
click at [226, 178] on button "Massage (13) From 143,10 PLN" at bounding box center [263, 175] width 342 height 46
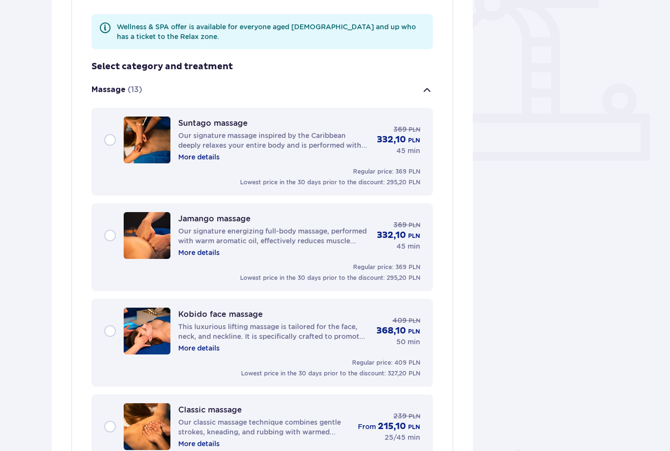
scroll to position [308, 0]
click at [201, 159] on p "More details" at bounding box center [198, 157] width 41 height 10
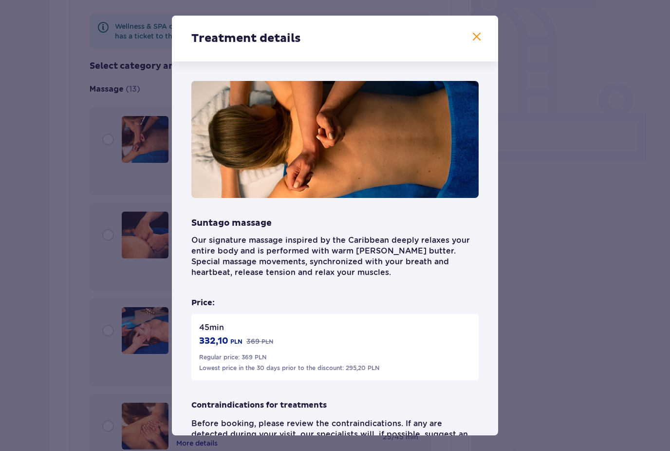
click at [476, 32] on span at bounding box center [477, 37] width 12 height 12
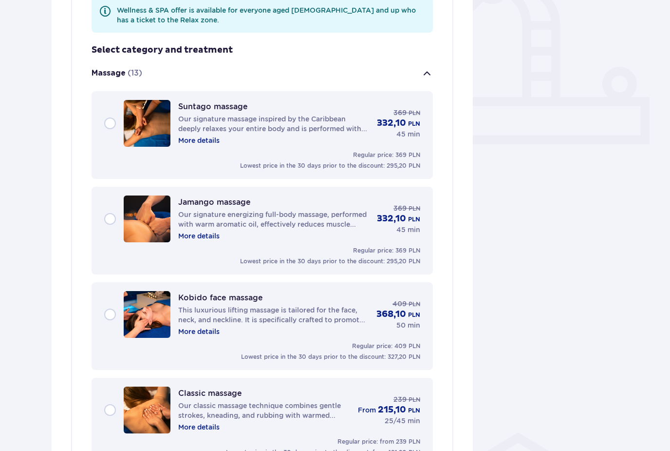
scroll to position [327, 0]
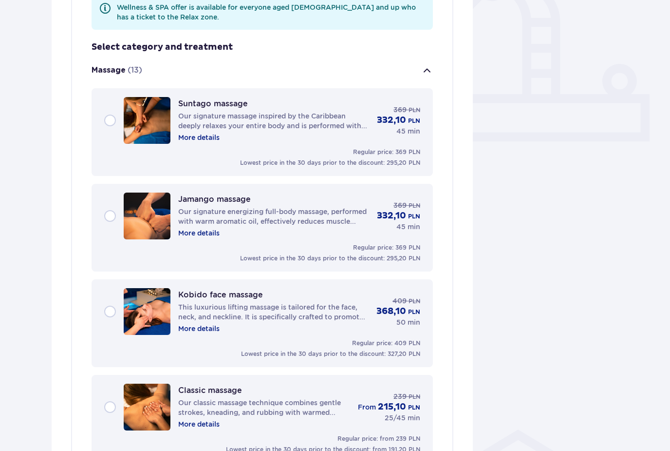
click at [208, 231] on p "More details" at bounding box center [198, 233] width 41 height 10
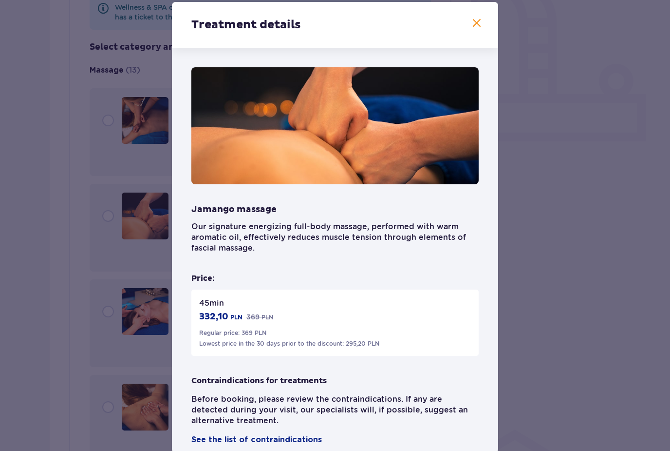
click at [478, 29] on span at bounding box center [477, 24] width 12 height 12
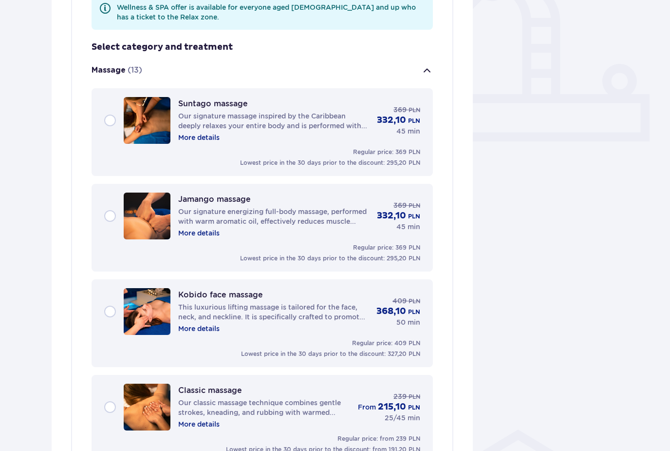
click at [200, 328] on p "More details" at bounding box center [198, 328] width 41 height 10
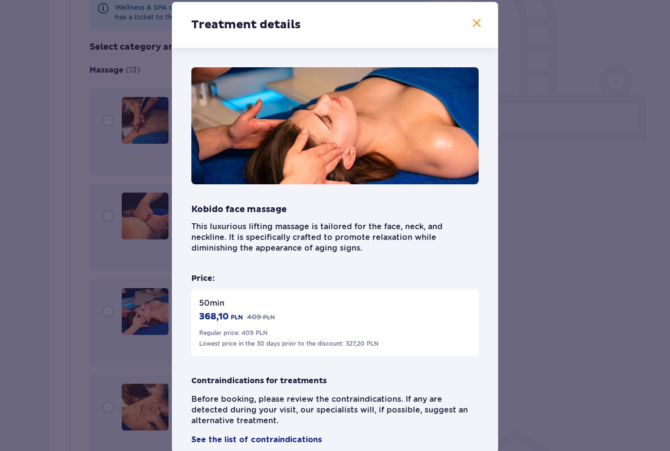
click at [480, 29] on span at bounding box center [477, 24] width 12 height 12
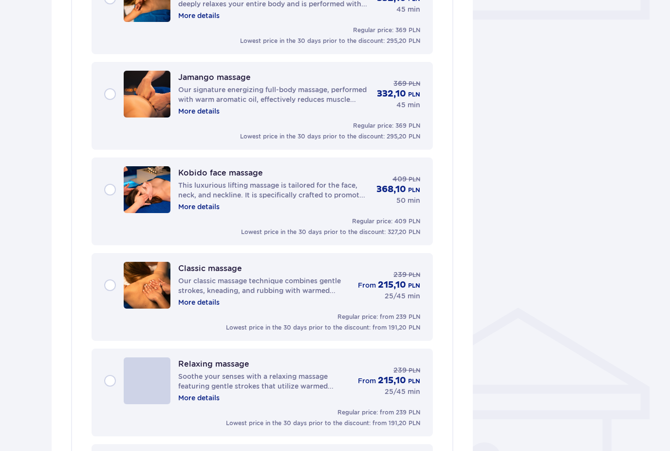
scroll to position [478, 0]
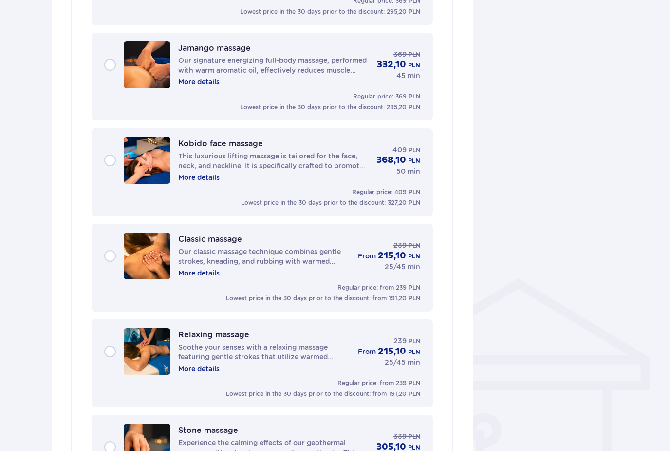
click at [184, 272] on p "More details" at bounding box center [198, 273] width 41 height 10
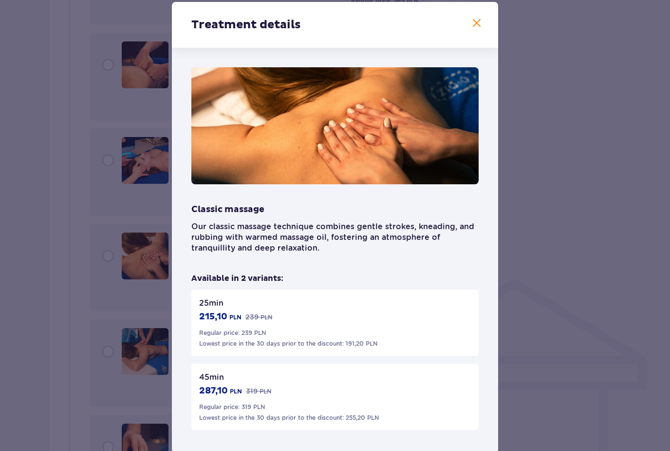
click at [475, 29] on span at bounding box center [477, 24] width 12 height 12
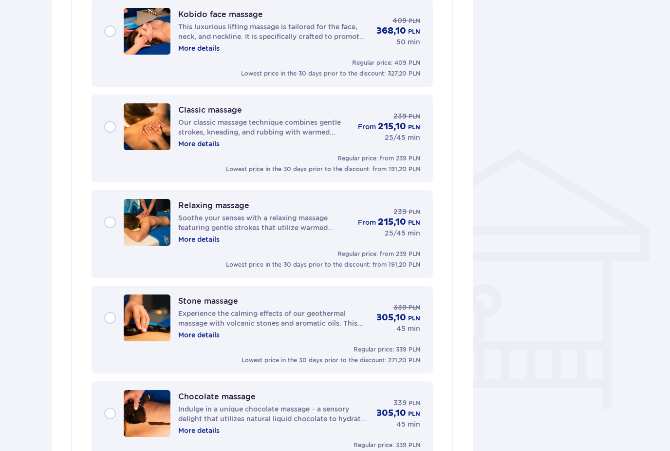
scroll to position [608, 0]
click at [205, 243] on p "More details" at bounding box center [198, 239] width 41 height 10
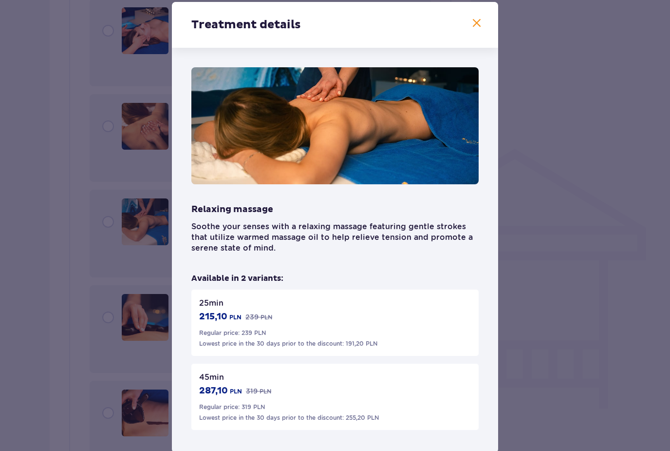
click at [477, 29] on span at bounding box center [477, 24] width 12 height 12
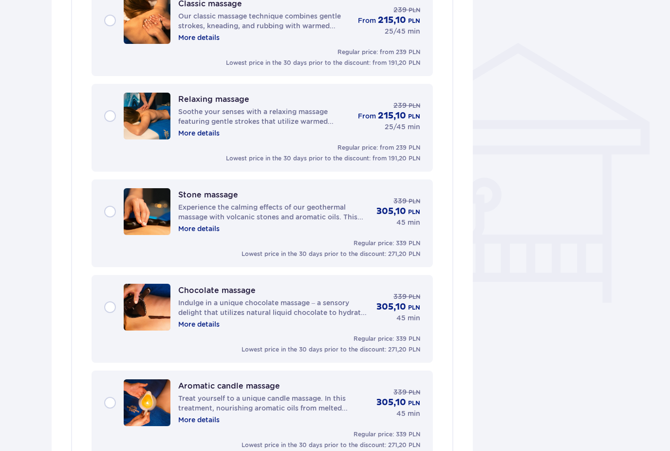
scroll to position [713, 0]
click at [201, 228] on p "More details" at bounding box center [198, 229] width 41 height 10
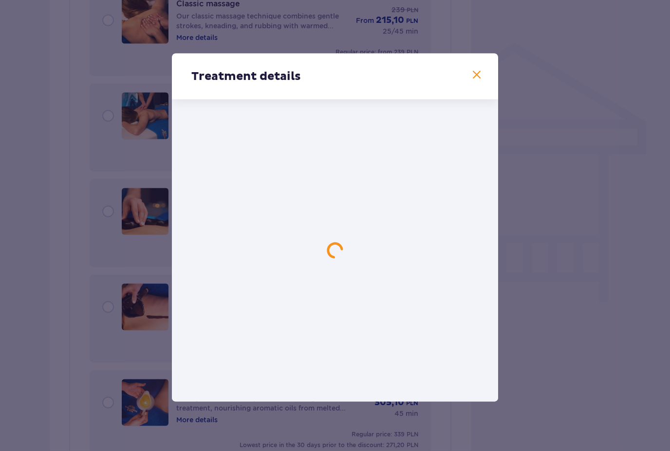
scroll to position [714, 0]
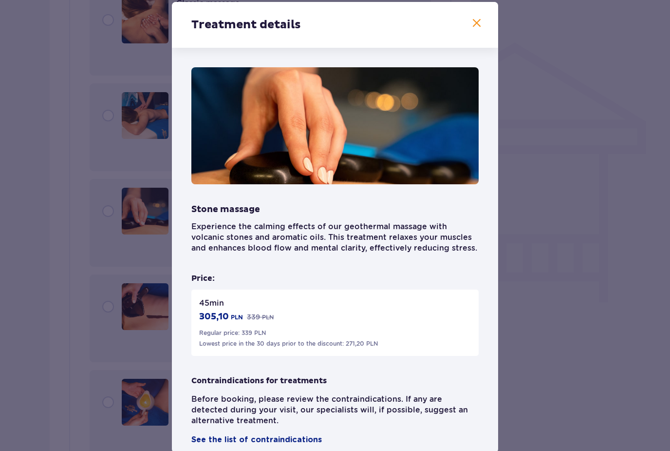
click at [479, 29] on span at bounding box center [477, 24] width 12 height 12
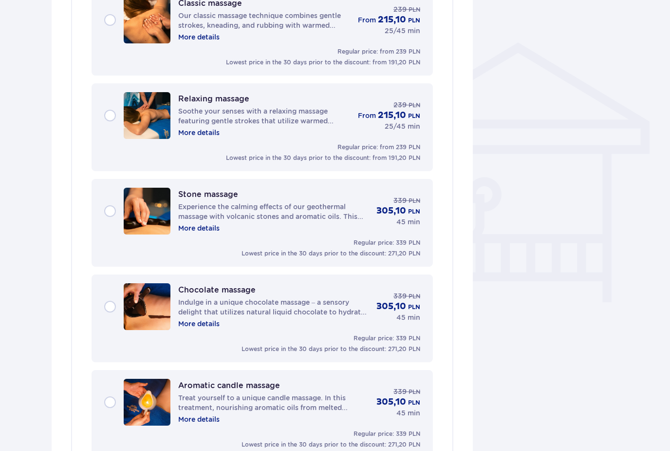
click at [196, 327] on p "More details" at bounding box center [198, 324] width 41 height 10
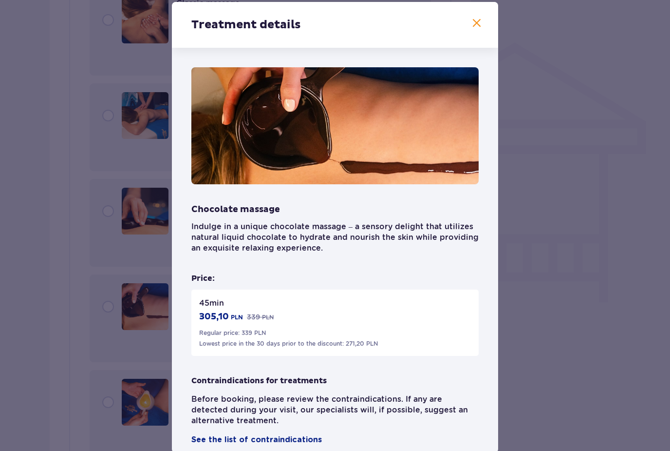
click at [478, 29] on span at bounding box center [477, 24] width 12 height 12
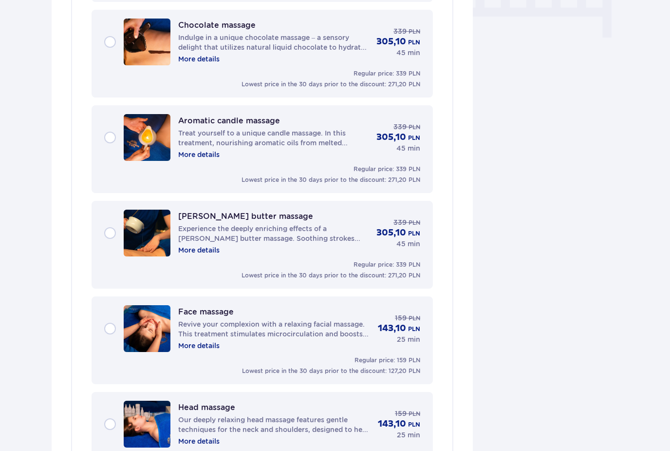
scroll to position [990, 0]
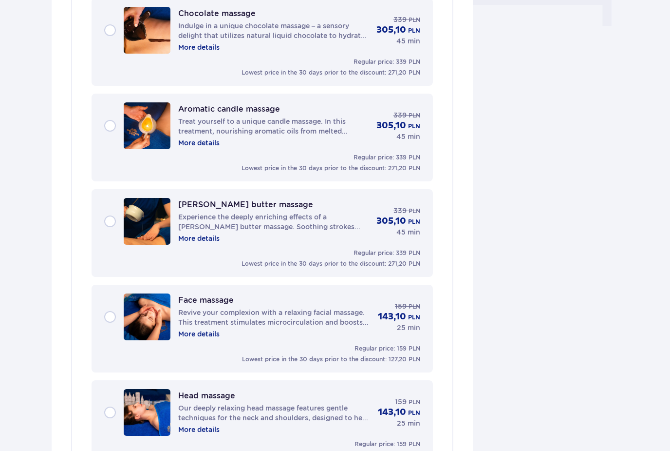
click at [207, 144] on p "More details" at bounding box center [198, 143] width 41 height 10
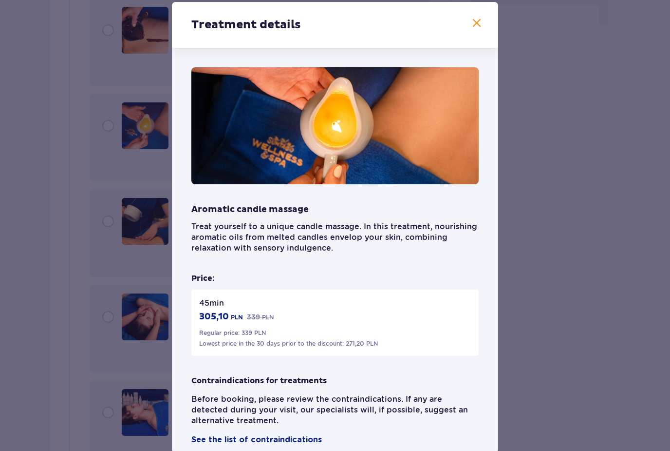
click at [479, 29] on span at bounding box center [477, 24] width 12 height 12
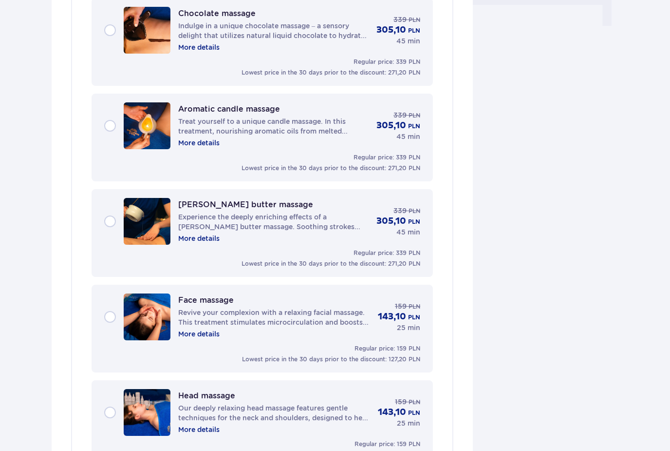
click at [181, 237] on p "More details" at bounding box center [198, 238] width 41 height 10
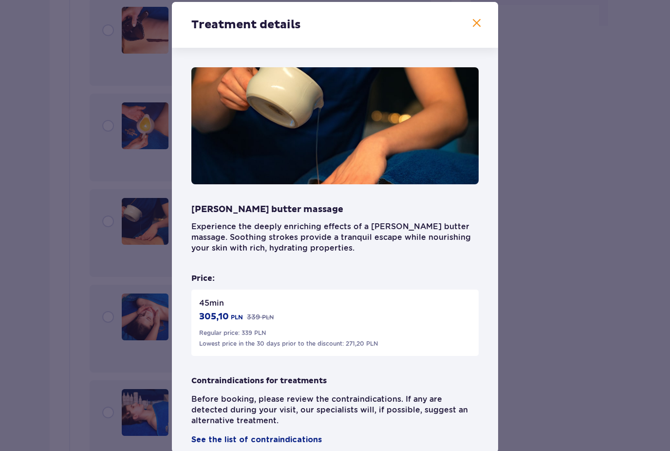
click at [482, 29] on span at bounding box center [477, 24] width 12 height 12
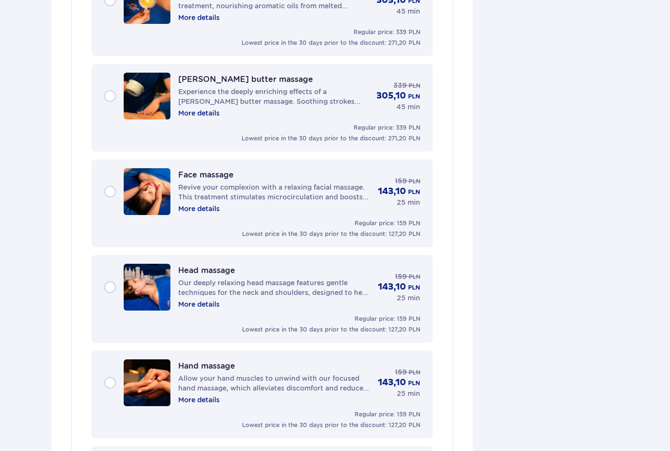
scroll to position [1115, 0]
click at [196, 209] on p "More details" at bounding box center [198, 209] width 41 height 10
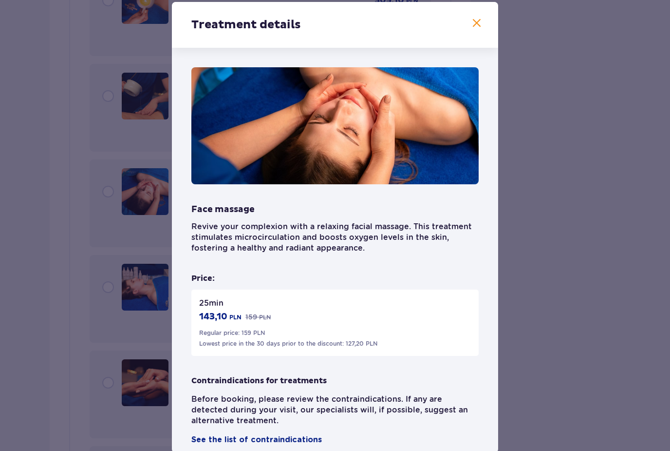
click at [478, 29] on span at bounding box center [477, 24] width 12 height 12
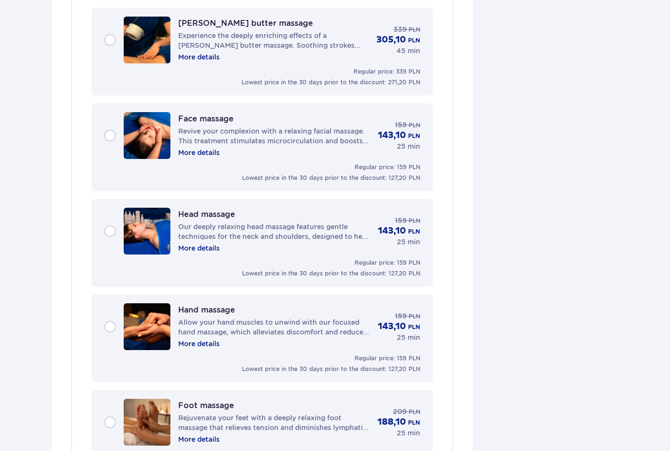
scroll to position [1176, 0]
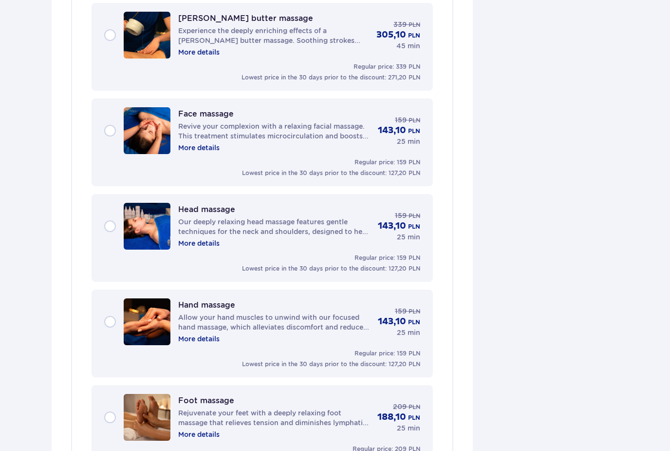
click at [109, 228] on div "Head massage Our deeply relaxing head massage features gentle techniques for th…" at bounding box center [262, 226] width 316 height 47
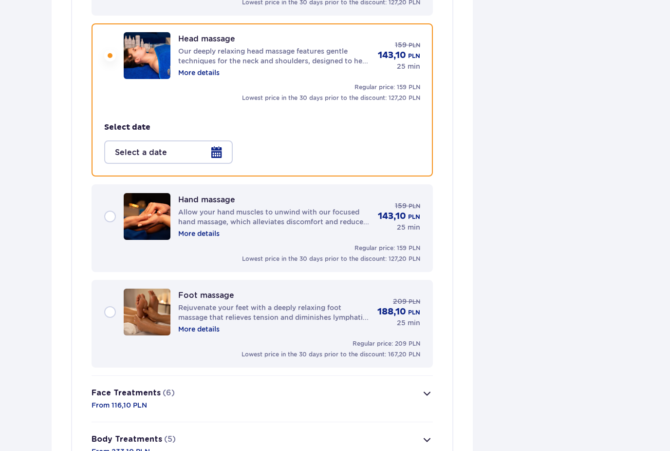
scroll to position [1358, 0]
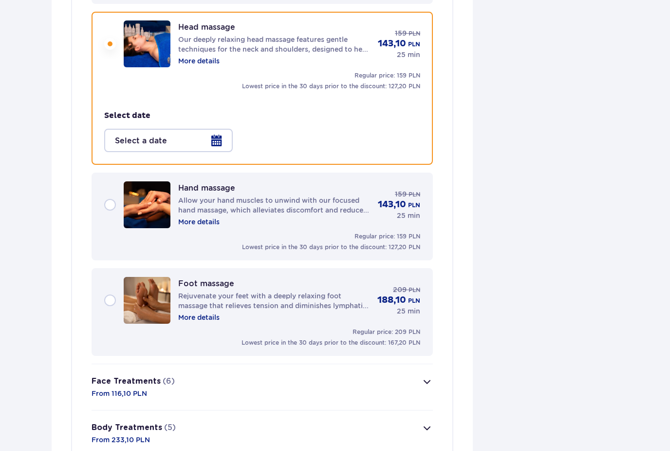
click at [204, 141] on div at bounding box center [168, 140] width 129 height 23
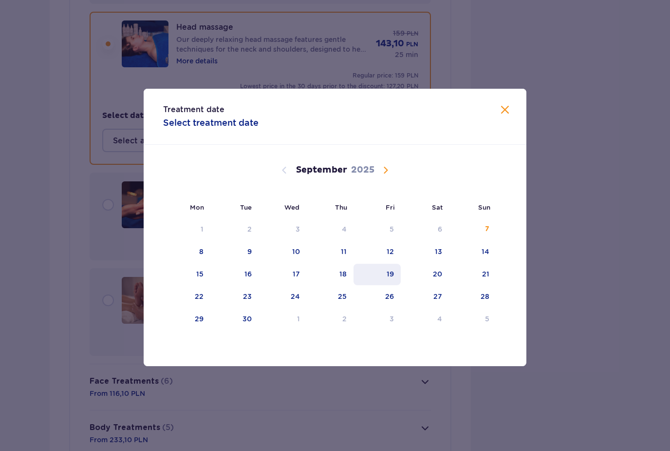
click at [395, 285] on div "19" at bounding box center [377, 274] width 47 height 21
type input "[DATE]"
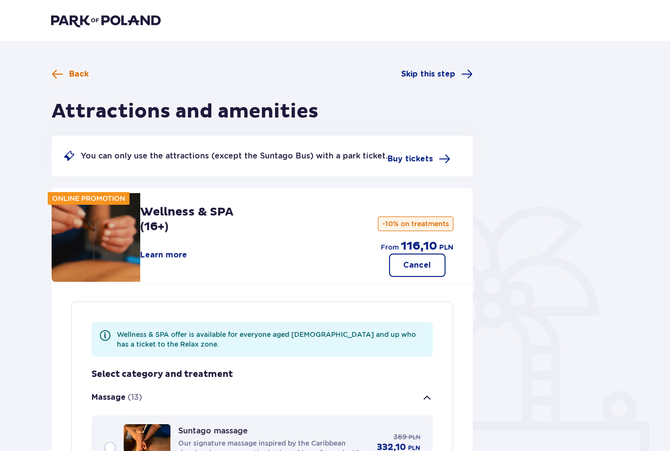
click at [66, 70] on span "Back" at bounding box center [70, 74] width 37 height 12
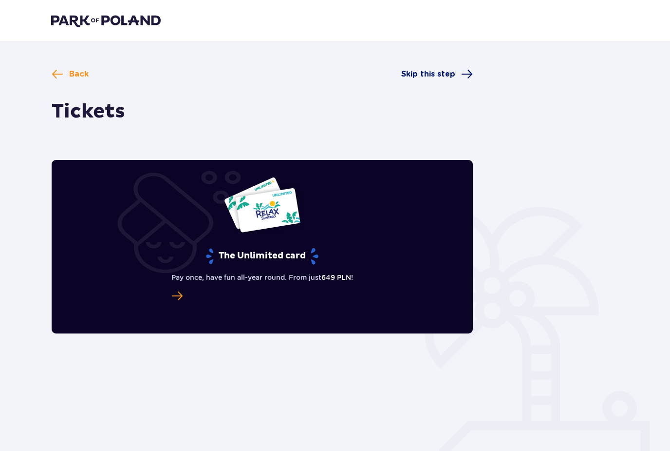
click at [420, 73] on span "Skip this step" at bounding box center [428, 74] width 54 height 11
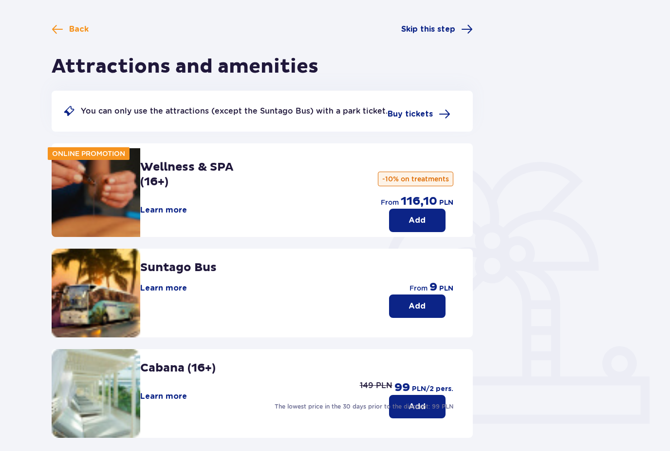
scroll to position [45, 0]
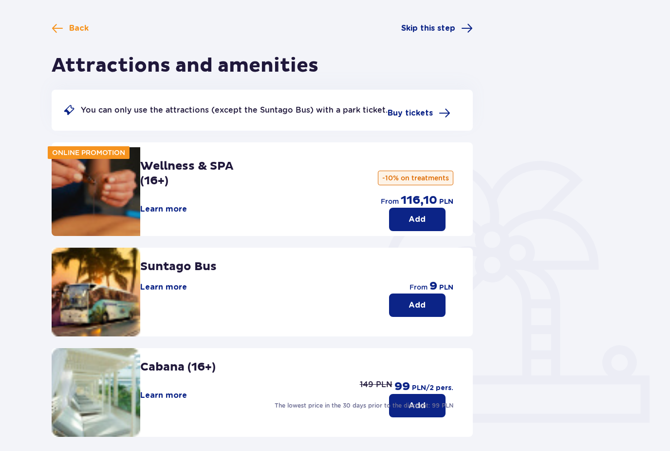
click at [423, 222] on p "Add" at bounding box center [417, 219] width 17 height 11
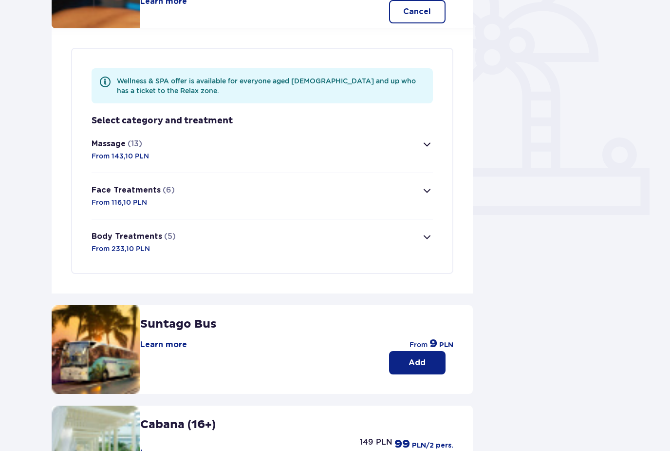
scroll to position [264, 0]
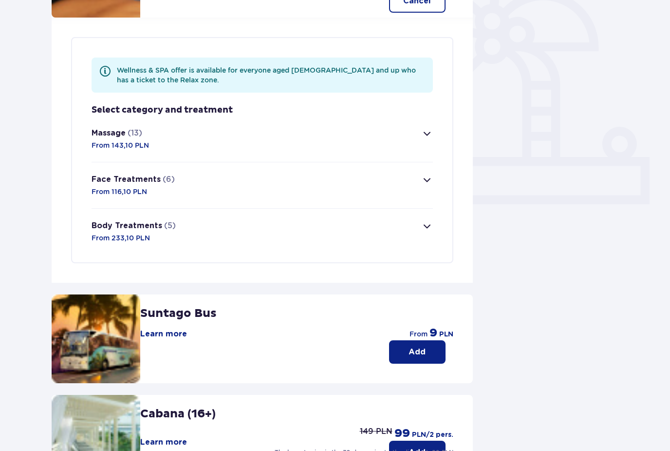
click at [380, 144] on button "Massage (13) From 143,10 PLN" at bounding box center [263, 139] width 342 height 46
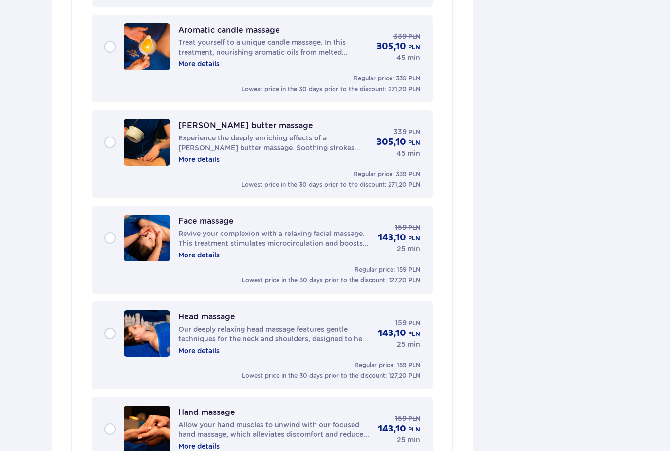
scroll to position [1115, 0]
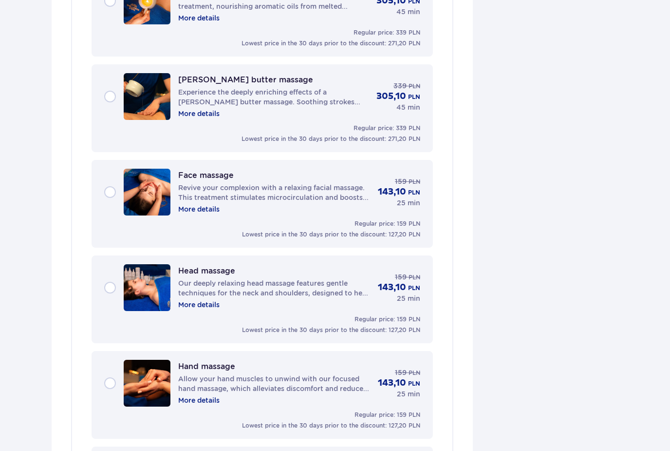
click at [110, 289] on div "Head massage Our deeply relaxing head massage features gentle techniques for th…" at bounding box center [262, 287] width 316 height 47
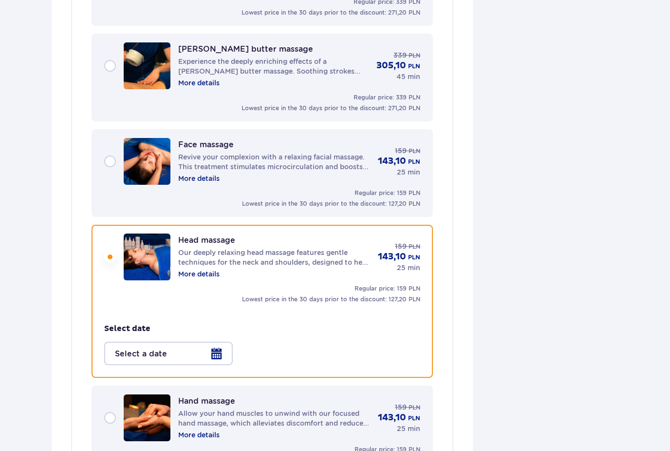
scroll to position [1140, 0]
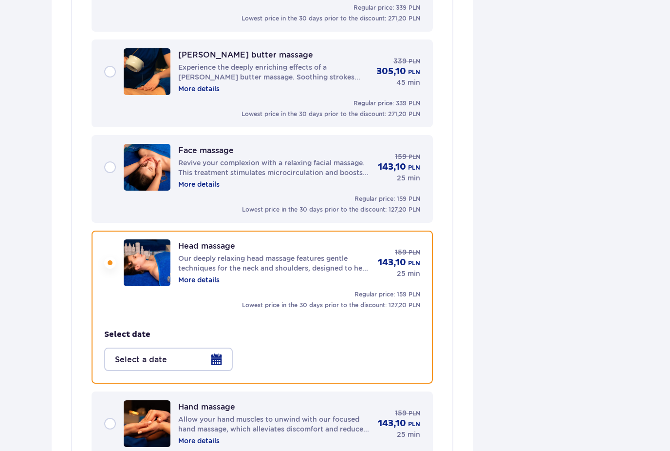
click at [215, 358] on div at bounding box center [168, 358] width 129 height 23
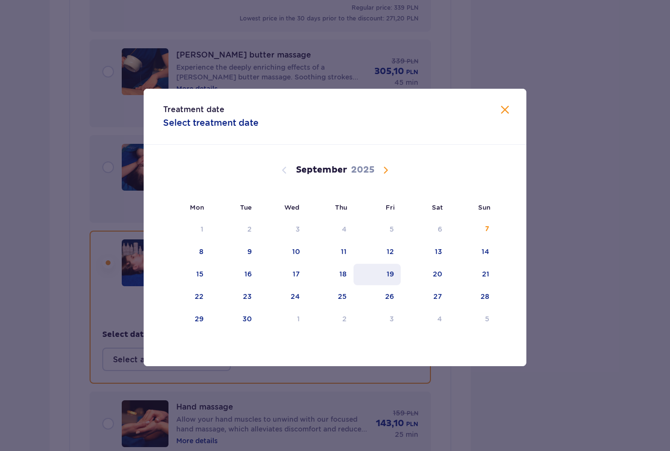
click at [388, 279] on div "19" at bounding box center [390, 274] width 7 height 10
type input "[DATE]"
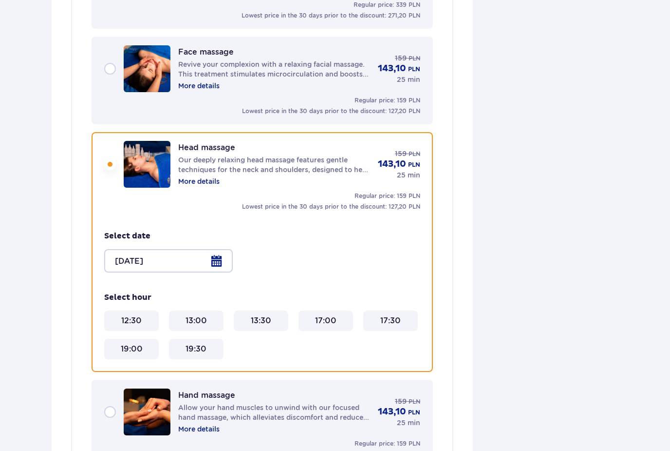
scroll to position [1238, 0]
click at [387, 321] on 17\ "17:30" at bounding box center [390, 320] width 20 height 11
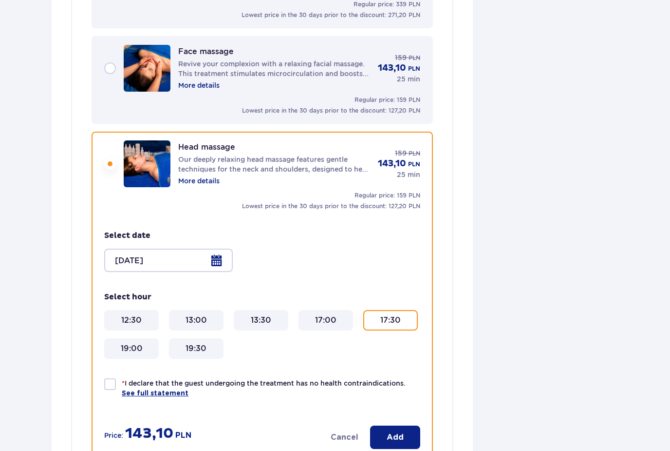
click at [196, 384] on p "* I declare that the guest undergoing the treatment has no health contraindicat…" at bounding box center [271, 388] width 299 height 20
checkbox input "true"
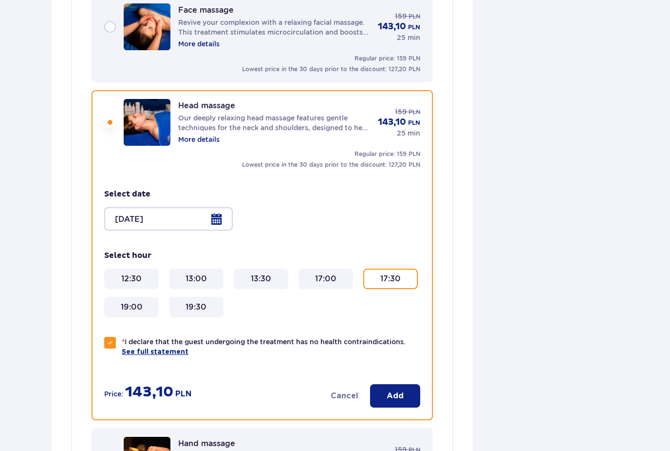
scroll to position [1281, 0]
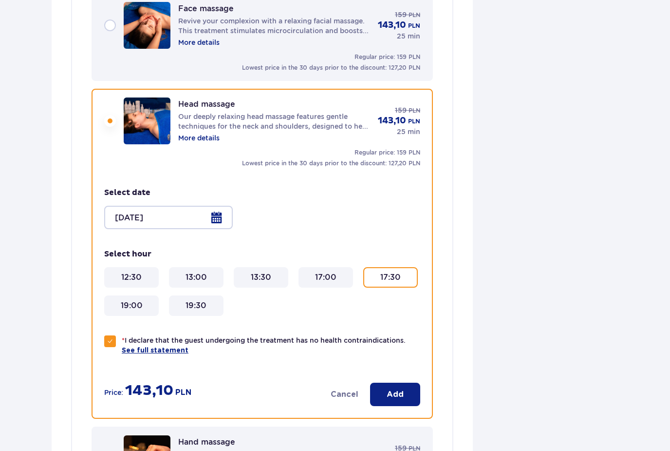
click at [413, 390] on button "Add" at bounding box center [395, 393] width 50 height 23
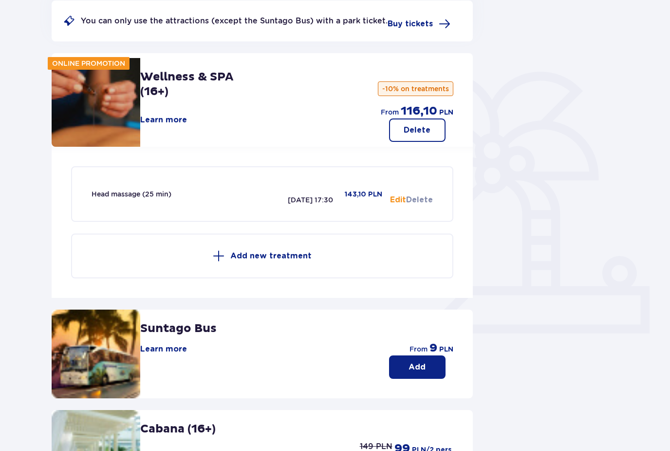
scroll to position [134, 0]
click at [278, 257] on p "Add new treatment" at bounding box center [270, 256] width 81 height 11
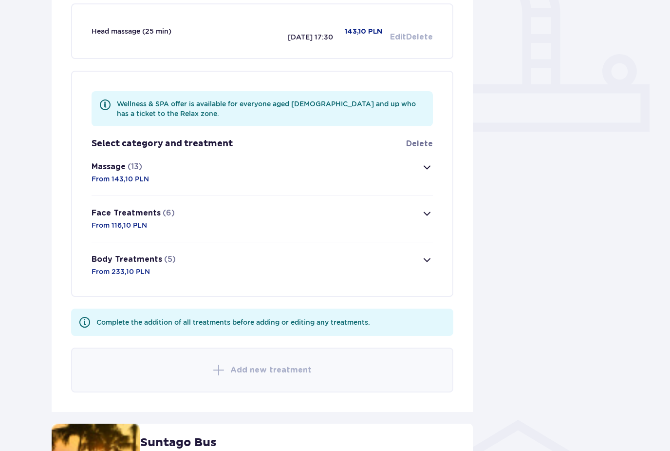
scroll to position [331, 0]
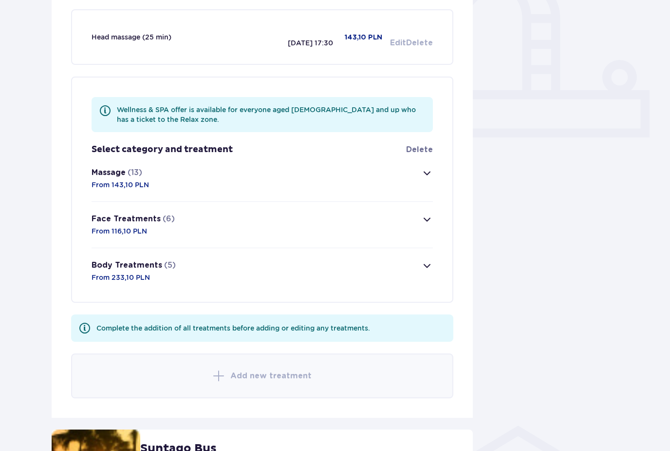
click at [410, 281] on button "Body Treatments (5) From 233,10 PLN" at bounding box center [263, 271] width 342 height 46
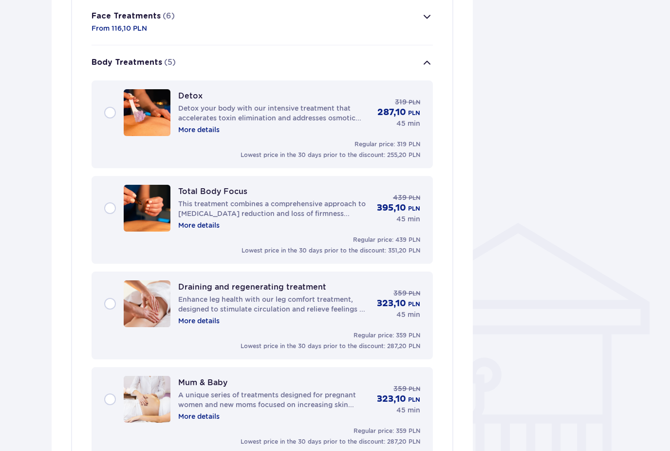
scroll to position [533, 0]
click at [197, 132] on p "More details" at bounding box center [198, 130] width 41 height 10
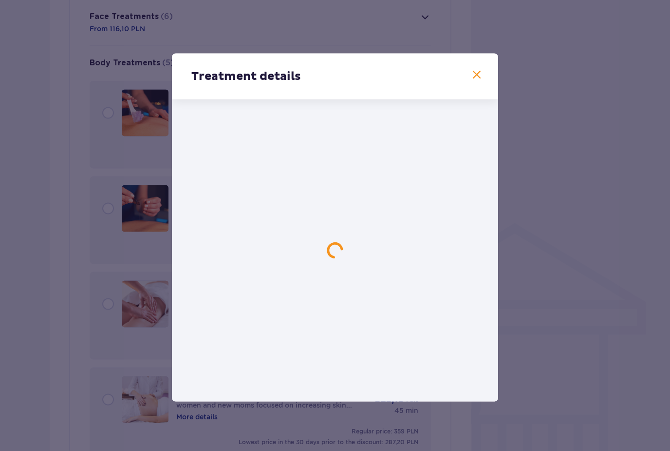
scroll to position [533, 0]
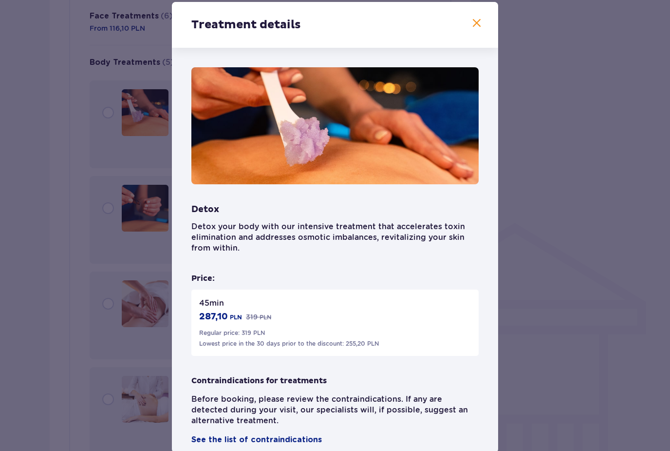
click at [482, 29] on span at bounding box center [477, 24] width 12 height 12
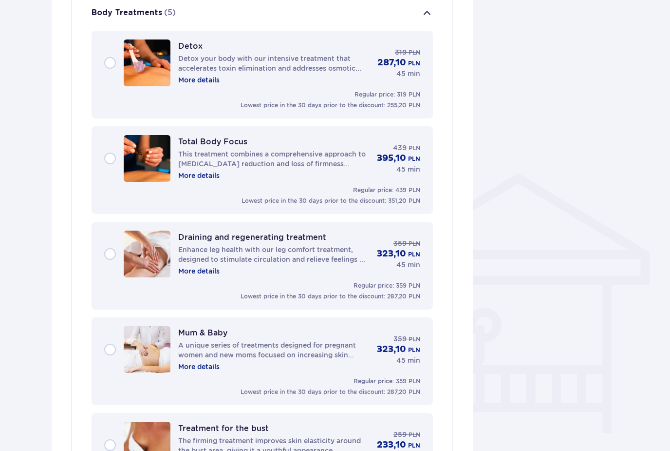
scroll to position [584, 0]
click at [206, 176] on p "More details" at bounding box center [198, 175] width 41 height 10
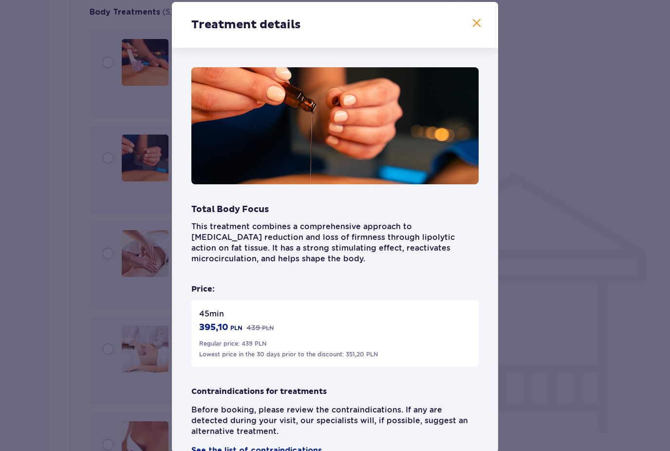
click at [480, 29] on span at bounding box center [477, 24] width 12 height 12
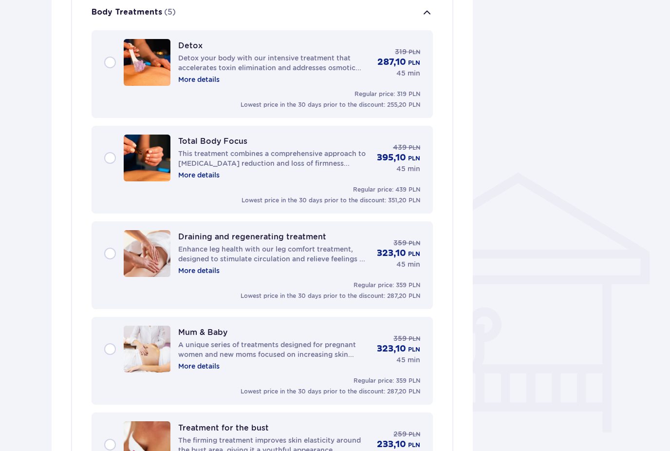
click at [201, 273] on p "More details" at bounding box center [198, 271] width 41 height 10
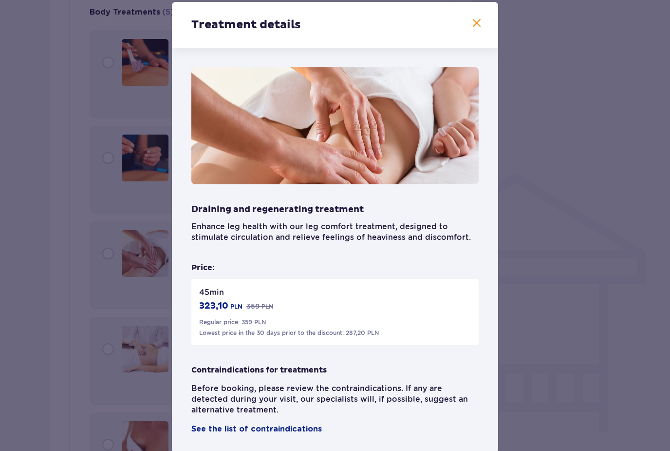
click at [475, 29] on span at bounding box center [477, 24] width 12 height 12
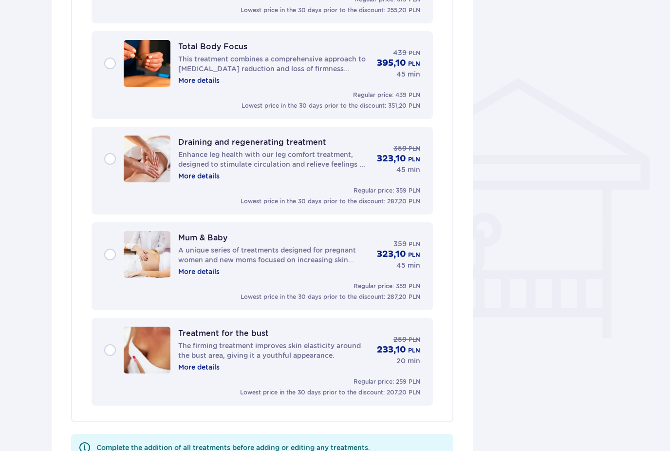
scroll to position [725, 0]
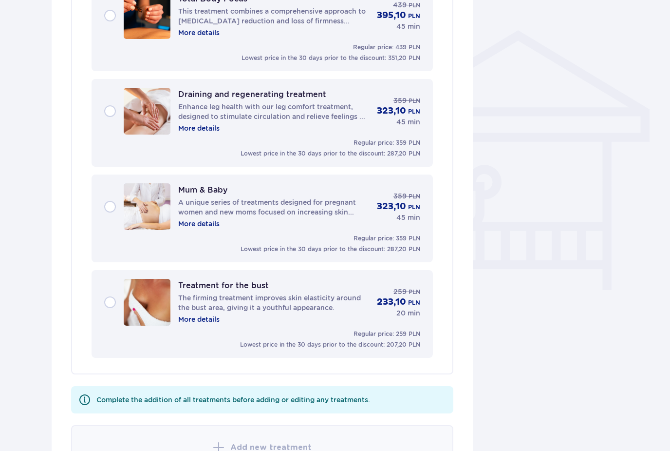
click at [206, 326] on div "Treatment for the bust The firming treatment improves skin elasticity around th…" at bounding box center [262, 302] width 316 height 47
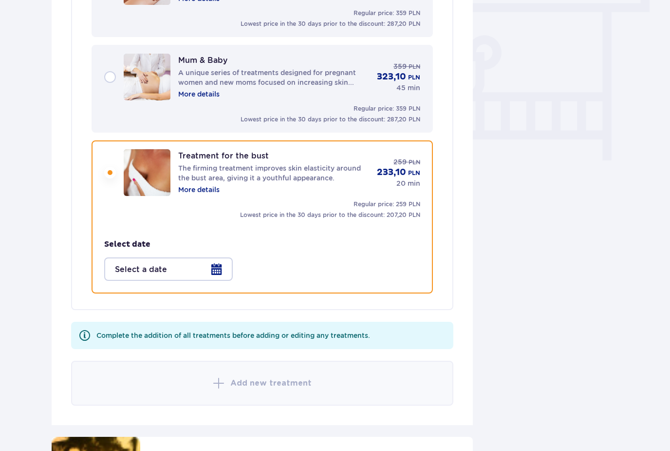
scroll to position [855, 0]
click at [201, 191] on p "More details" at bounding box center [198, 190] width 41 height 10
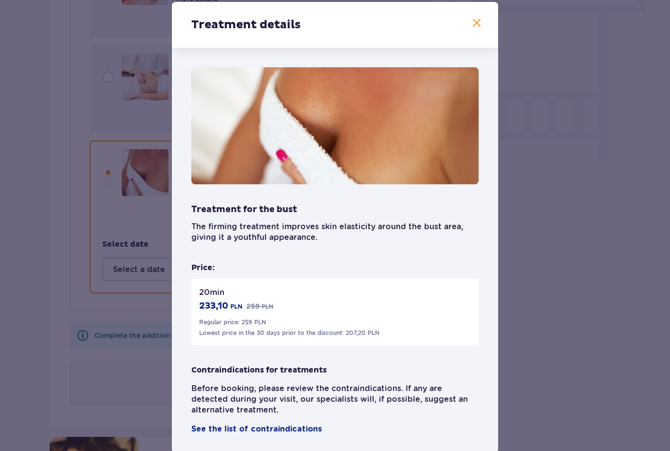
click at [478, 29] on span at bounding box center [477, 24] width 12 height 12
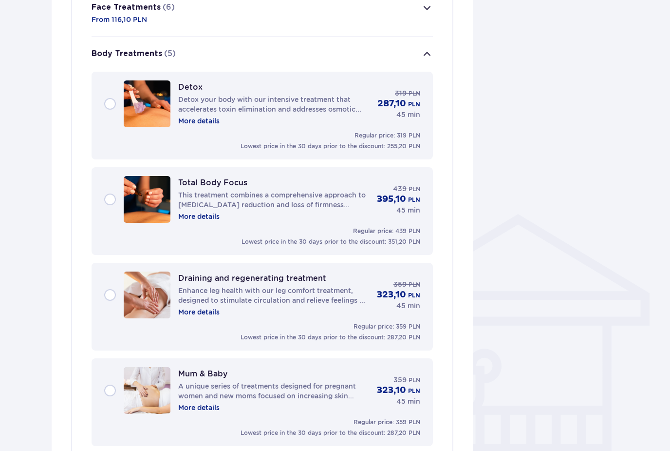
scroll to position [542, 0]
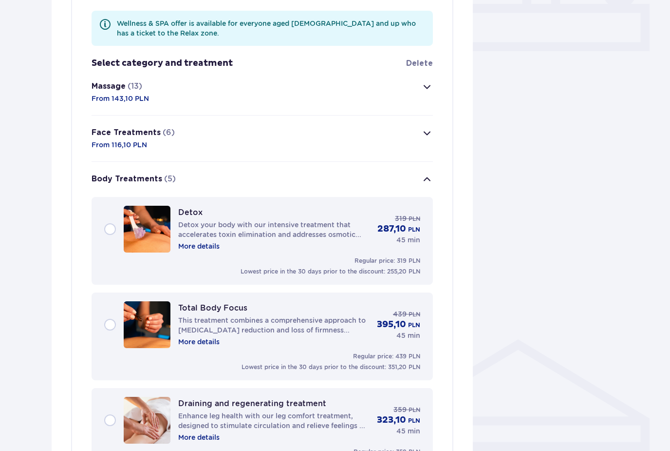
click at [202, 100] on button "Massage (13) From 143,10 PLN" at bounding box center [263, 92] width 342 height 46
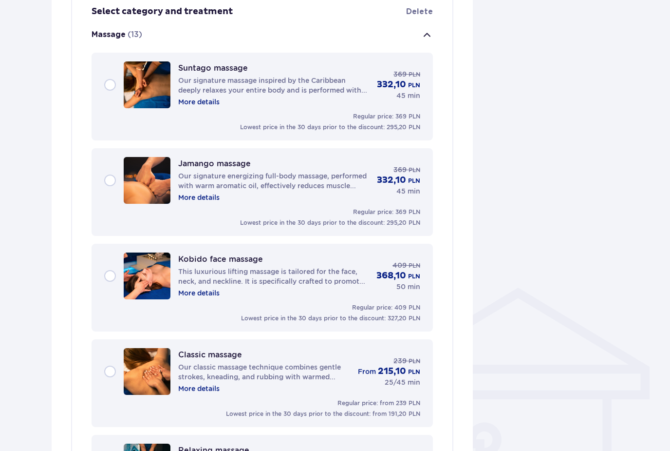
scroll to position [468, 0]
click at [111, 85] on div "Suntago massage Our signature massage inspired by the Caribbean deeply relaxes …" at bounding box center [262, 85] width 316 height 47
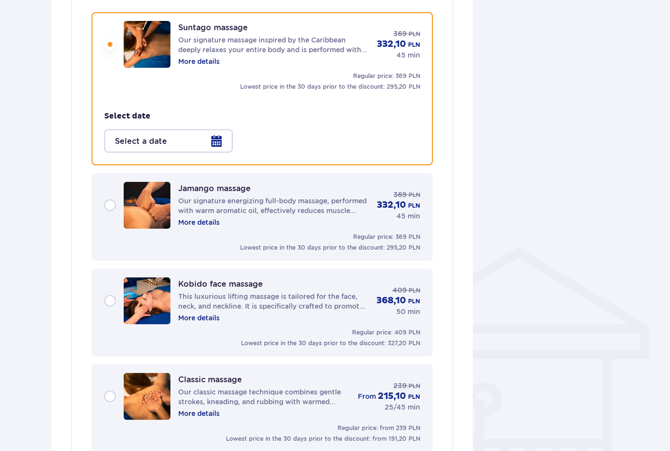
scroll to position [510, 0]
click at [205, 62] on p "More details" at bounding box center [198, 61] width 41 height 10
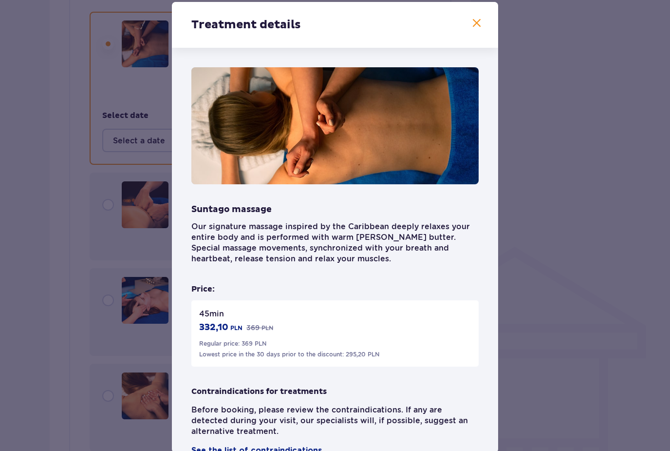
click at [479, 29] on span at bounding box center [477, 24] width 12 height 12
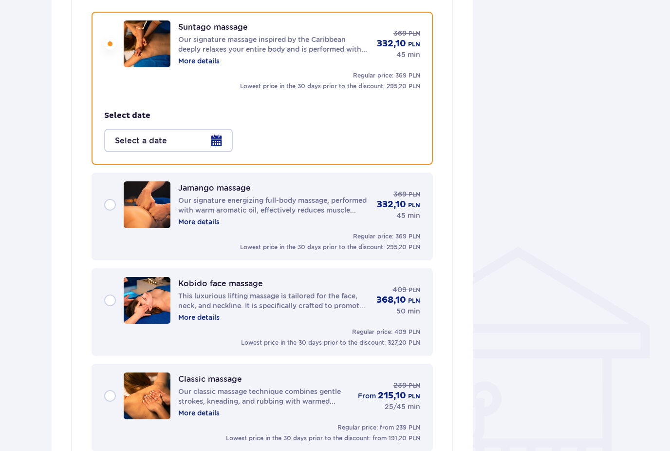
click at [214, 138] on div at bounding box center [168, 140] width 129 height 23
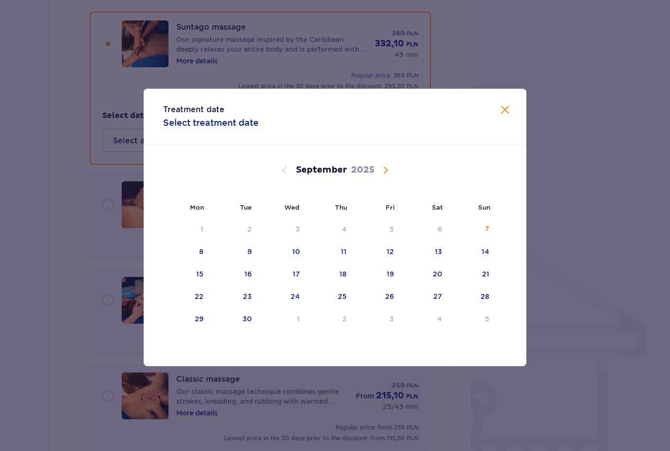
click at [502, 116] on span at bounding box center [505, 110] width 12 height 12
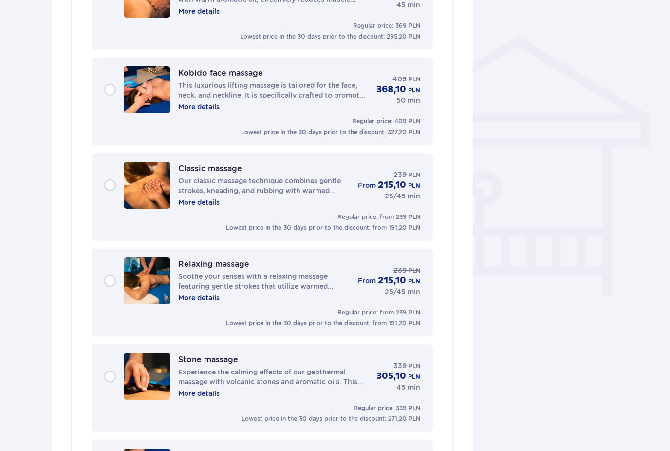
scroll to position [720, 0]
click at [292, 366] on div "Stone massage Experience the calming effects of our geothermal massage with vol…" at bounding box center [273, 376] width 190 height 44
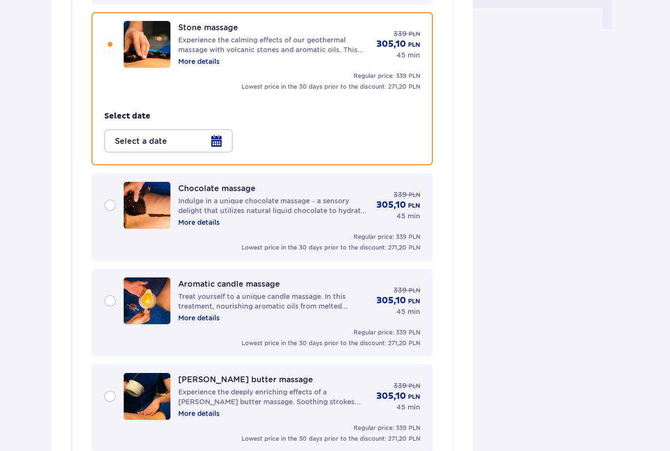
scroll to position [987, 0]
click at [203, 61] on p "More details" at bounding box center [198, 61] width 41 height 10
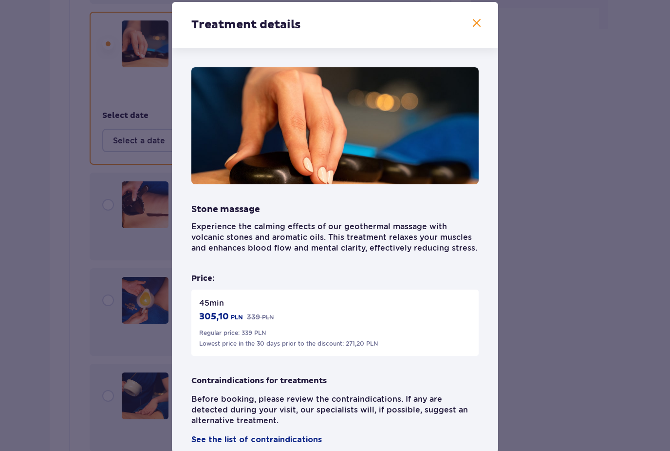
click at [477, 29] on span at bounding box center [477, 24] width 12 height 12
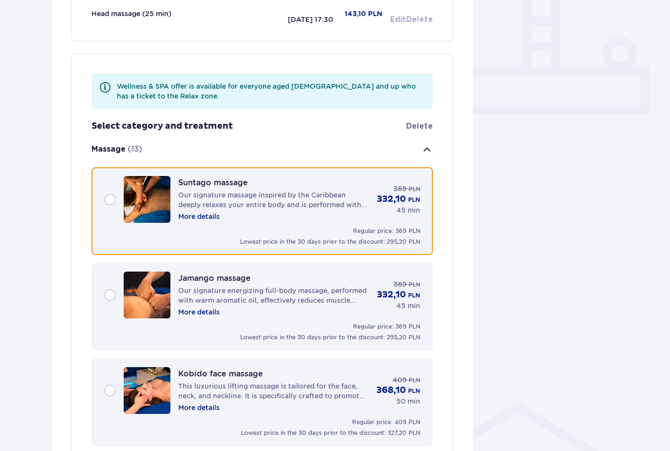
scroll to position [354, 0]
click at [109, 198] on div "Suntago massage Our signature massage inspired by the Caribbean deeply relaxes …" at bounding box center [262, 199] width 316 height 47
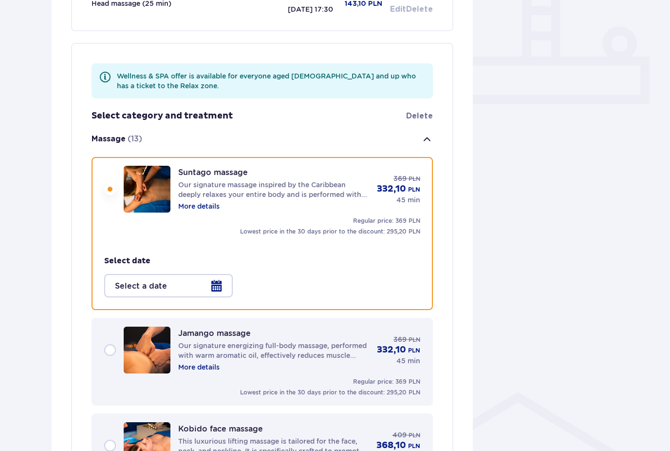
scroll to position [352, 0]
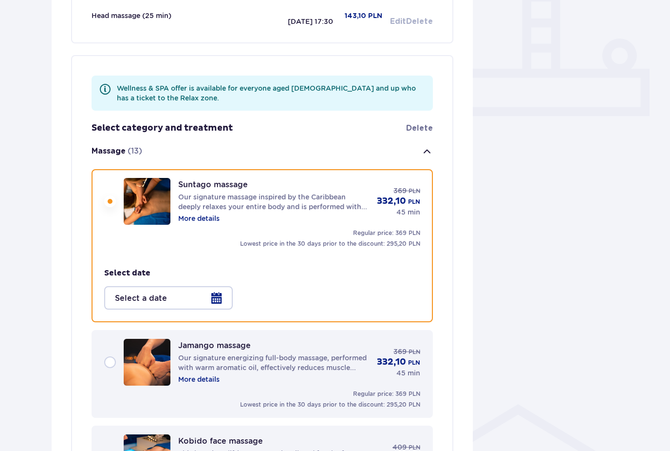
click at [184, 300] on div at bounding box center [168, 297] width 129 height 23
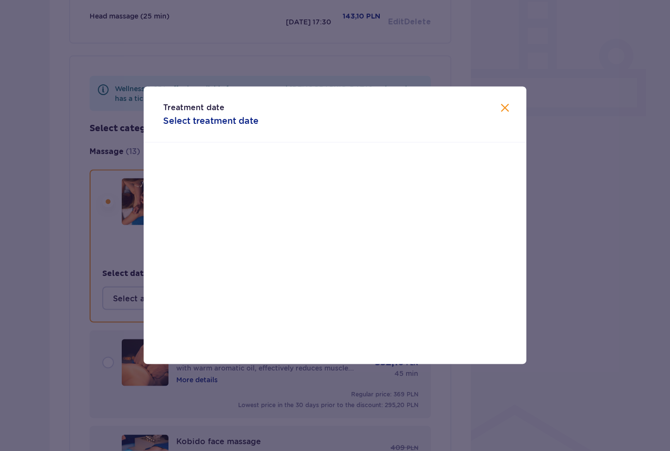
scroll to position [352, 0]
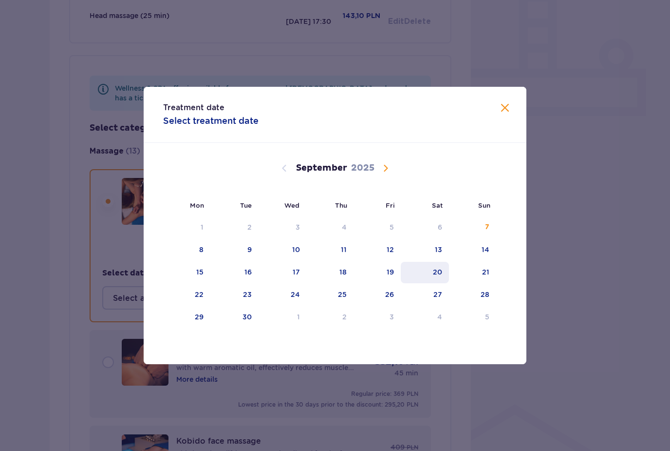
click at [442, 272] on div "20" at bounding box center [437, 272] width 9 height 10
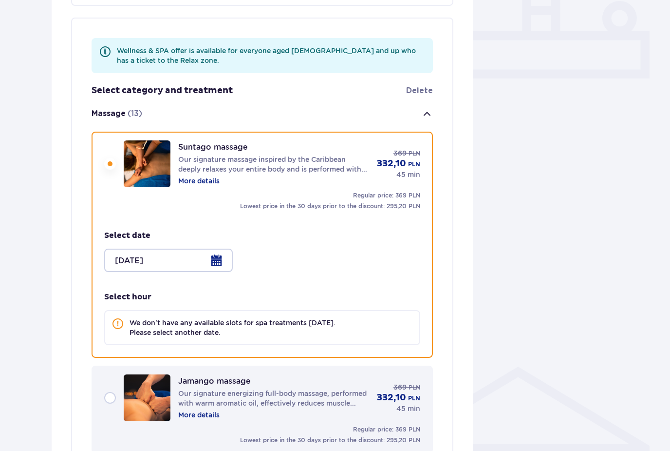
scroll to position [390, 0]
click at [116, 321] on span at bounding box center [118, 324] width 12 height 12
click at [118, 324] on span at bounding box center [118, 324] width 12 height 12
click at [246, 328] on p "We don't have any available slots for spa treatments [DATE]. Please select anot…" at bounding box center [233, 327] width 206 height 19
click at [214, 260] on div at bounding box center [168, 259] width 129 height 23
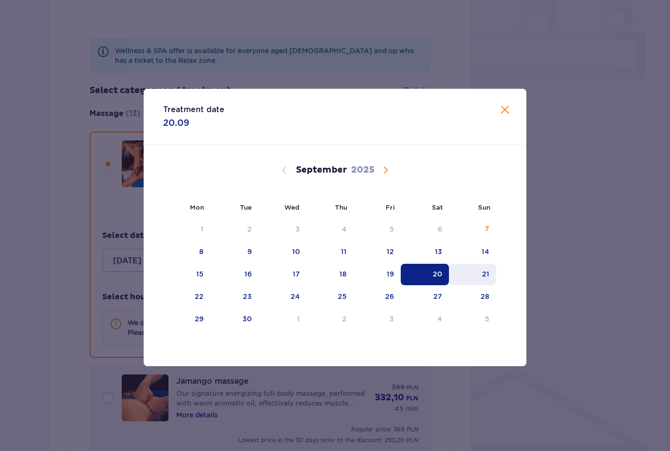
click at [471, 284] on div "21" at bounding box center [472, 274] width 47 height 21
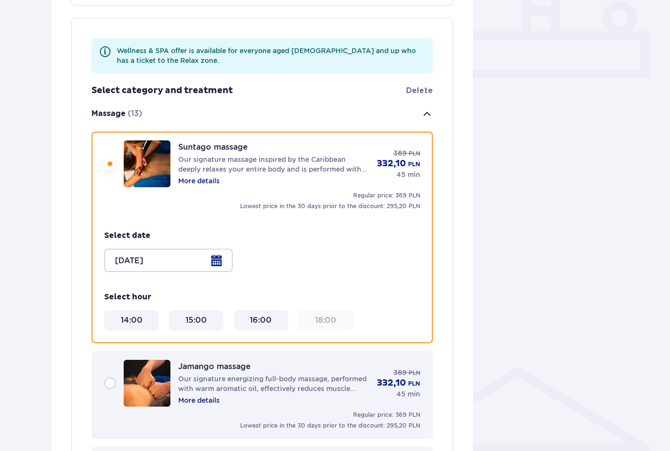
click at [217, 263] on div at bounding box center [168, 259] width 129 height 23
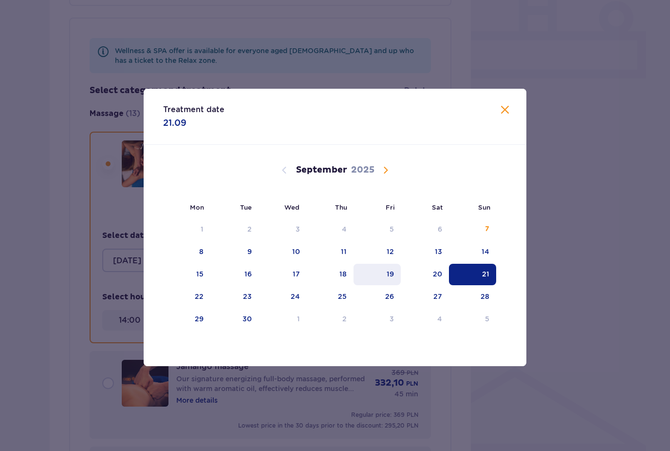
click at [399, 285] on div "19" at bounding box center [377, 274] width 47 height 21
type input "[DATE]"
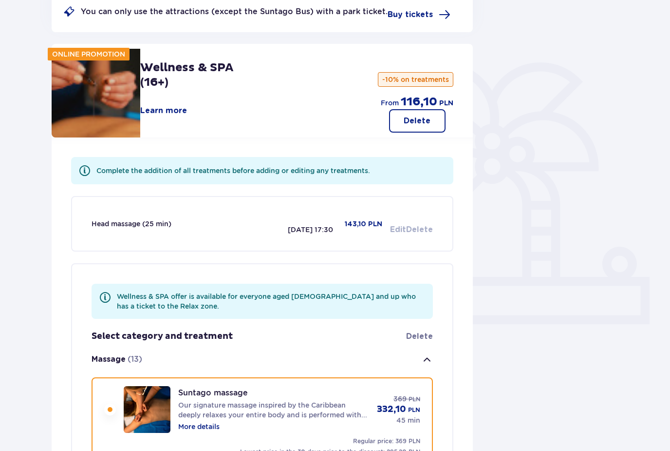
scroll to position [143, 0]
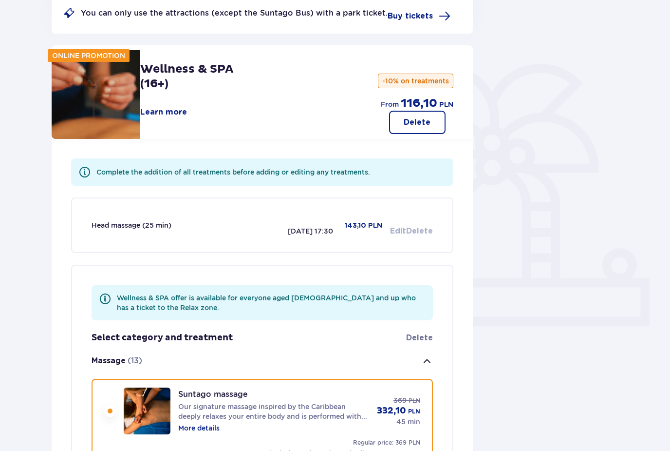
click at [380, 209] on div "Head massage (25 min) [DATE] 17:30 143,10 PLN Edit Delete" at bounding box center [263, 225] width 342 height 54
click at [358, 222] on p "143,10 PLN" at bounding box center [364, 226] width 38 height 10
click at [271, 226] on div "Head massage (25 min)" at bounding box center [190, 225] width 196 height 10
click at [134, 216] on div "Head massage (25 min) [DATE] 17:30" at bounding box center [213, 224] width 242 height 21
click at [136, 225] on div "Head massage (25 min)" at bounding box center [132, 225] width 80 height 10
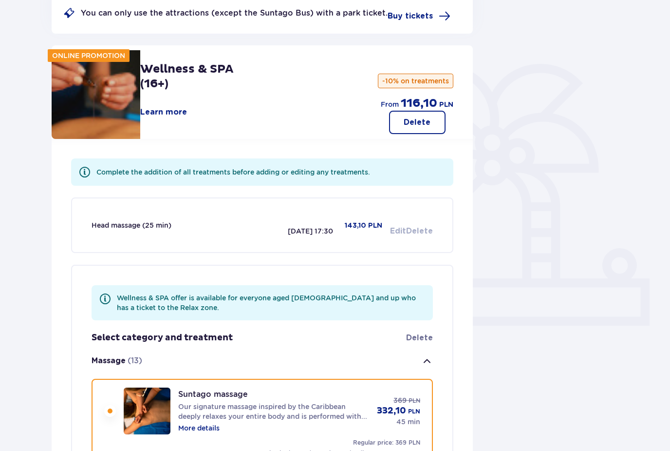
click at [136, 225] on div "Head massage (25 min)" at bounding box center [132, 225] width 80 height 10
click at [203, 231] on div "Head massage (25 min) [DATE] 17:30" at bounding box center [213, 224] width 242 height 21
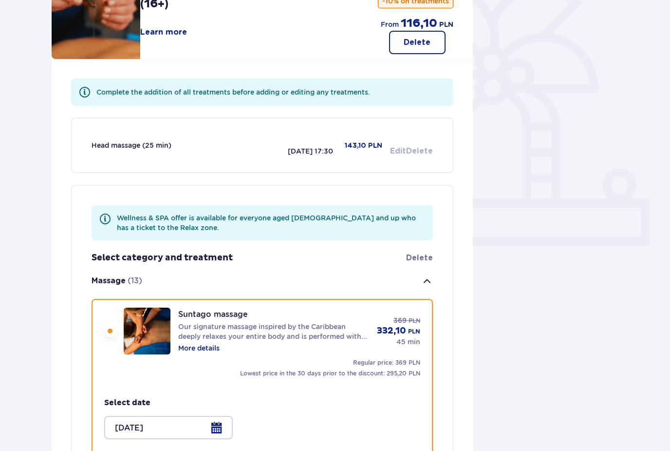
scroll to position [223, 0]
click at [218, 277] on button "Massage (13)" at bounding box center [263, 281] width 342 height 35
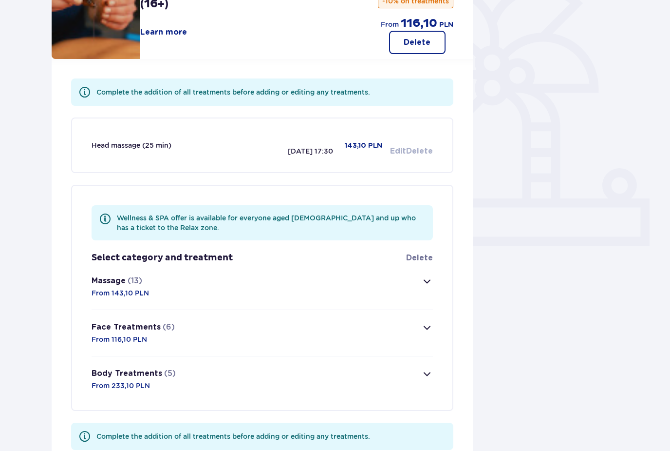
click at [208, 339] on button "Face Treatments (6) From 116,10 PLN" at bounding box center [263, 333] width 342 height 46
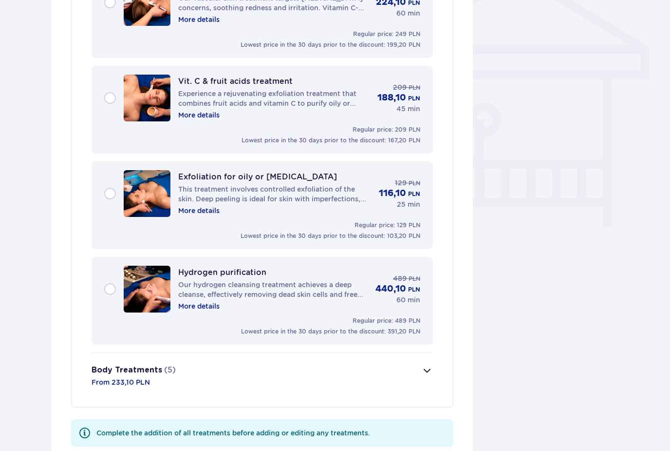
scroll to position [791, 0]
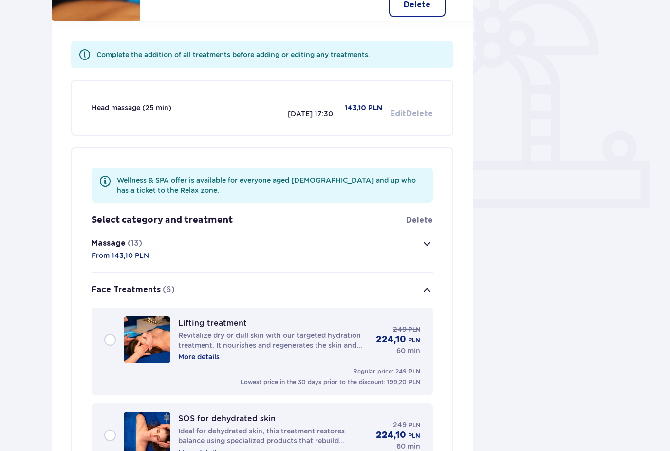
click at [297, 257] on button "Massage (13) From 143,10 PLN" at bounding box center [263, 249] width 342 height 46
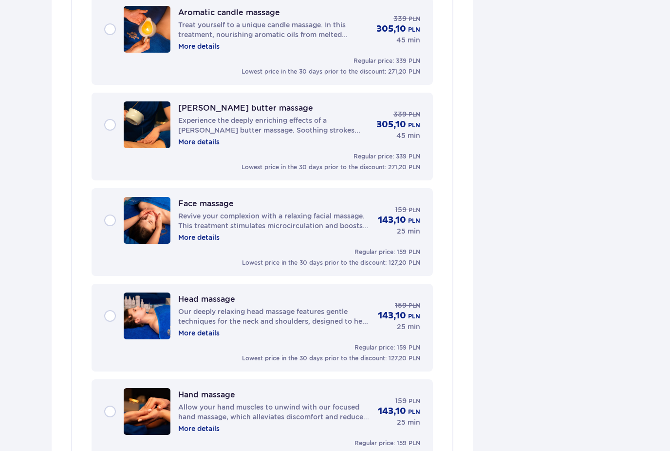
scroll to position [1314, 0]
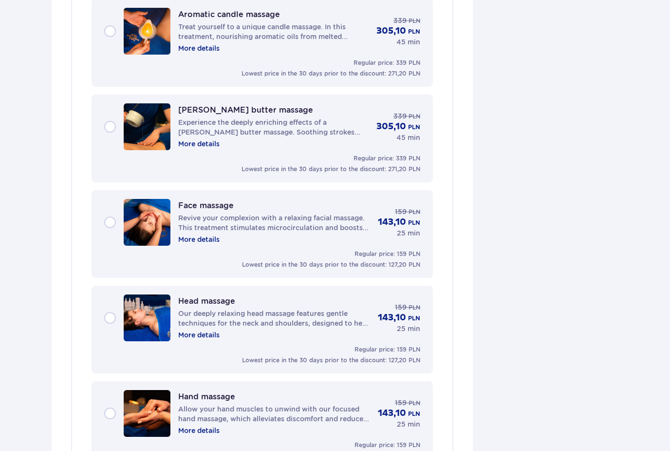
click at [106, 318] on div "Head massage Our deeply relaxing head massage features gentle techniques for th…" at bounding box center [262, 317] width 316 height 47
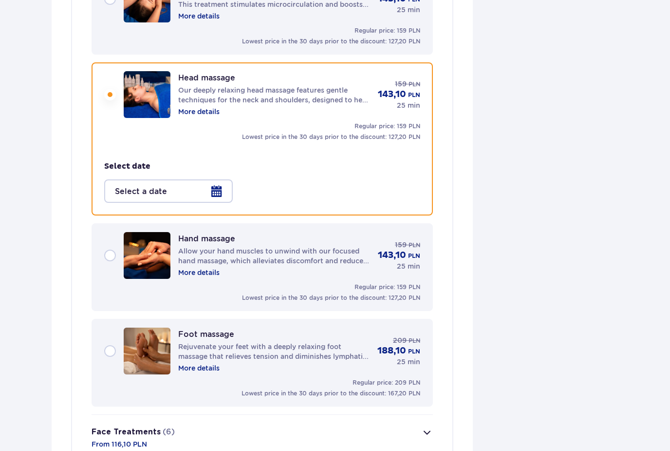
scroll to position [1411, 0]
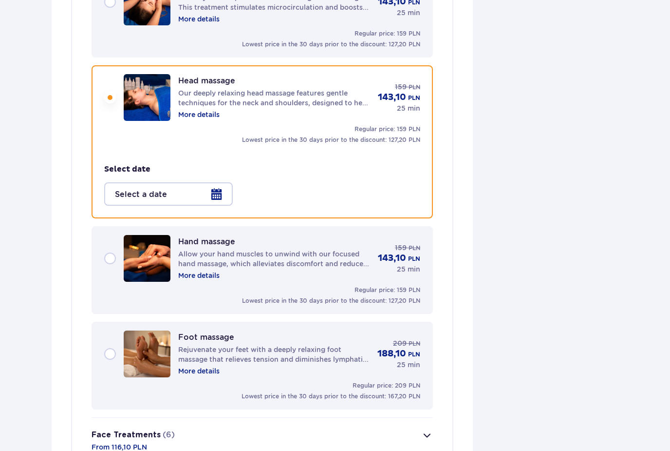
click at [213, 191] on div at bounding box center [168, 193] width 129 height 23
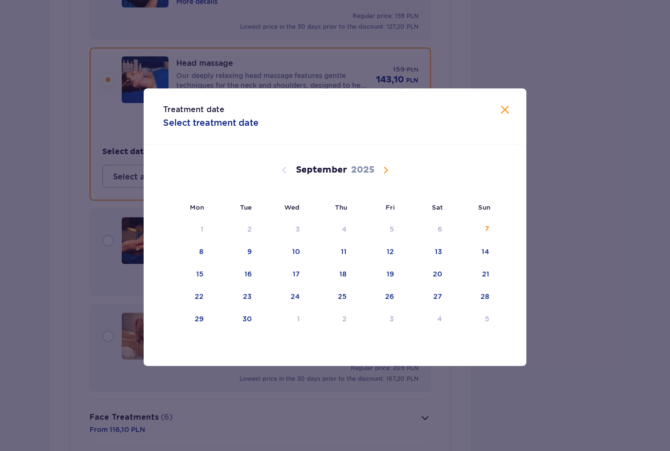
scroll to position [1429, 0]
drag, startPoint x: 504, startPoint y: 121, endPoint x: 504, endPoint y: 103, distance: 18.0
click at [504, 116] on span at bounding box center [505, 110] width 12 height 12
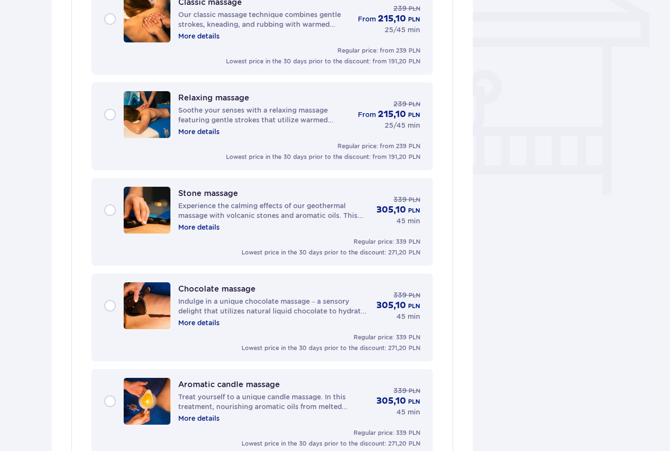
scroll to position [806, 0]
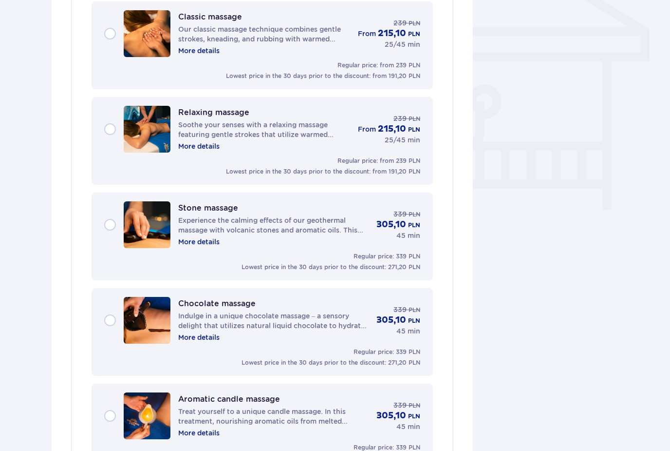
click at [111, 227] on div "Stone massage Experience the calming effects of our geothermal massage with vol…" at bounding box center [262, 224] width 316 height 47
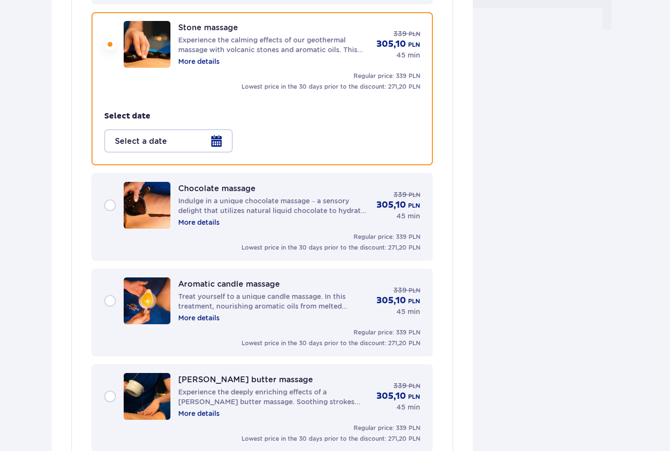
scroll to position [987, 0]
click at [202, 146] on div at bounding box center [168, 140] width 129 height 23
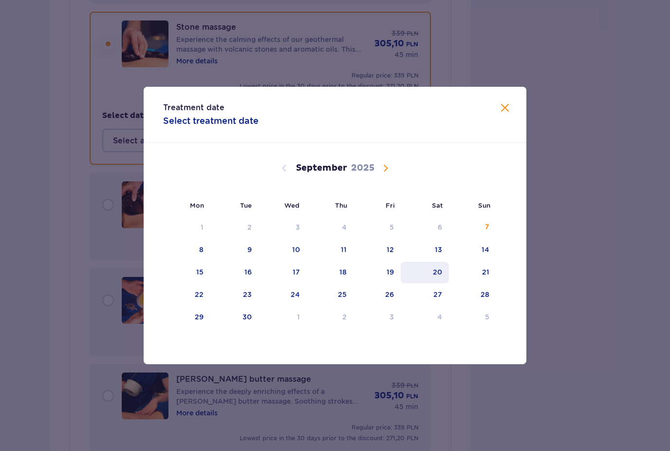
click at [443, 271] on div "20" at bounding box center [425, 272] width 48 height 21
type input "[DATE]"
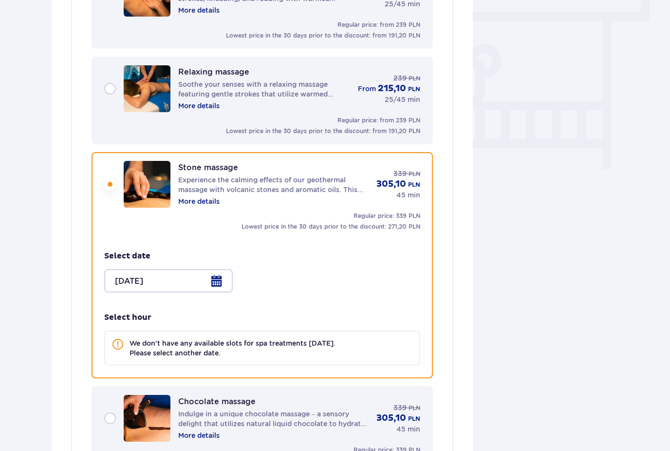
scroll to position [845, 0]
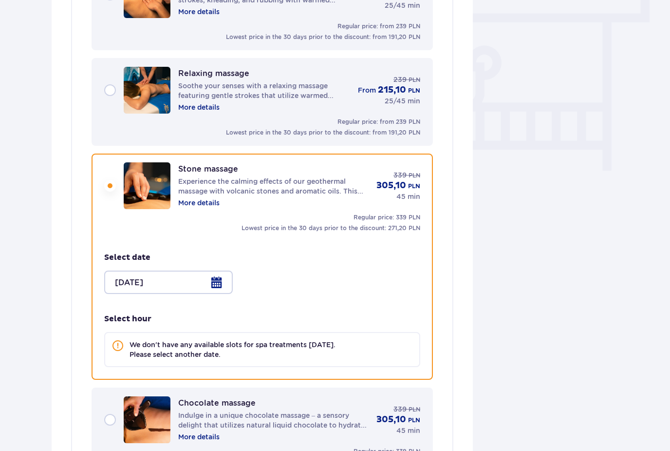
click at [111, 187] on div "Stone massage Experience the calming effects of our geothermal massage with vol…" at bounding box center [262, 185] width 316 height 47
click at [149, 274] on div at bounding box center [168, 281] width 129 height 23
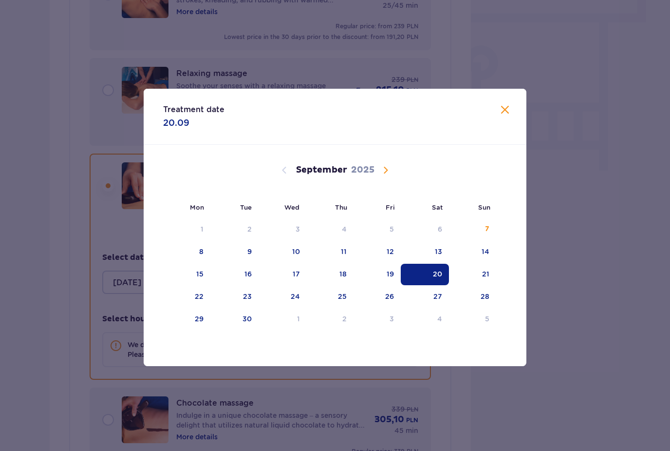
click at [506, 116] on div "Treatment date 20.09" at bounding box center [335, 117] width 383 height 56
click at [505, 116] on span at bounding box center [505, 110] width 12 height 12
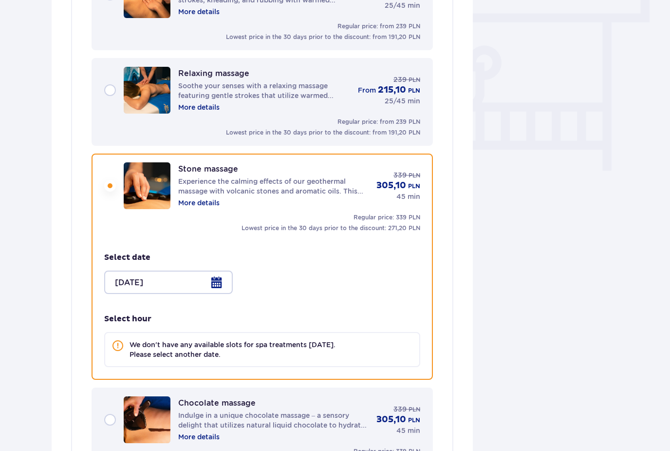
click at [337, 203] on div "Stone massage Experience the calming effects of our geothermal massage with vol…" at bounding box center [273, 186] width 190 height 44
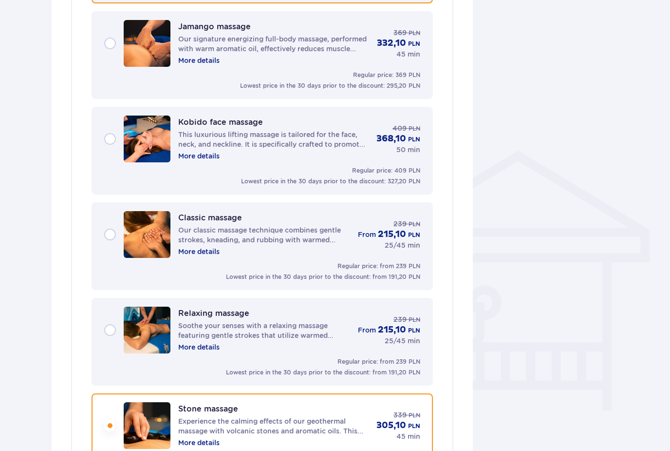
click at [337, 171] on div "Regular price: 409 PLN Lowest price in the 30 days prior to the discount: 327,2…" at bounding box center [262, 176] width 316 height 19
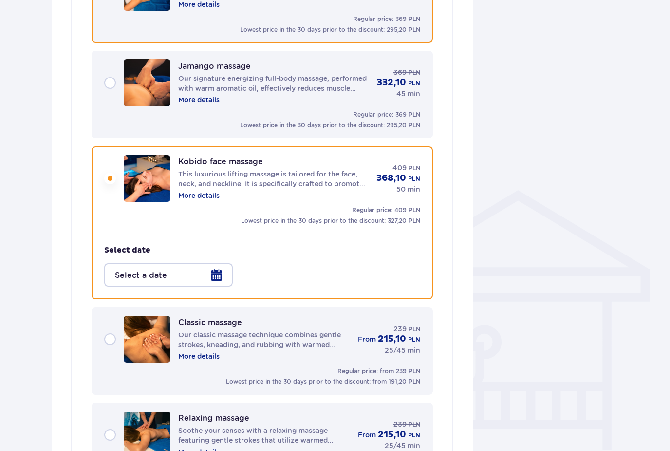
scroll to position [567, 0]
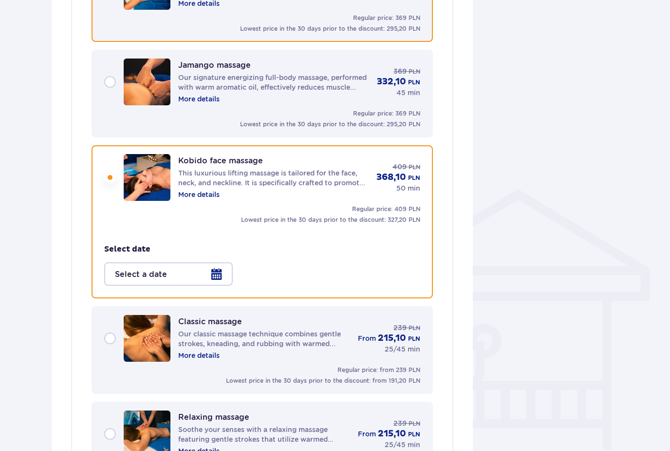
click at [209, 279] on div at bounding box center [168, 273] width 129 height 23
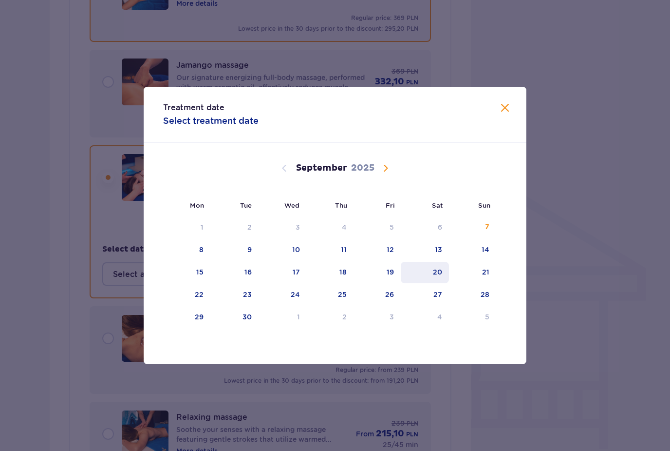
click at [441, 267] on div "20" at bounding box center [437, 272] width 9 height 10
type input "[DATE]"
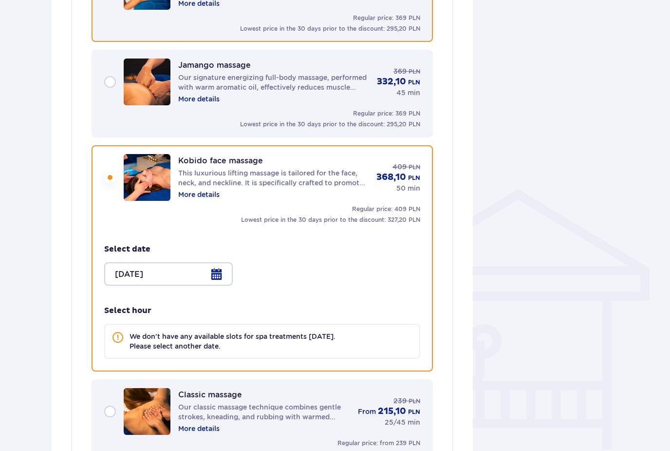
click at [216, 272] on div at bounding box center [168, 273] width 129 height 23
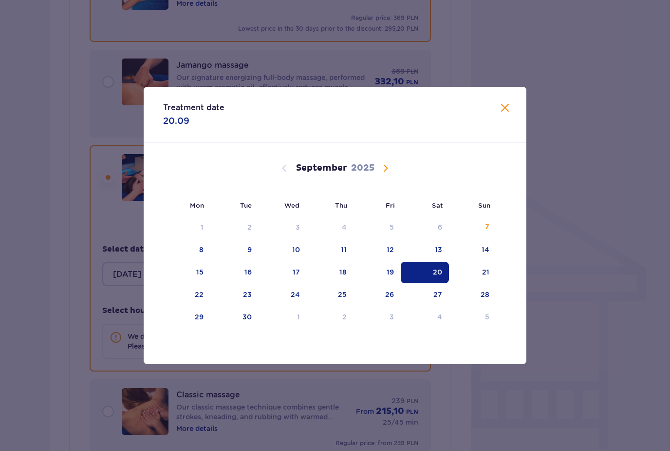
click at [502, 116] on div "Treatment date 20.09" at bounding box center [335, 115] width 383 height 56
click at [507, 104] on span at bounding box center [505, 108] width 12 height 12
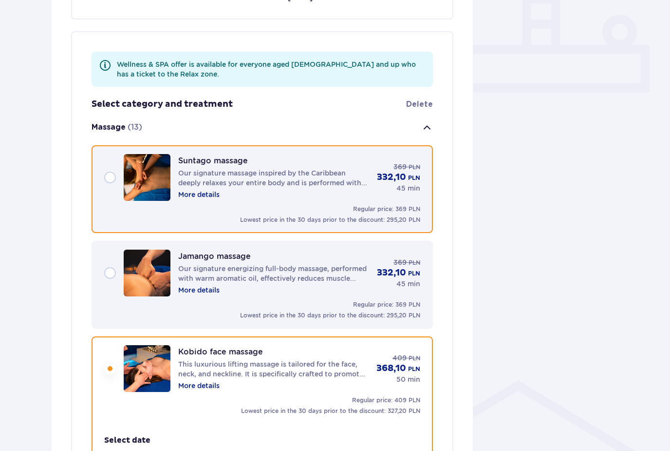
scroll to position [376, 0]
click at [109, 177] on div "Suntago massage Our signature massage inspired by the Caribbean deeply relaxes …" at bounding box center [262, 177] width 316 height 47
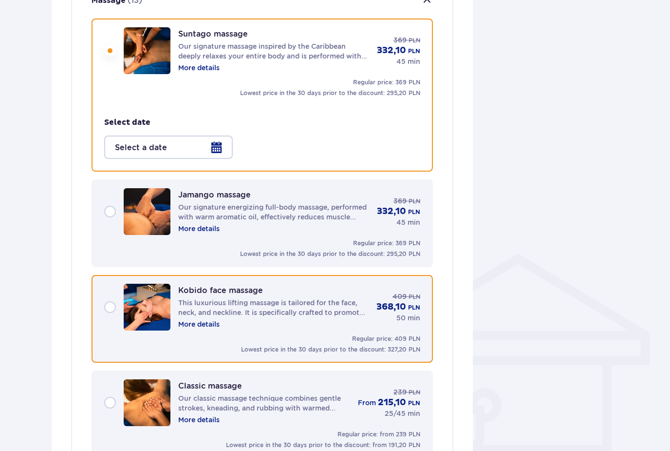
scroll to position [510, 0]
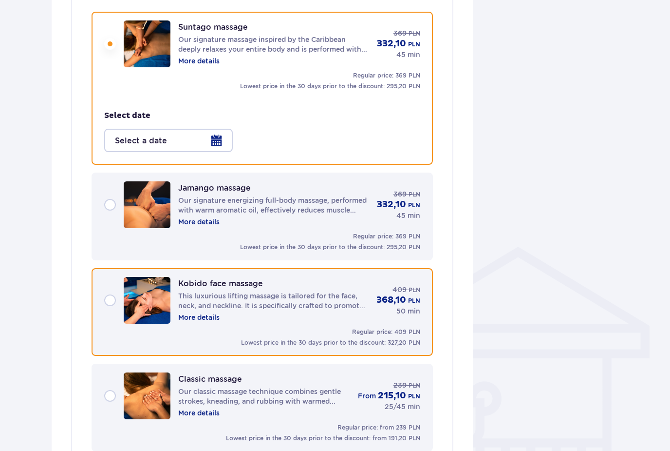
click at [184, 141] on div at bounding box center [168, 140] width 129 height 23
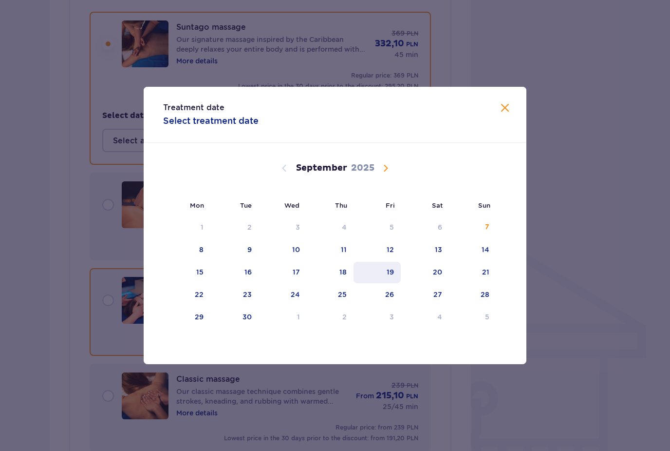
click at [392, 273] on div "19" at bounding box center [390, 272] width 7 height 10
type input "[DATE]"
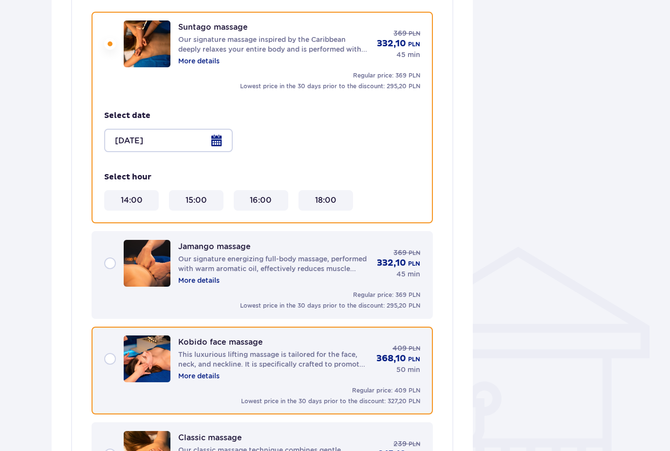
click at [328, 204] on 18\ "18:00" at bounding box center [325, 200] width 21 height 11
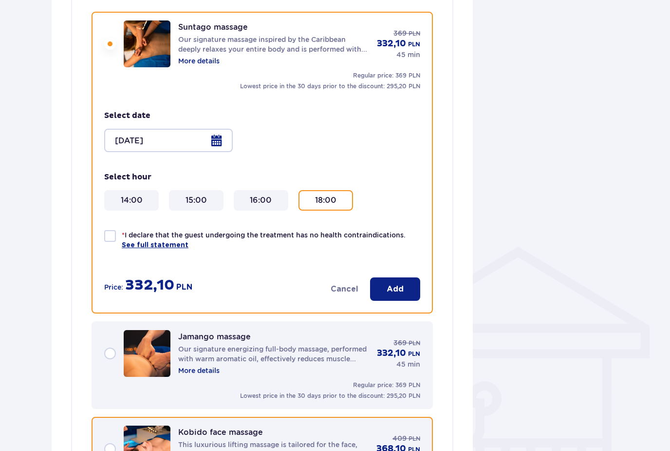
click at [280, 233] on p "* I declare that the guest undergoing the treatment has no health contraindicat…" at bounding box center [271, 240] width 299 height 20
checkbox input "true"
click at [408, 295] on button "Add" at bounding box center [395, 288] width 50 height 23
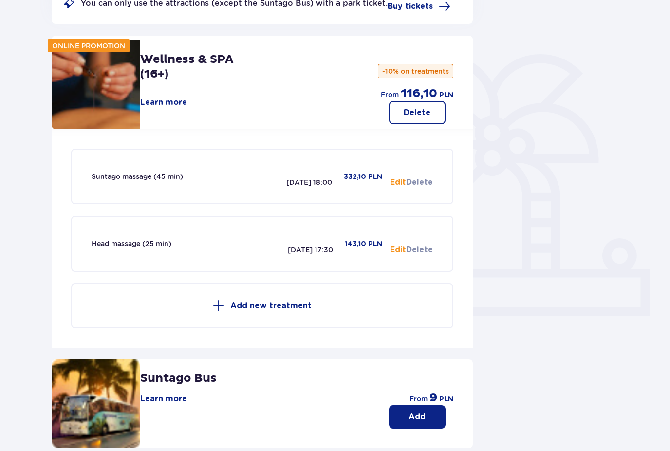
scroll to position [152, 0]
click at [382, 229] on div "Head massage (25 min) [DATE] 17:30 143,10 PLN Edit Delete" at bounding box center [263, 244] width 342 height 54
click at [169, 249] on div "Head massage (25 min) [DATE] 17:30" at bounding box center [213, 243] width 242 height 21
click at [294, 243] on div "Head massage (25 min) [DATE] 17:30" at bounding box center [213, 243] width 242 height 21
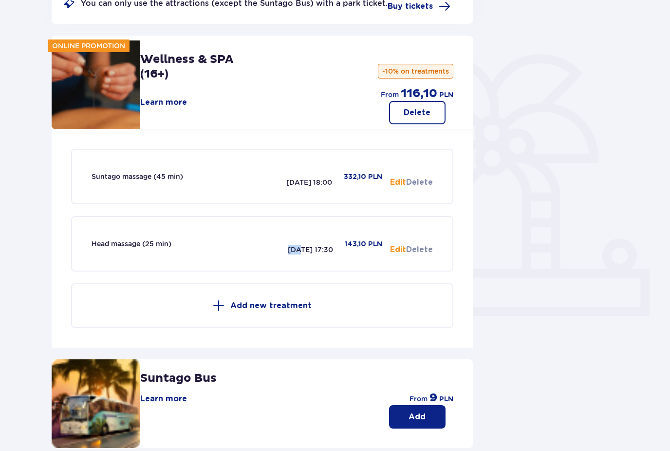
click at [294, 243] on div "Head massage (25 min) [DATE] 17:30" at bounding box center [213, 243] width 242 height 21
click at [345, 246] on p "143,10 PLN" at bounding box center [364, 245] width 38 height 10
click at [396, 245] on button "Edit" at bounding box center [398, 250] width 16 height 11
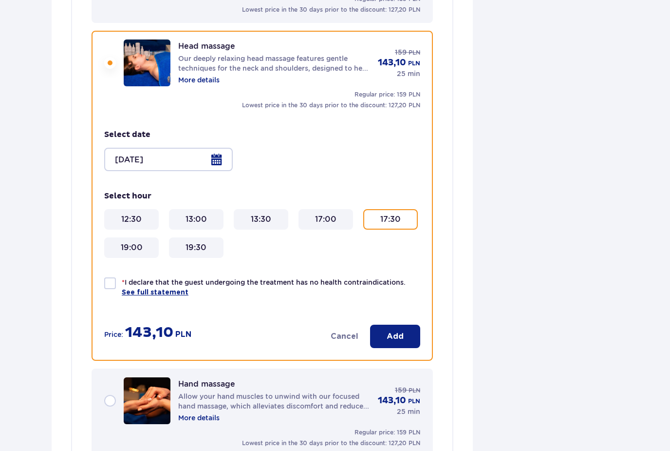
scroll to position [1465, 0]
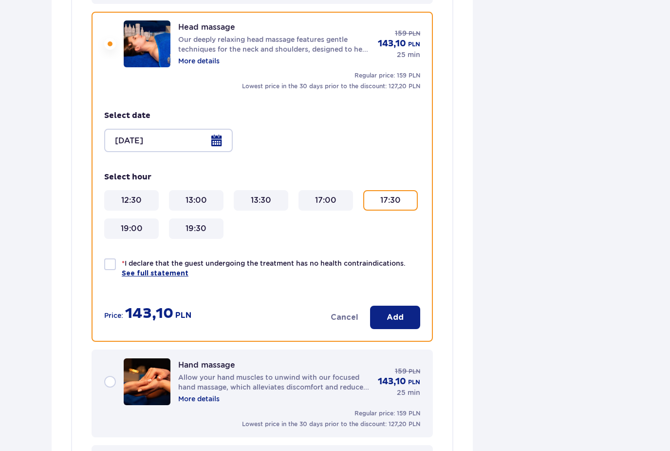
click at [215, 136] on div at bounding box center [168, 140] width 129 height 23
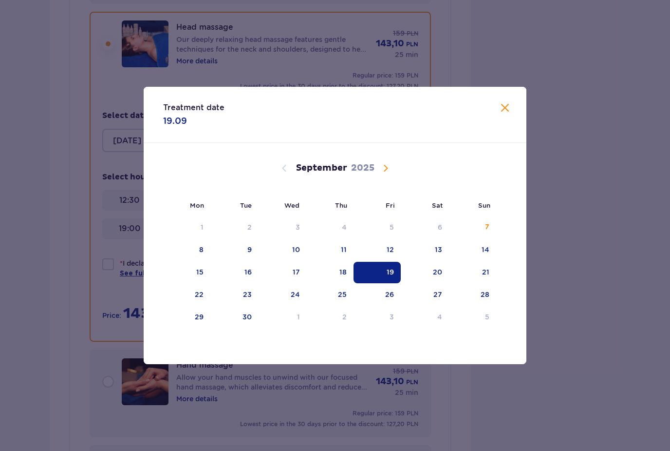
click at [504, 108] on span at bounding box center [505, 108] width 12 height 12
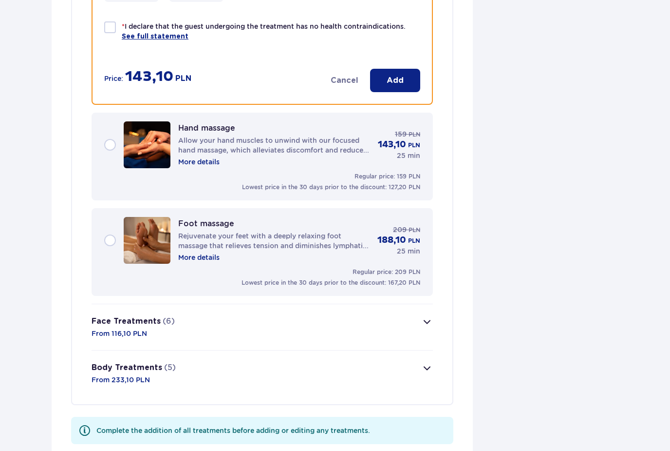
scroll to position [1699, 0]
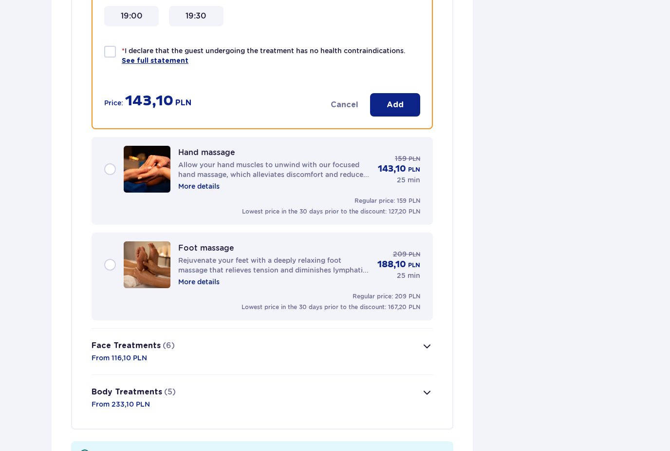
click at [257, 349] on button "Face Treatments (6) From 116,10 PLN" at bounding box center [263, 351] width 342 height 46
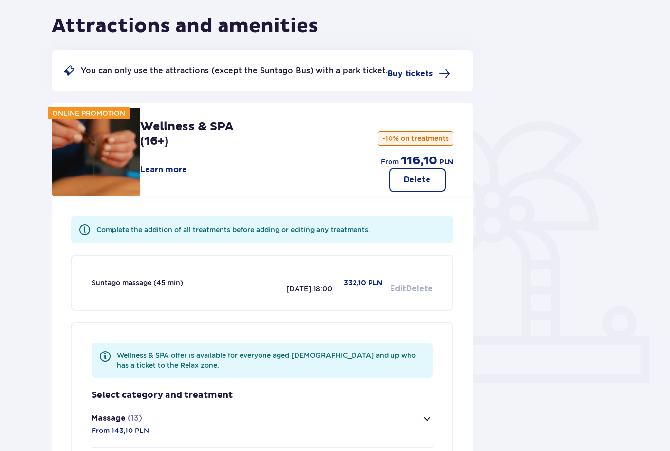
scroll to position [84, 0]
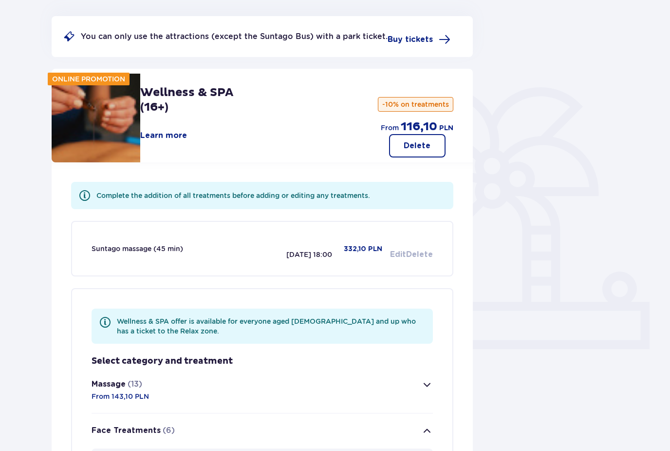
click at [254, 395] on button "Massage (13) From 143,10 PLN" at bounding box center [263, 390] width 342 height 46
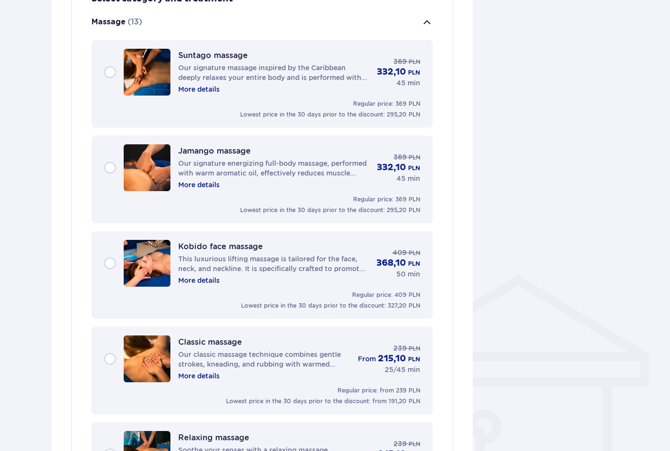
scroll to position [486, 0]
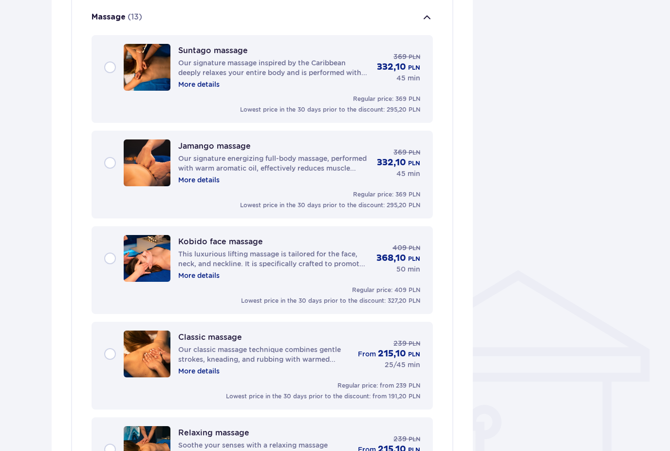
click at [272, 191] on div "Regular price: 369 PLN Lowest price in the 30 days prior to the discount: 295,2…" at bounding box center [262, 199] width 316 height 19
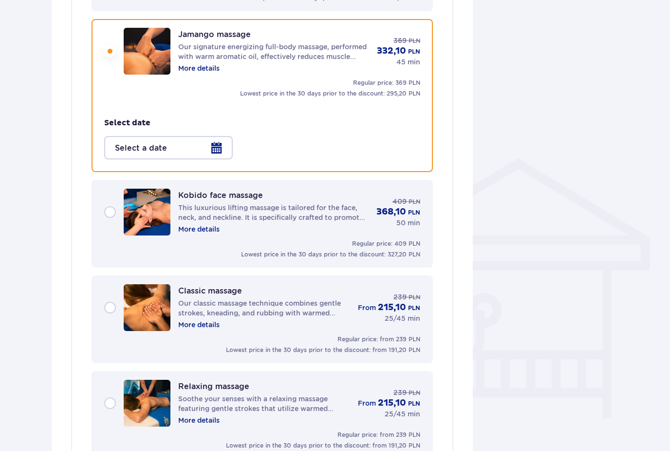
scroll to position [605, 0]
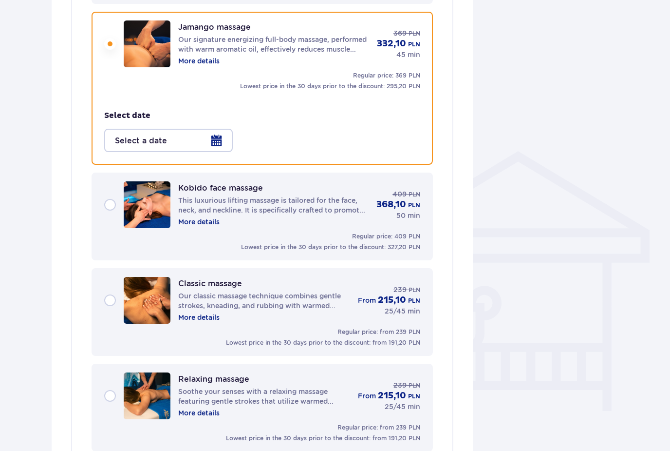
click at [220, 138] on div at bounding box center [168, 140] width 129 height 23
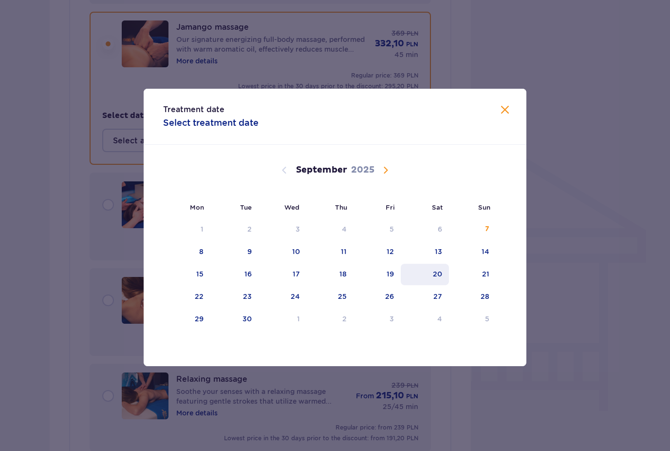
click at [431, 285] on div "20" at bounding box center [425, 274] width 48 height 21
type input "[DATE]"
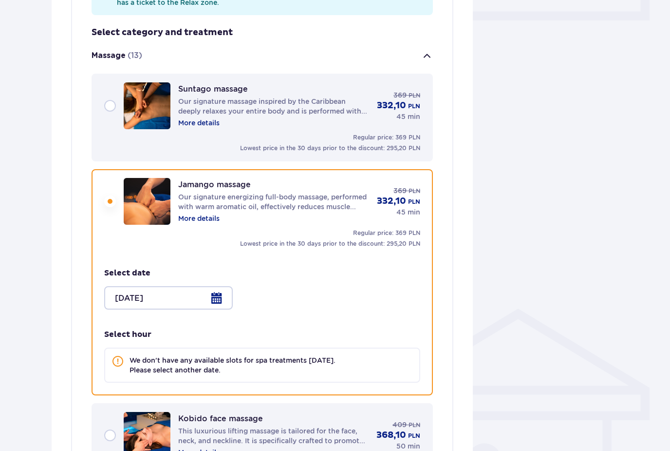
scroll to position [447, 0]
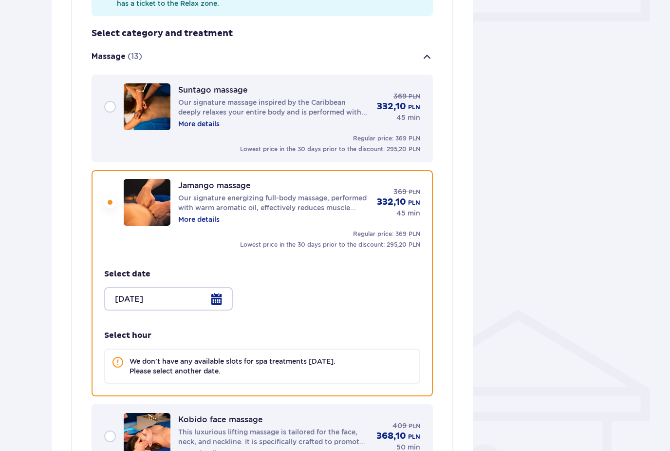
click at [105, 97] on div "Suntago massage Our signature massage inspired by the Caribbean deeply relaxes …" at bounding box center [262, 106] width 316 height 47
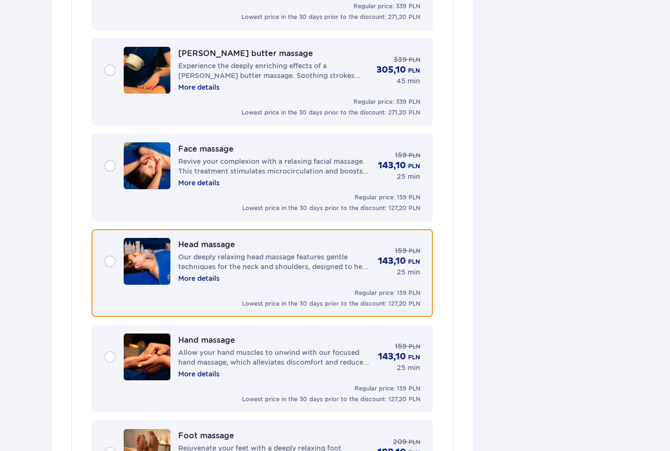
scroll to position [1341, 0]
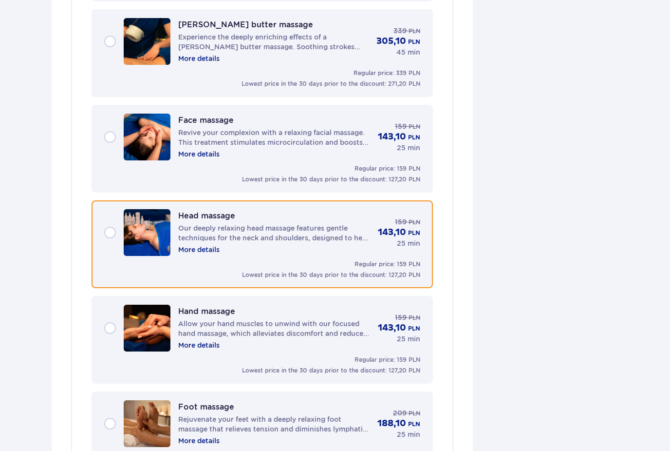
click at [182, 253] on p "More details" at bounding box center [198, 250] width 41 height 10
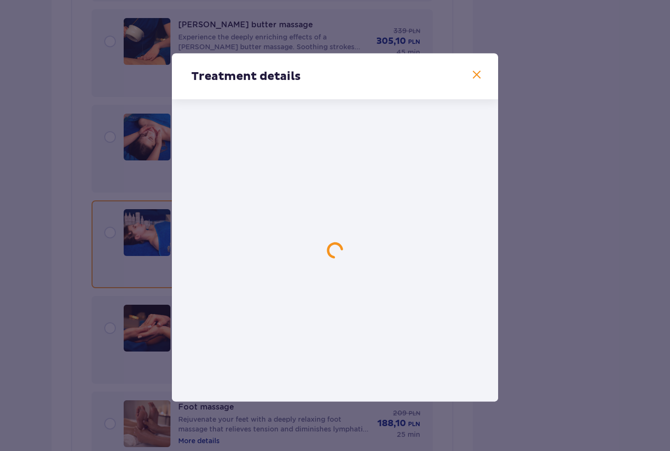
scroll to position [1341, 0]
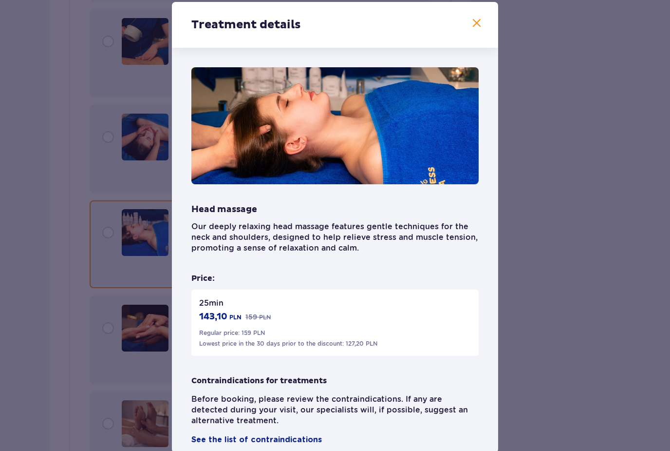
click at [155, 276] on div "Treatment details Head massage Our deeply relaxing head massage features gentle…" at bounding box center [335, 227] width 670 height 455
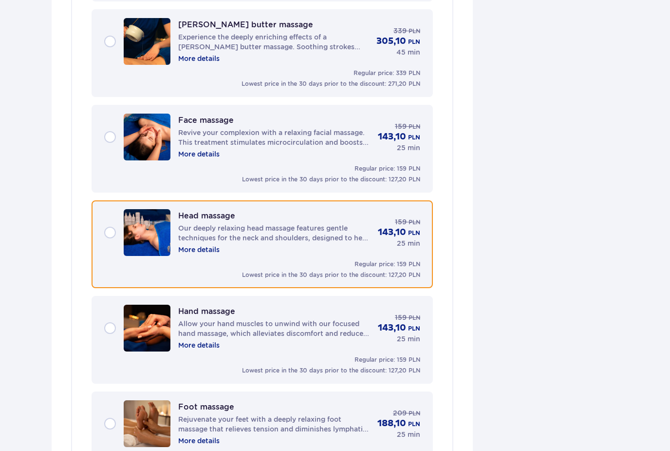
click at [136, 215] on img at bounding box center [147, 232] width 47 height 47
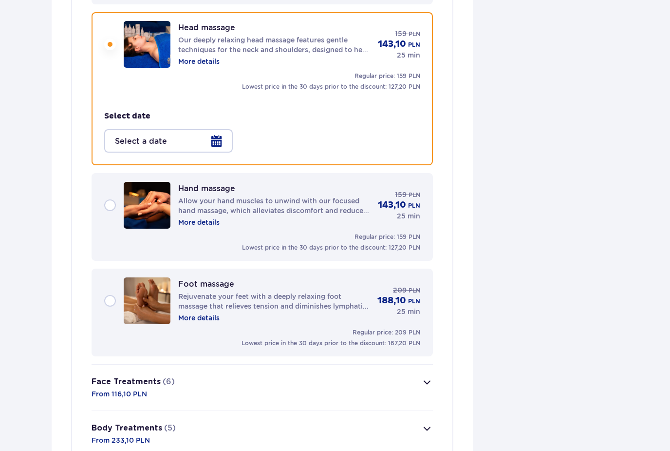
scroll to position [1465, 0]
click at [208, 147] on div at bounding box center [168, 140] width 129 height 23
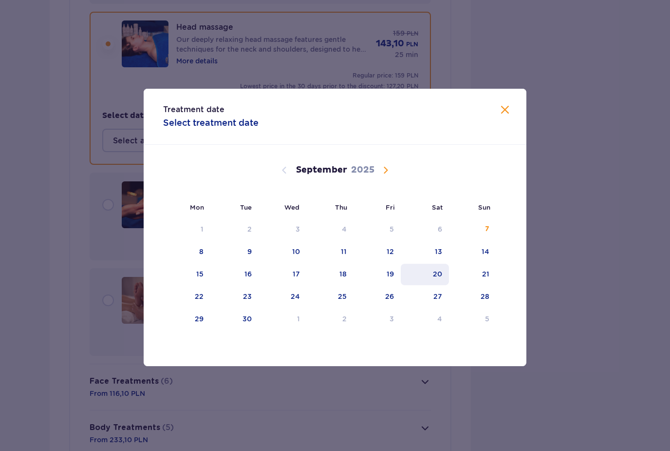
click at [444, 285] on div "20" at bounding box center [425, 274] width 48 height 21
type input "[DATE]"
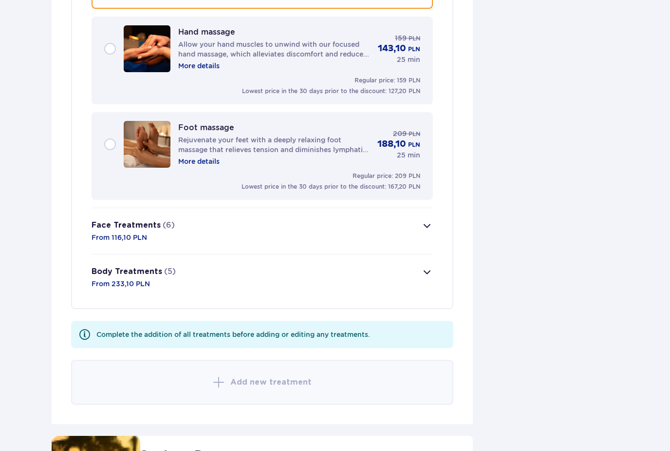
scroll to position [1707, 0]
click at [277, 287] on button "Body Treatments (5) From 233,10 PLN" at bounding box center [263, 278] width 342 height 46
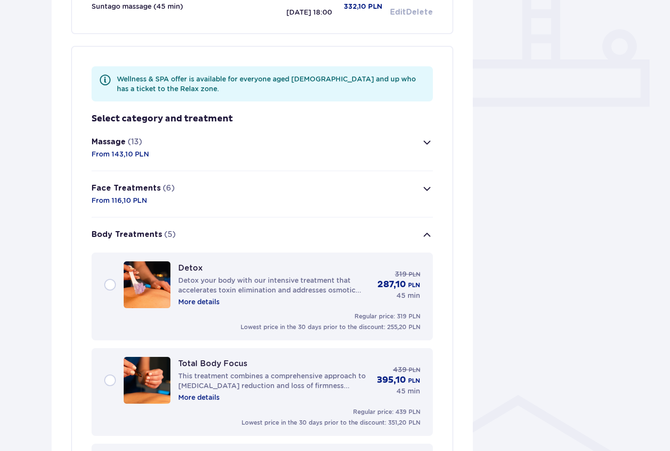
scroll to position [361, 0]
click at [348, 185] on button "Face Treatments (6) From 116,10 PLN" at bounding box center [263, 194] width 342 height 46
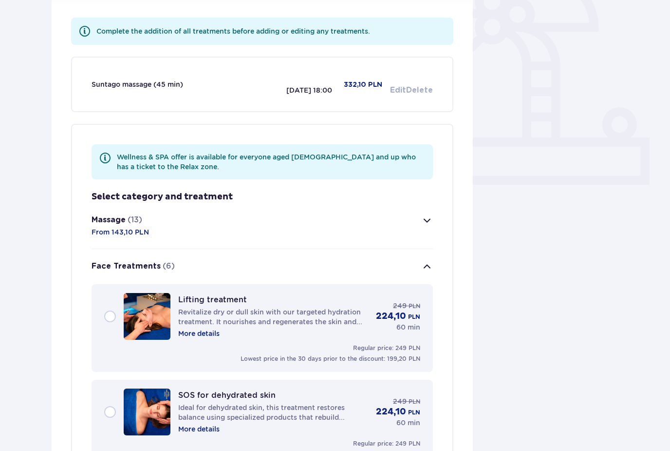
scroll to position [277, 0]
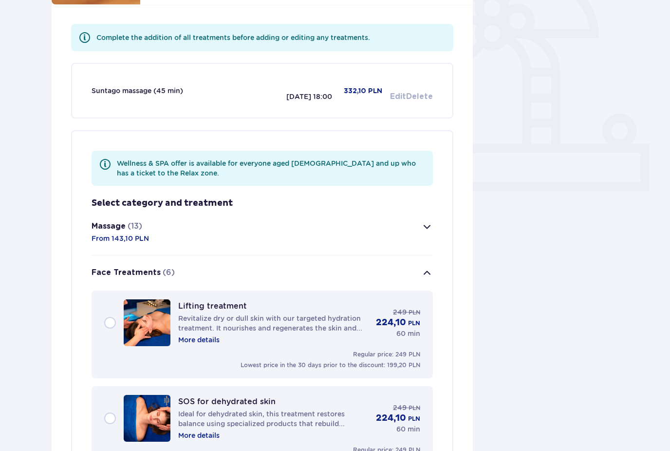
click at [300, 275] on button "Face Treatments (6)" at bounding box center [263, 273] width 342 height 35
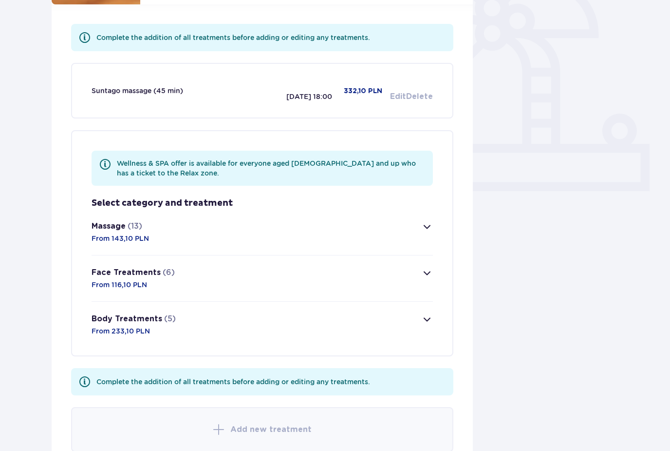
click at [242, 335] on button "Body Treatments (5) From 233,10 PLN" at bounding box center [263, 325] width 342 height 46
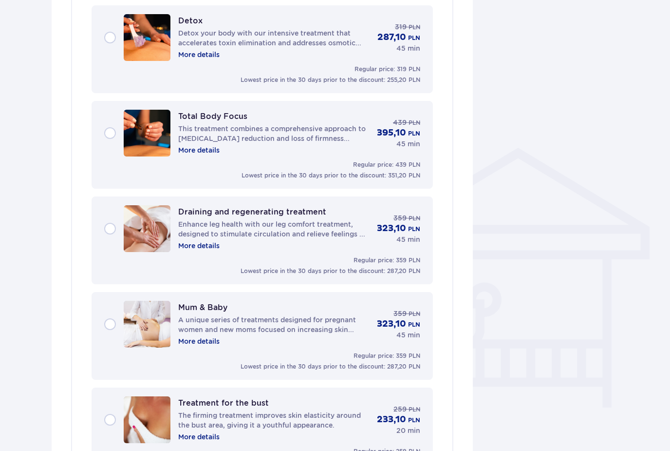
scroll to position [382, 0]
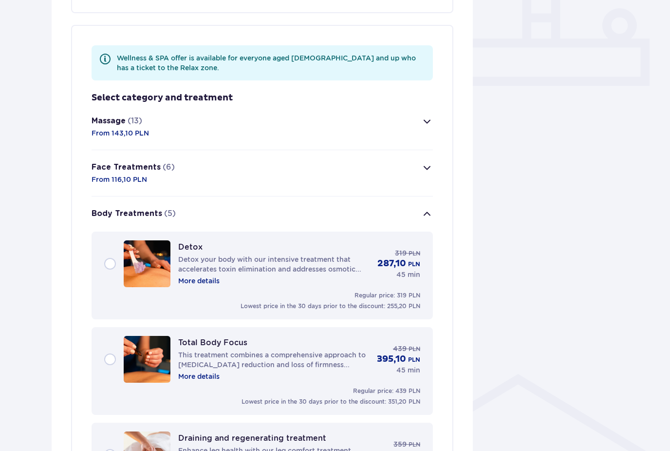
click at [286, 177] on button "Face Treatments (6) From 116,10 PLN" at bounding box center [263, 173] width 342 height 46
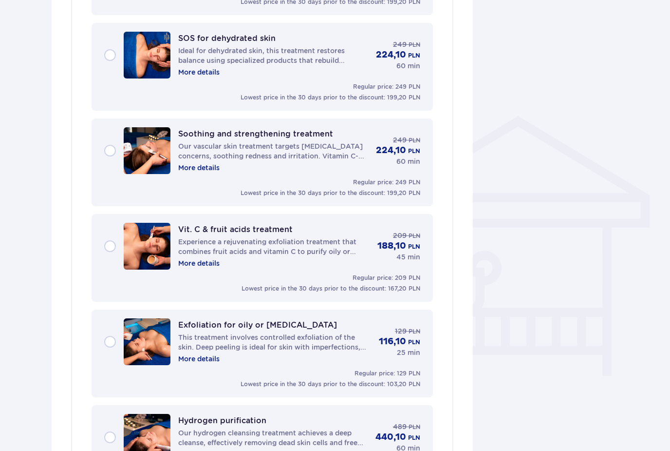
scroll to position [74, 0]
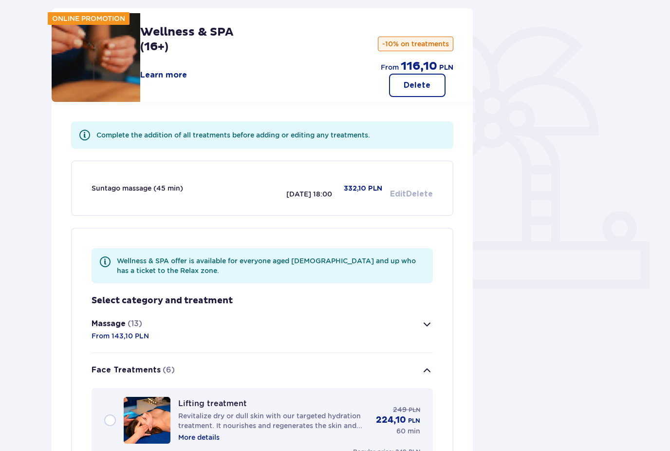
click at [222, 326] on button "Massage (13) From 143,10 PLN" at bounding box center [263, 329] width 342 height 46
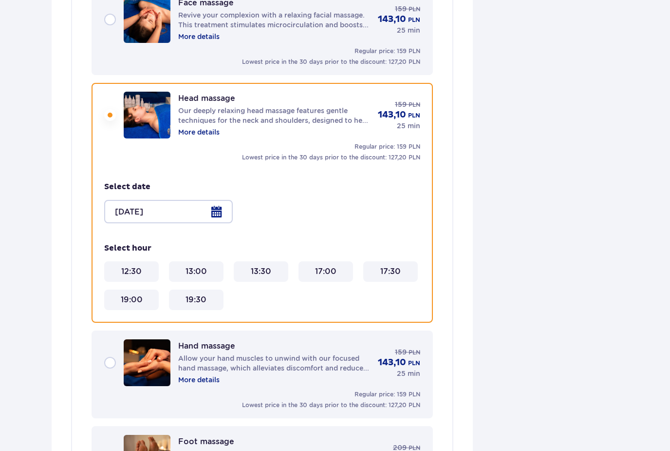
scroll to position [1403, 0]
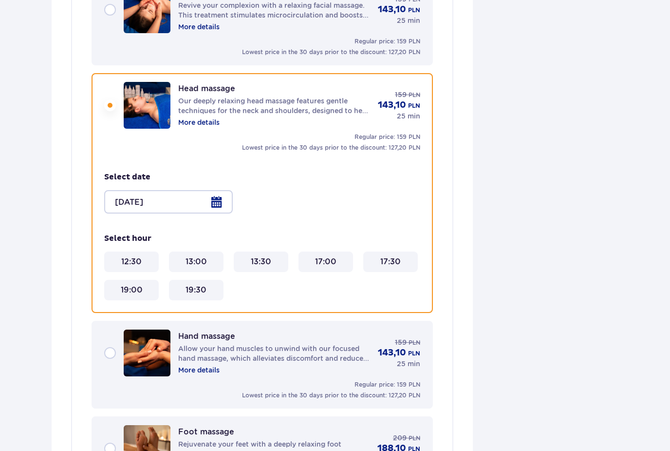
click at [385, 266] on 17\ "17:30" at bounding box center [390, 262] width 20 height 11
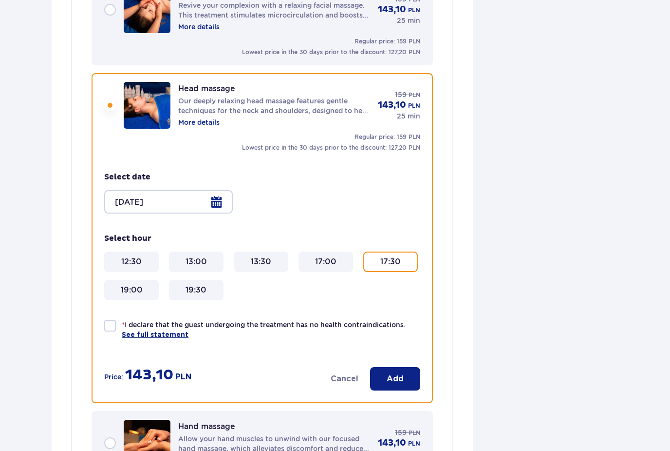
click at [313, 321] on p "* I declare that the guest undergoing the treatment has no health contraindicat…" at bounding box center [271, 330] width 299 height 20
checkbox input "true"
click at [402, 379] on p "Add" at bounding box center [395, 378] width 17 height 11
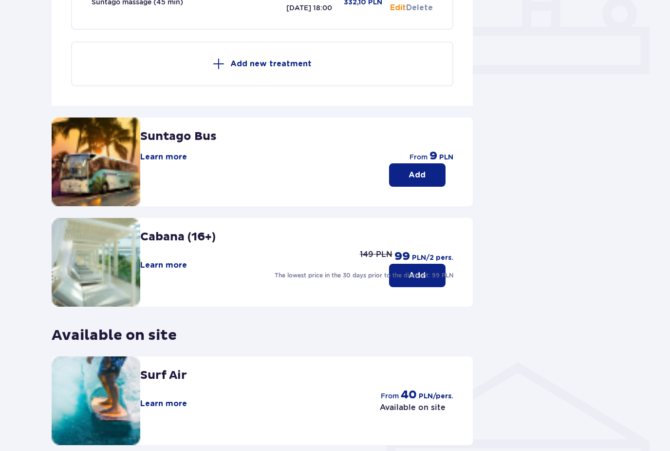
scroll to position [458, 0]
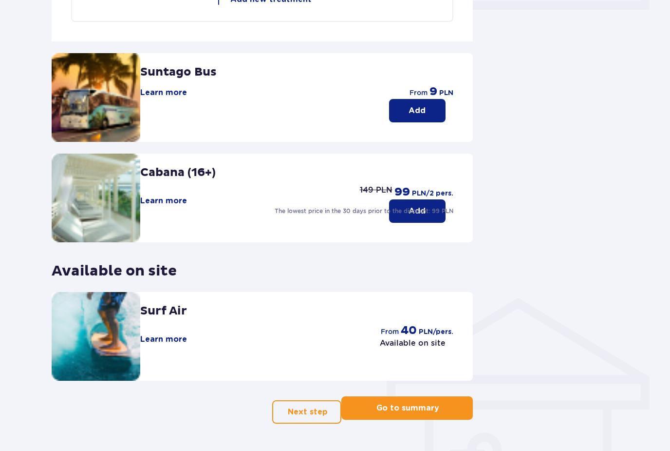
click at [406, 400] on button "Go to summary" at bounding box center [408, 407] width 132 height 23
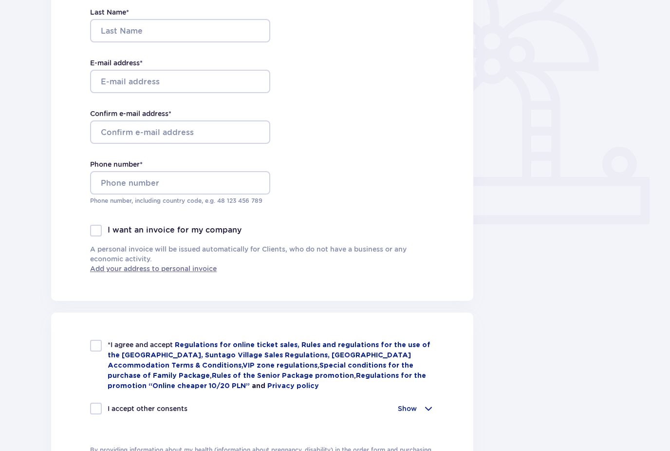
type input "Beste"
type input "Caglayan"
type input "[EMAIL_ADDRESS][DOMAIN_NAME]"
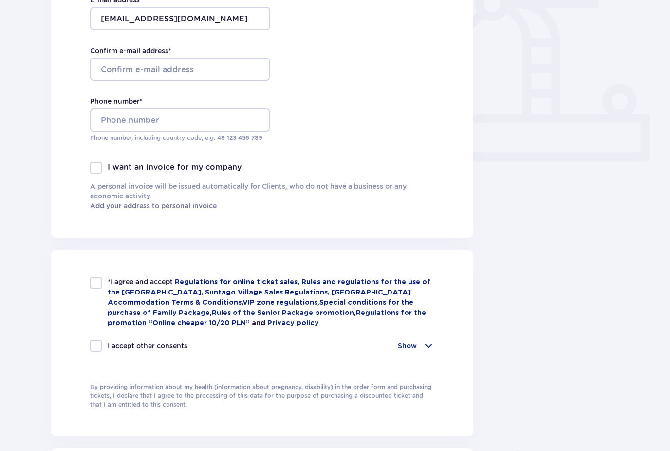
scroll to position [630, 0]
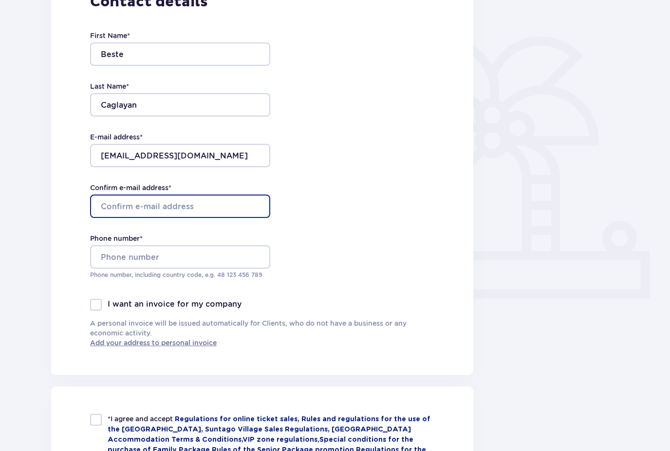
click at [212, 205] on input "Confirm e-mail address *" at bounding box center [180, 205] width 180 height 23
type input "[EMAIL_ADDRESS][DOMAIN_NAME]"
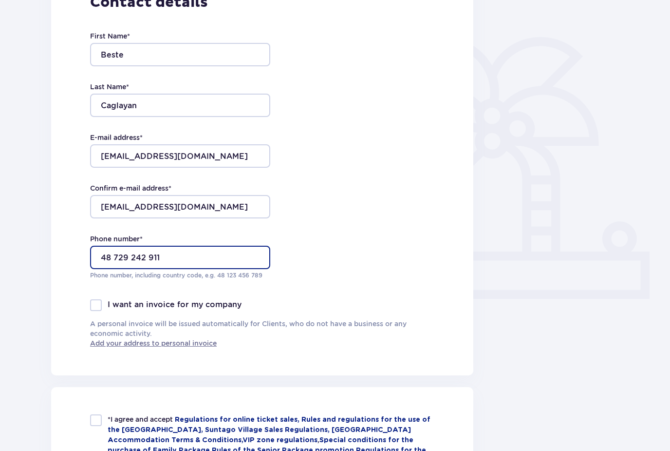
type input "48 729 242 911"
click at [99, 305] on div at bounding box center [96, 305] width 12 height 12
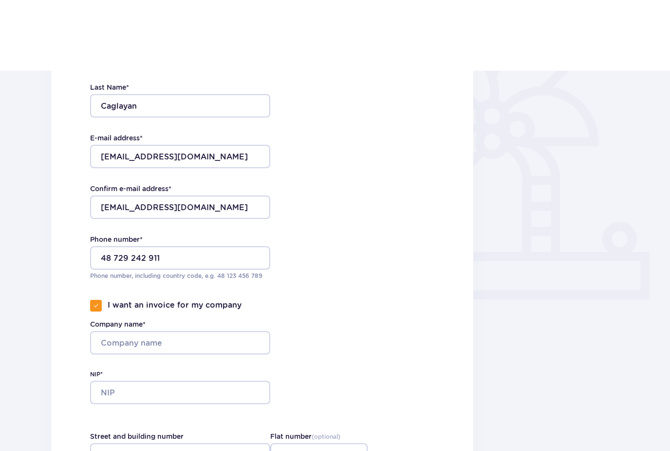
scroll to position [240, 0]
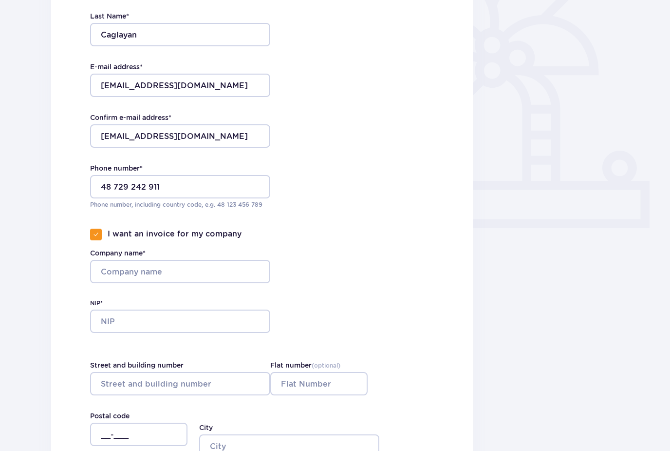
click at [96, 229] on div at bounding box center [96, 234] width 12 height 12
checkbox input "false"
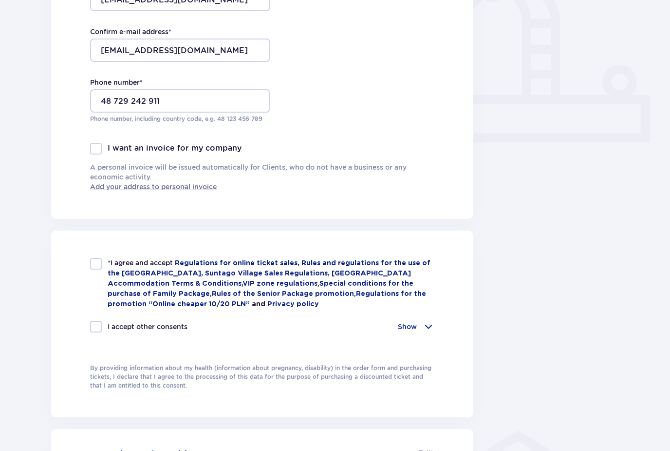
click at [96, 266] on div at bounding box center [96, 264] width 12 height 12
checkbox input "true"
click at [96, 324] on div at bounding box center [96, 327] width 12 height 12
checkbox input "true"
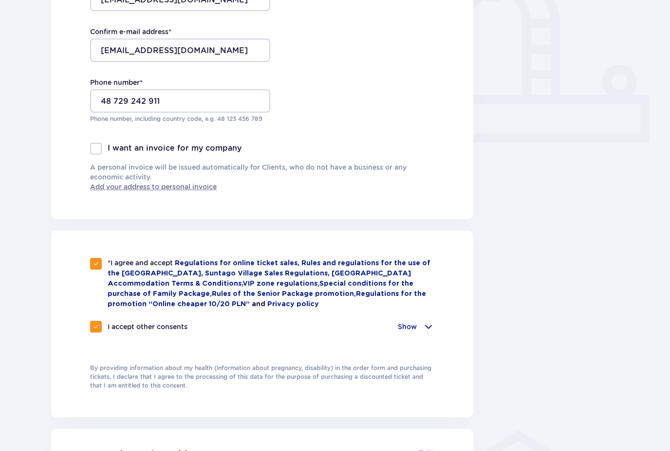
checkbox input "true"
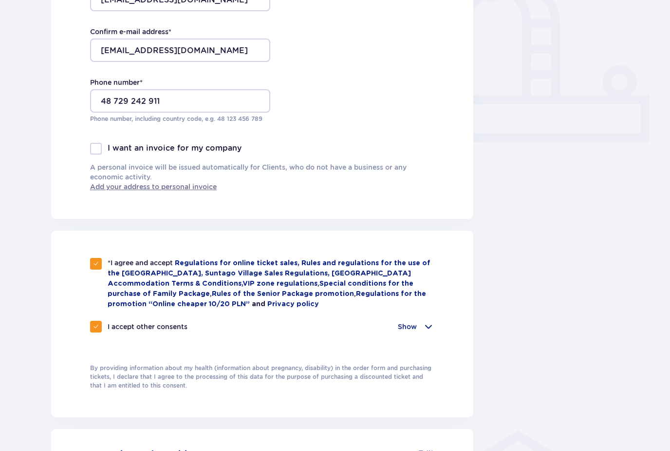
checkbox input "true"
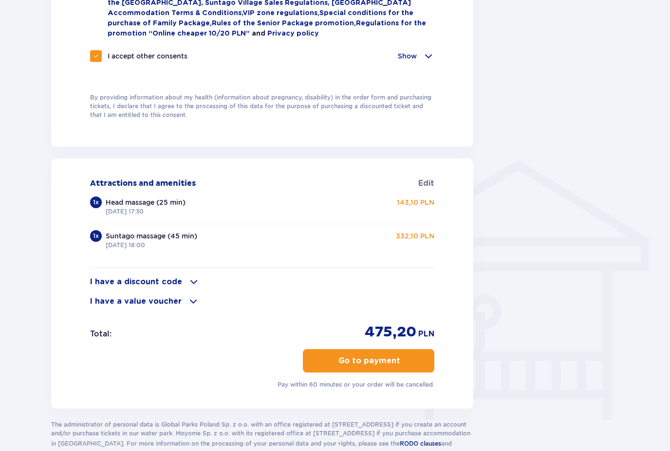
scroll to position [609, 0]
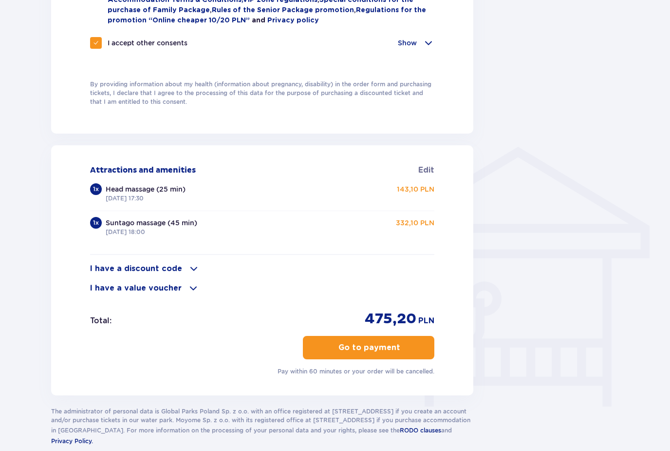
click at [339, 350] on button "Go to payment" at bounding box center [369, 347] width 132 height 23
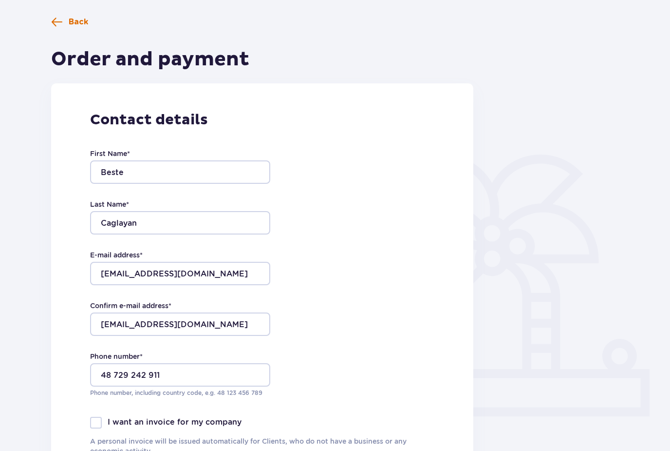
click at [58, 20] on span at bounding box center [57, 22] width 12 height 12
